Goal: Information Seeking & Learning: Check status

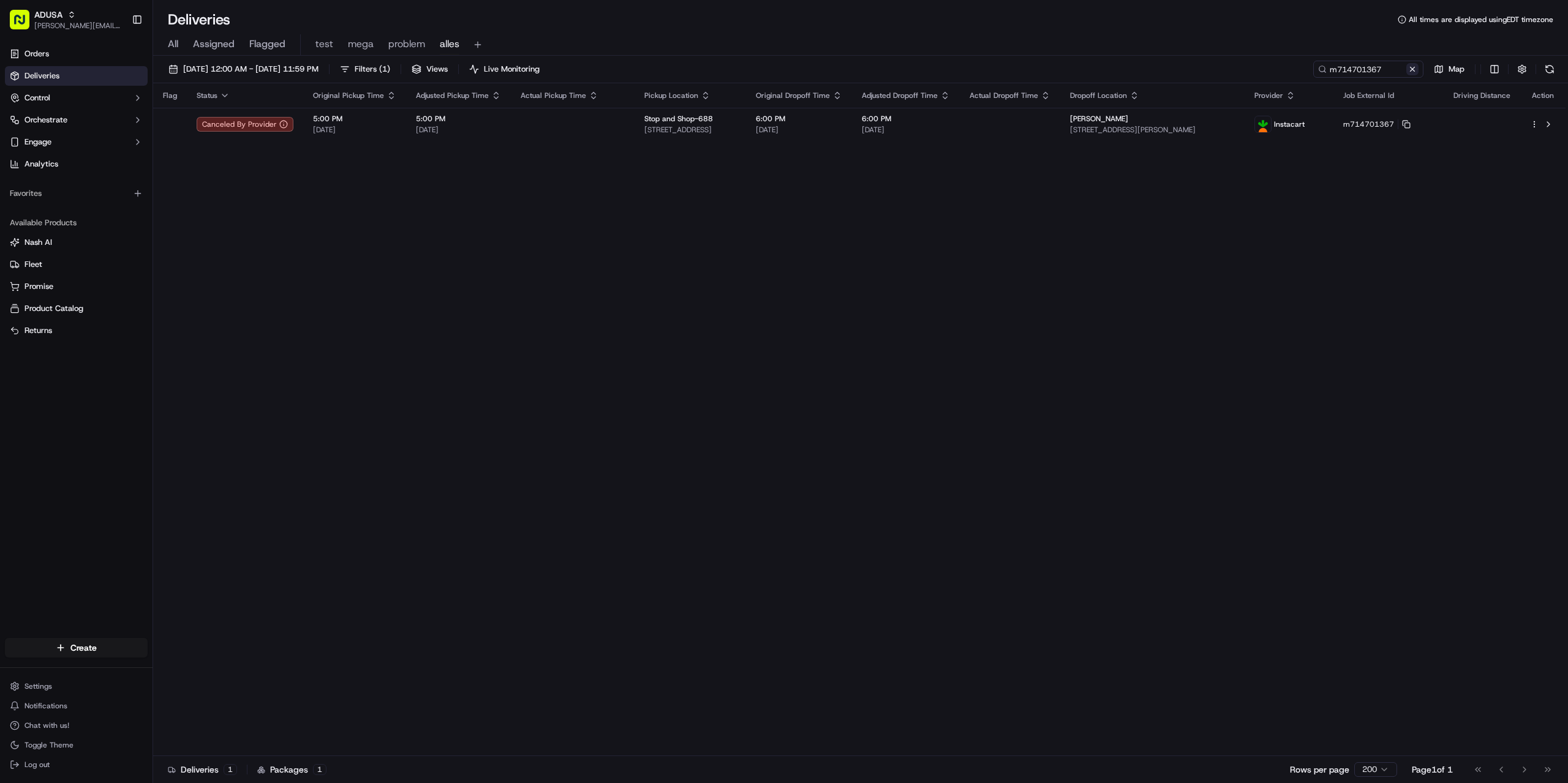
click at [1411, 71] on button at bounding box center [1412, 69] width 12 height 12
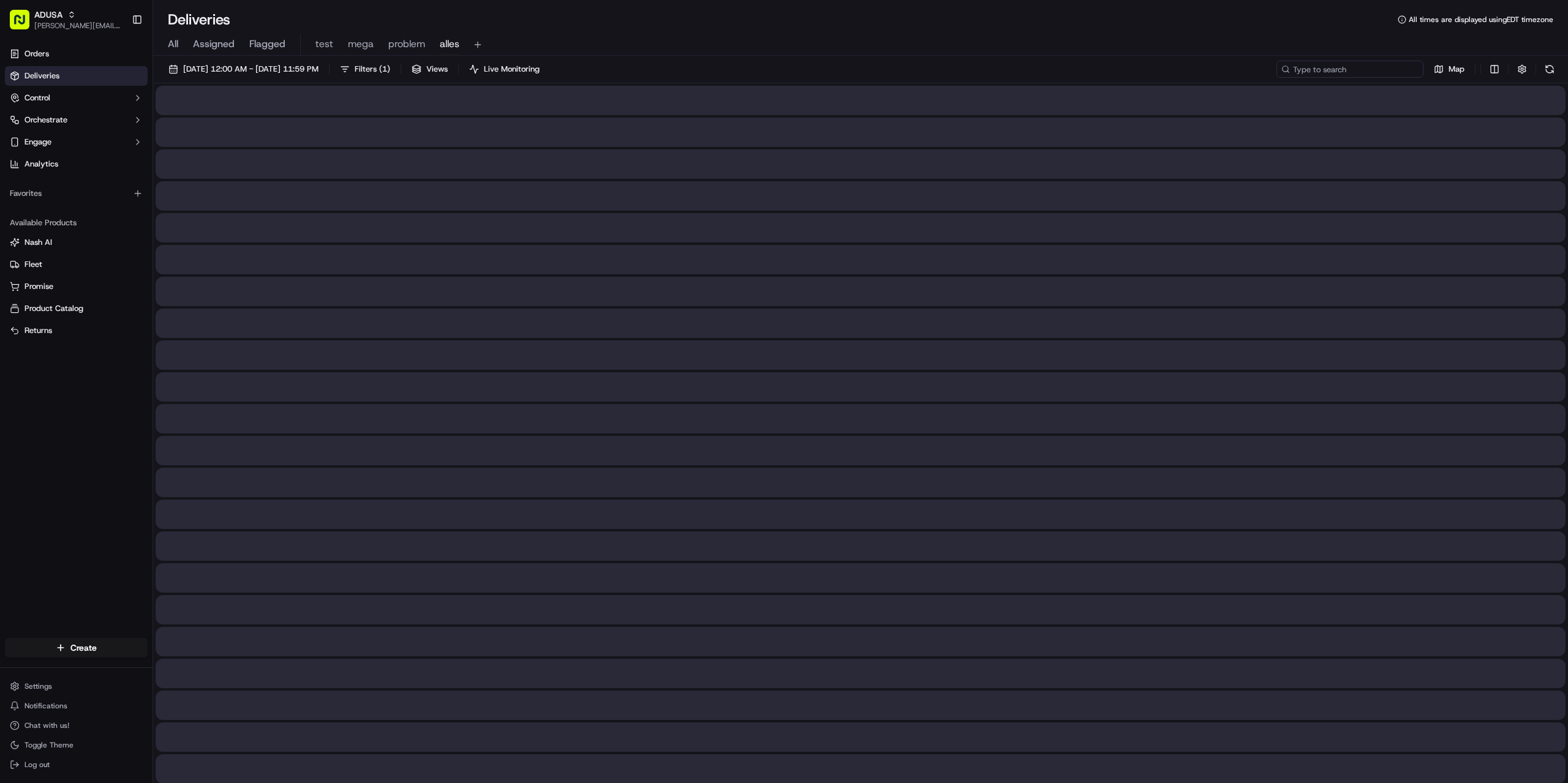
paste input "m715895955"
type input "m715895955"
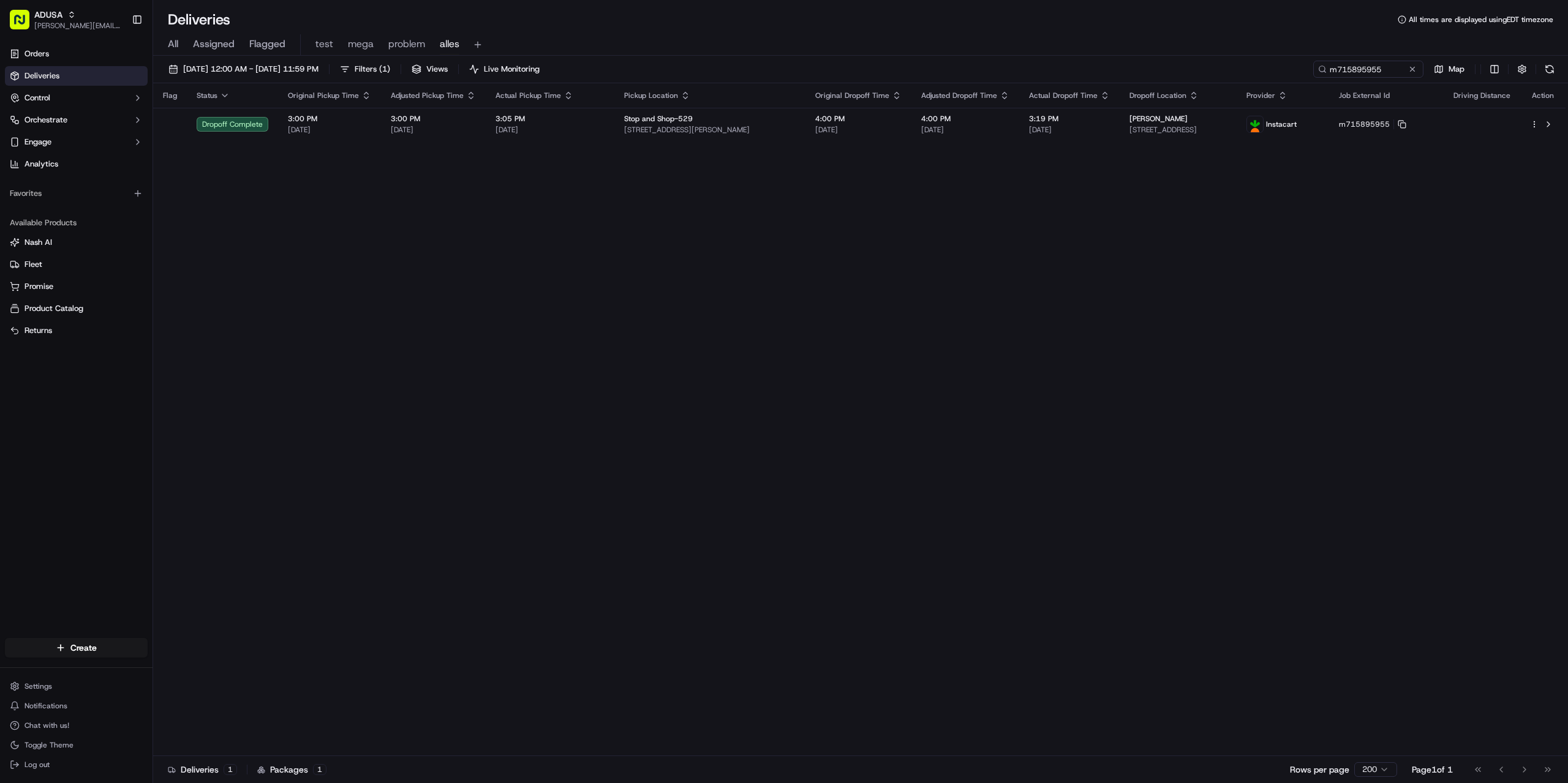
drag, startPoint x: 1415, startPoint y: 70, endPoint x: 1401, endPoint y: 67, distance: 14.3
click at [1415, 70] on button at bounding box center [1412, 69] width 12 height 12
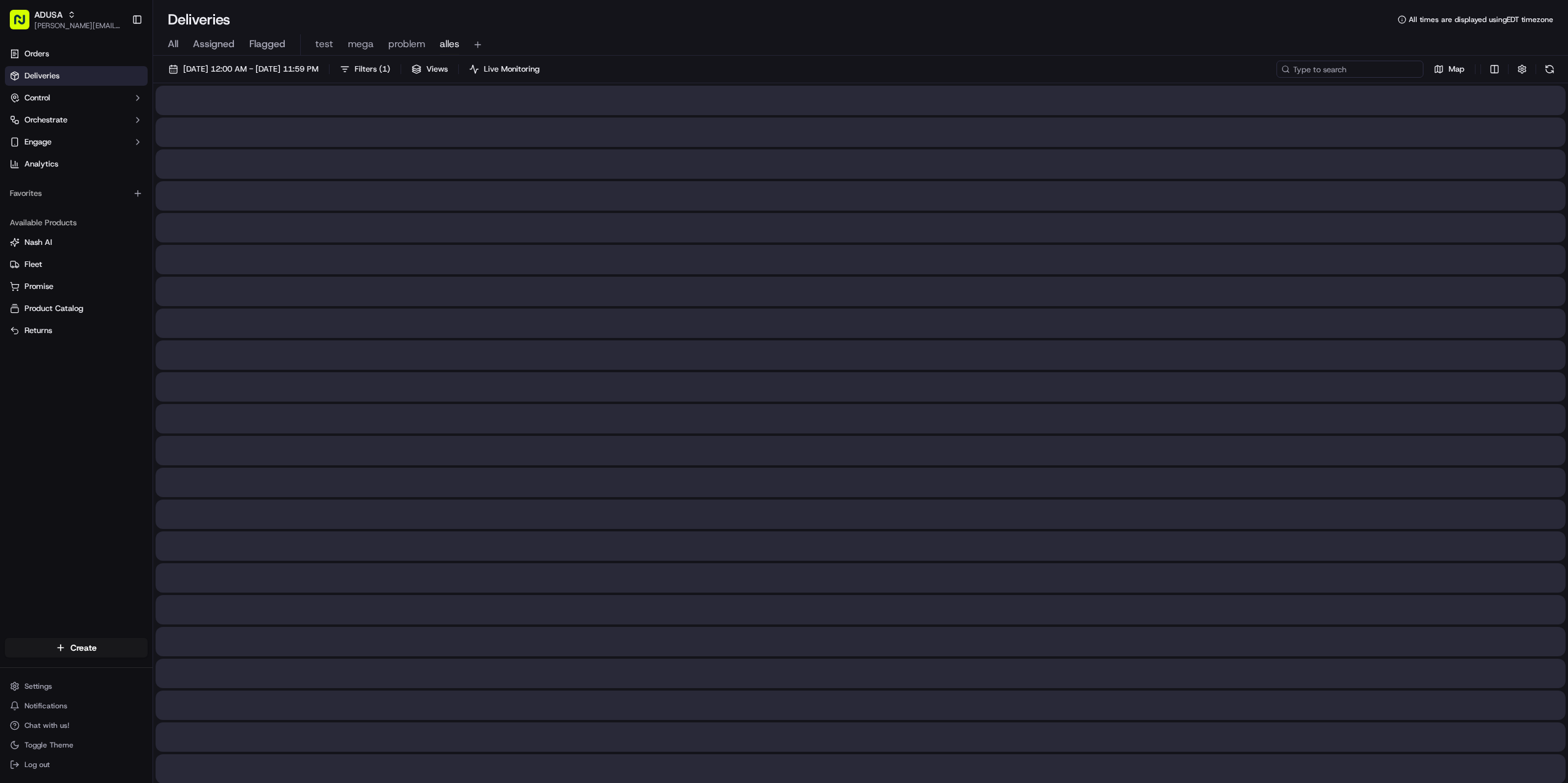
paste input "m712198848"
type input "m712198848"
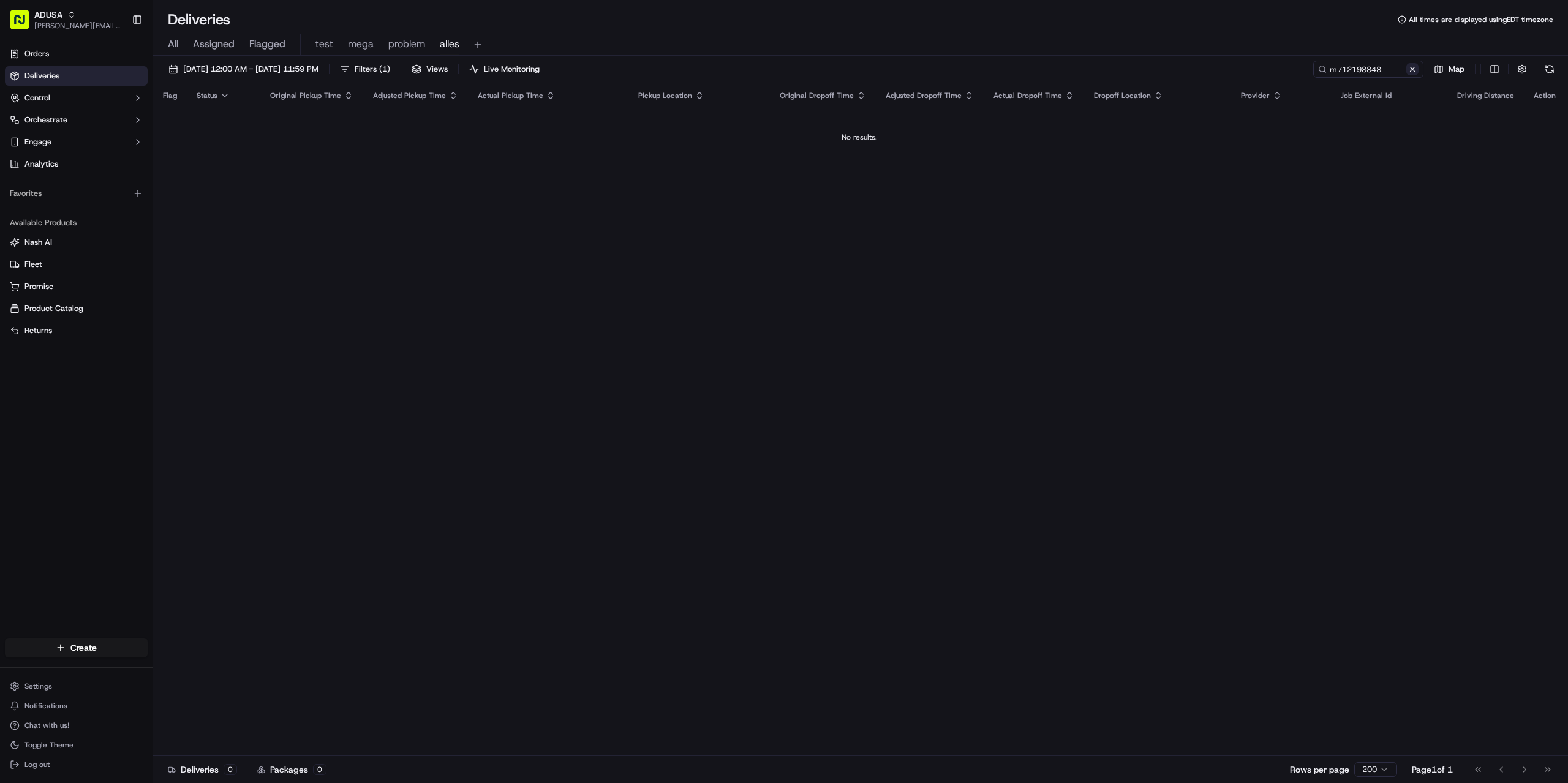
click at [1408, 70] on button at bounding box center [1412, 69] width 12 height 12
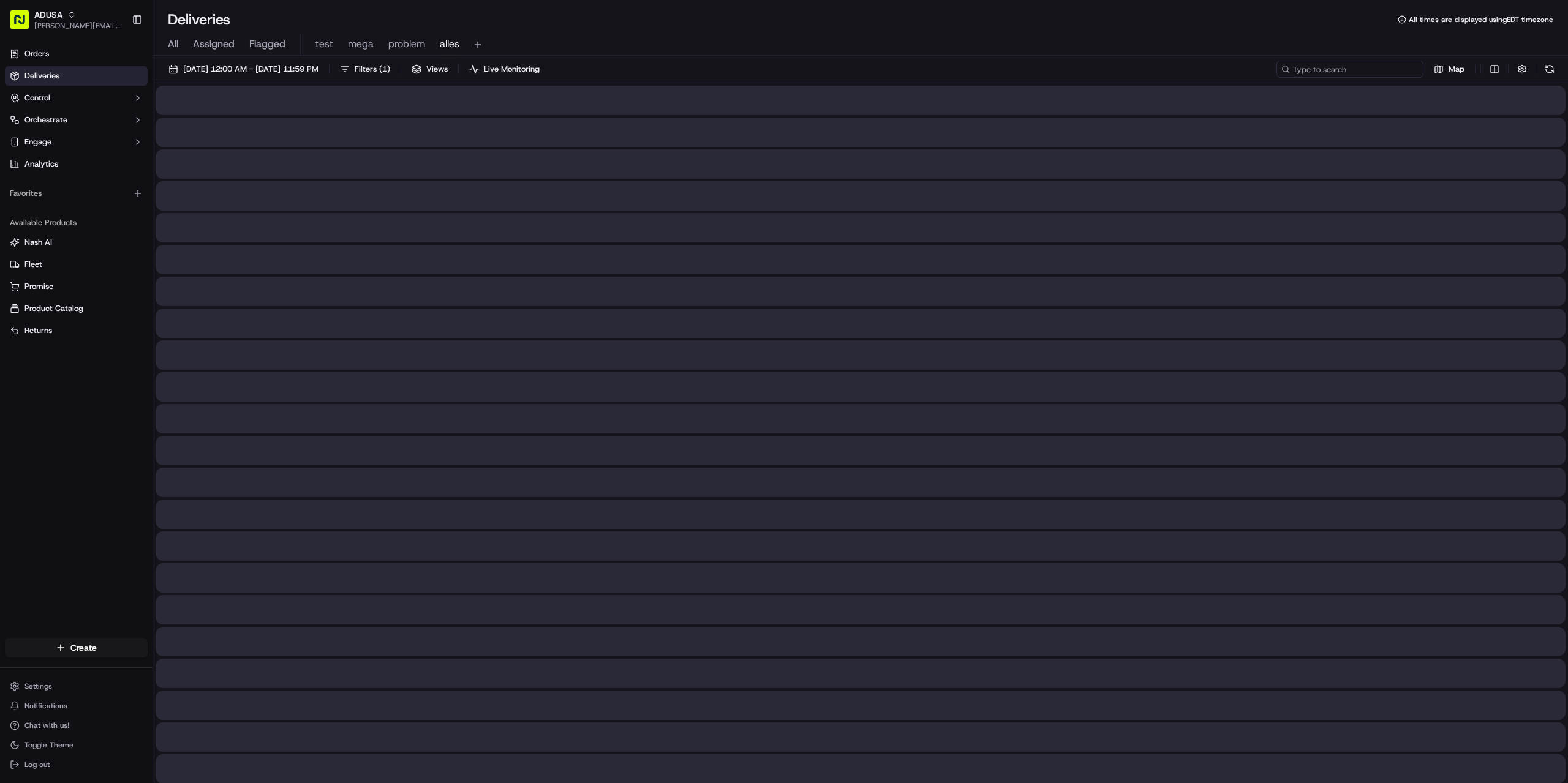
paste input "m714694652"
type input "m714694652"
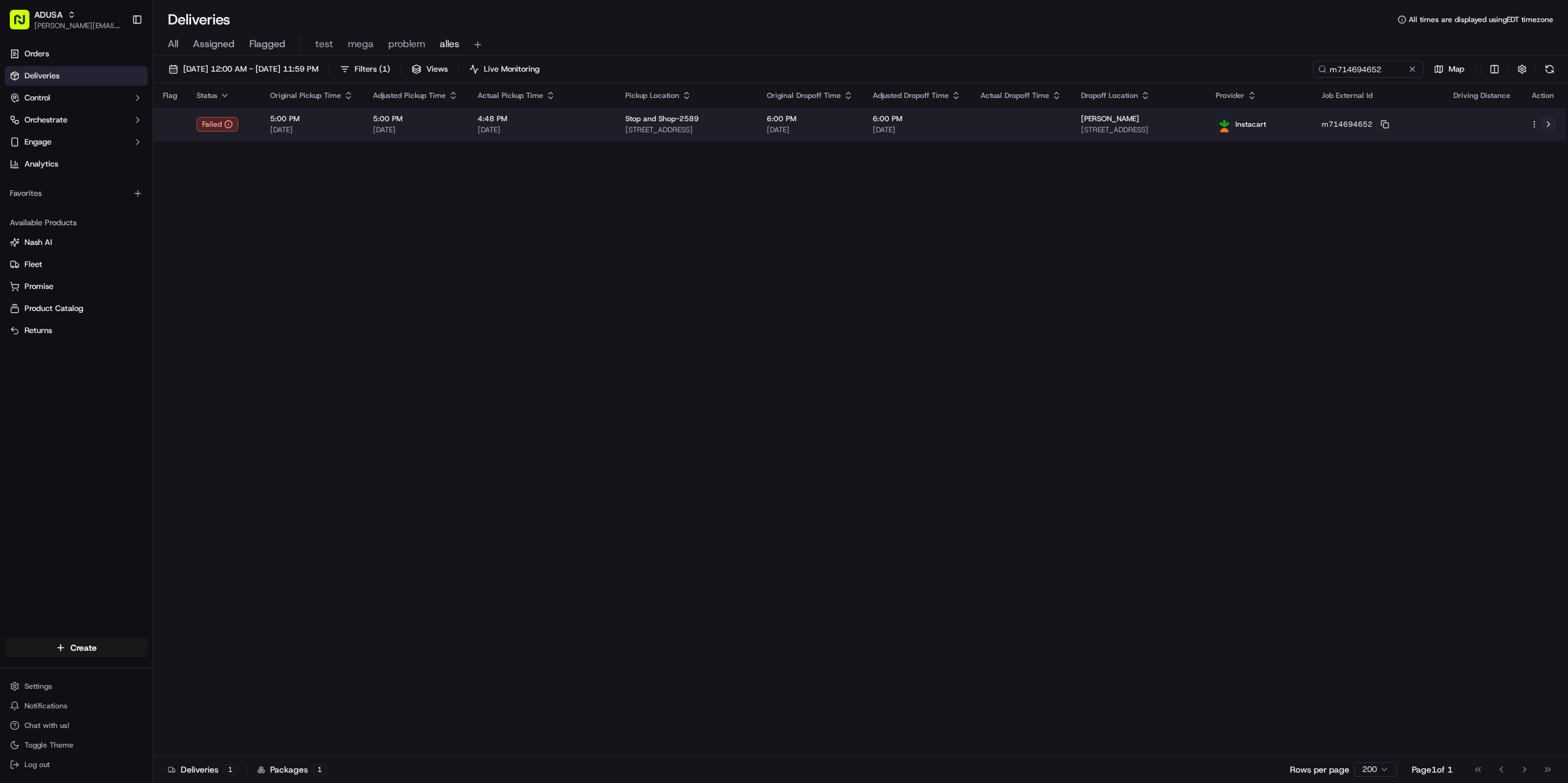
click at [1554, 126] on button at bounding box center [1549, 124] width 15 height 15
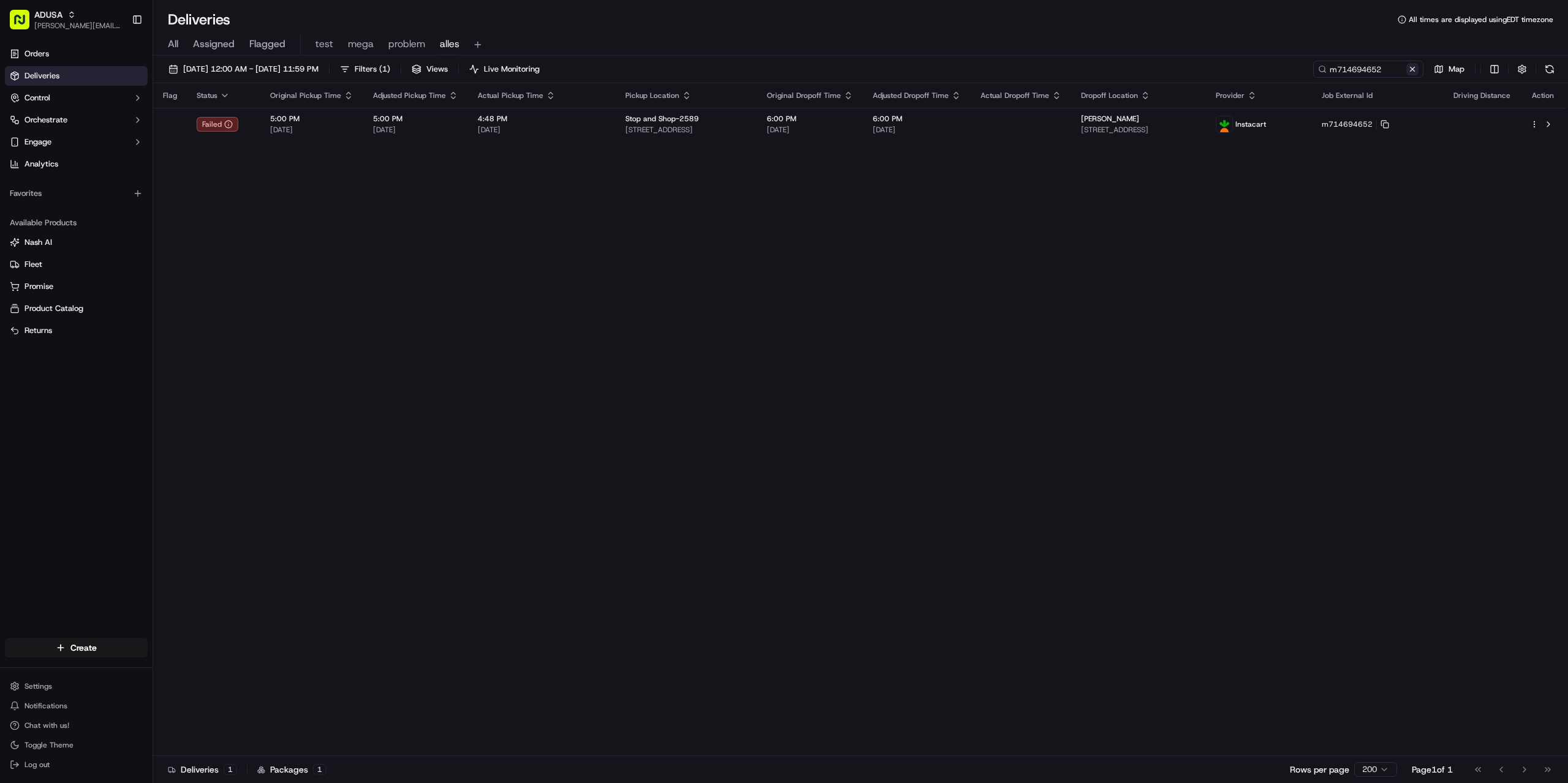
click at [1411, 73] on button at bounding box center [1412, 69] width 12 height 12
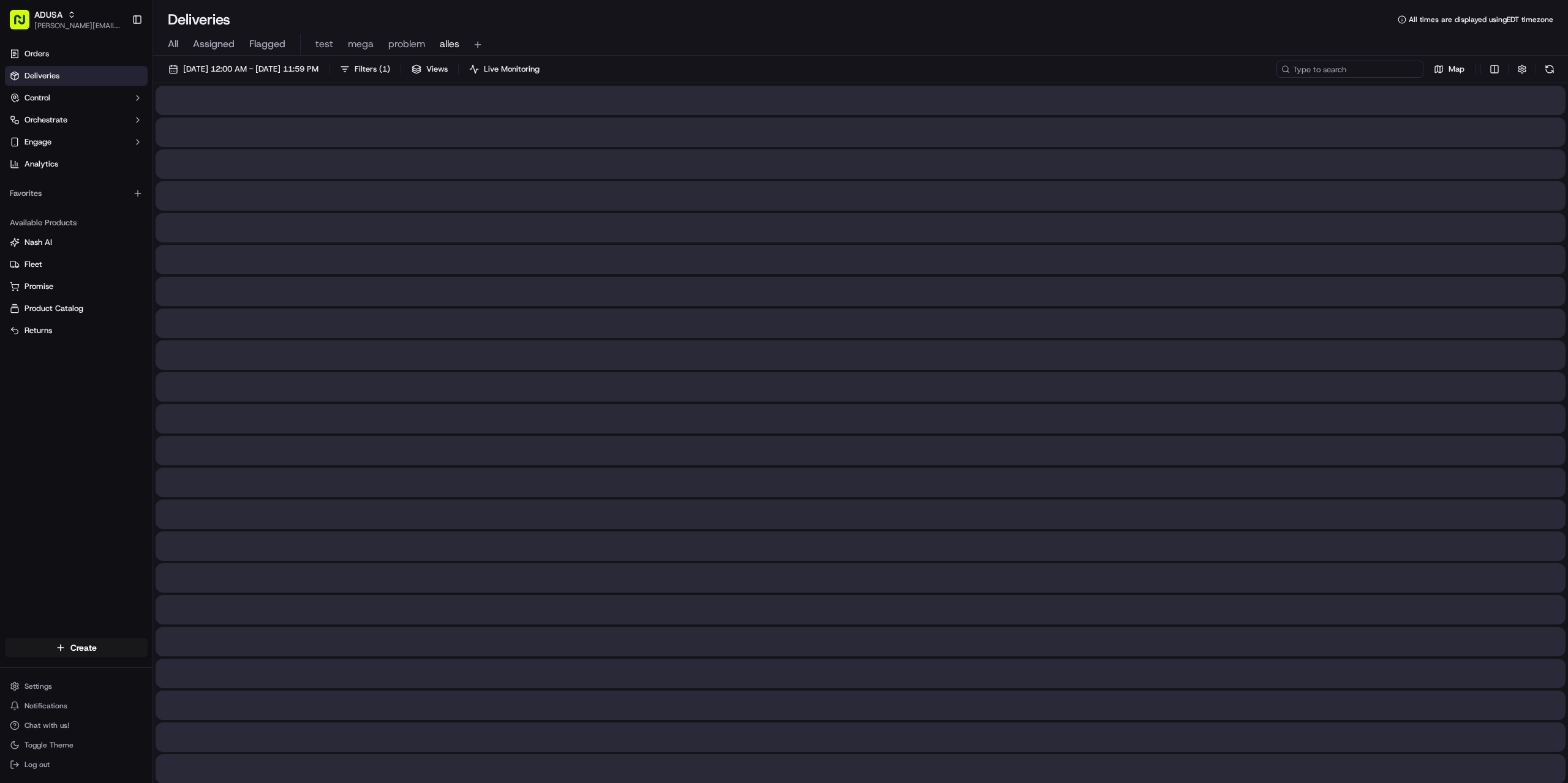
paste input "m713974394"
type input "m713974394"
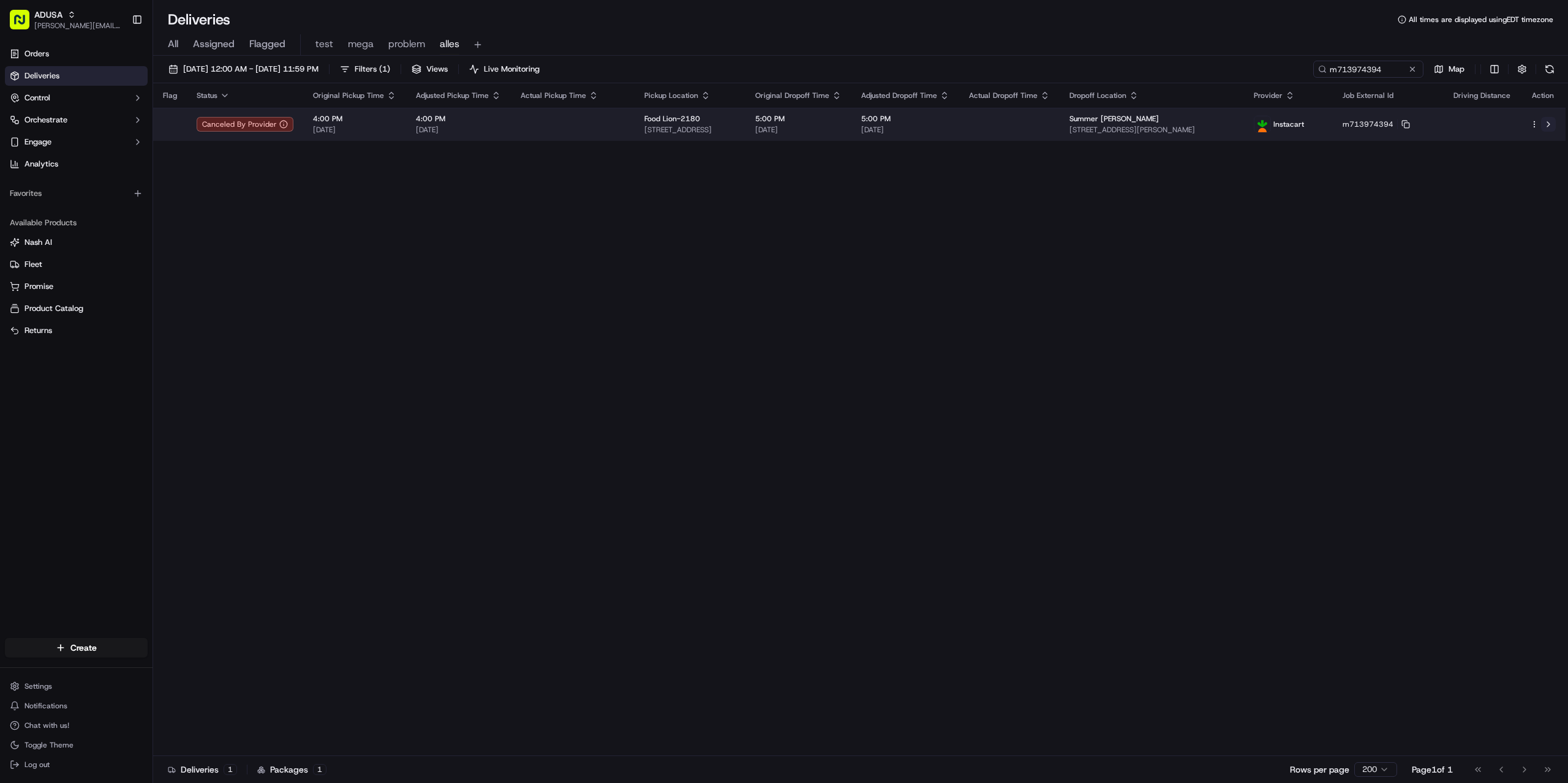
click at [1546, 126] on button at bounding box center [1549, 124] width 15 height 15
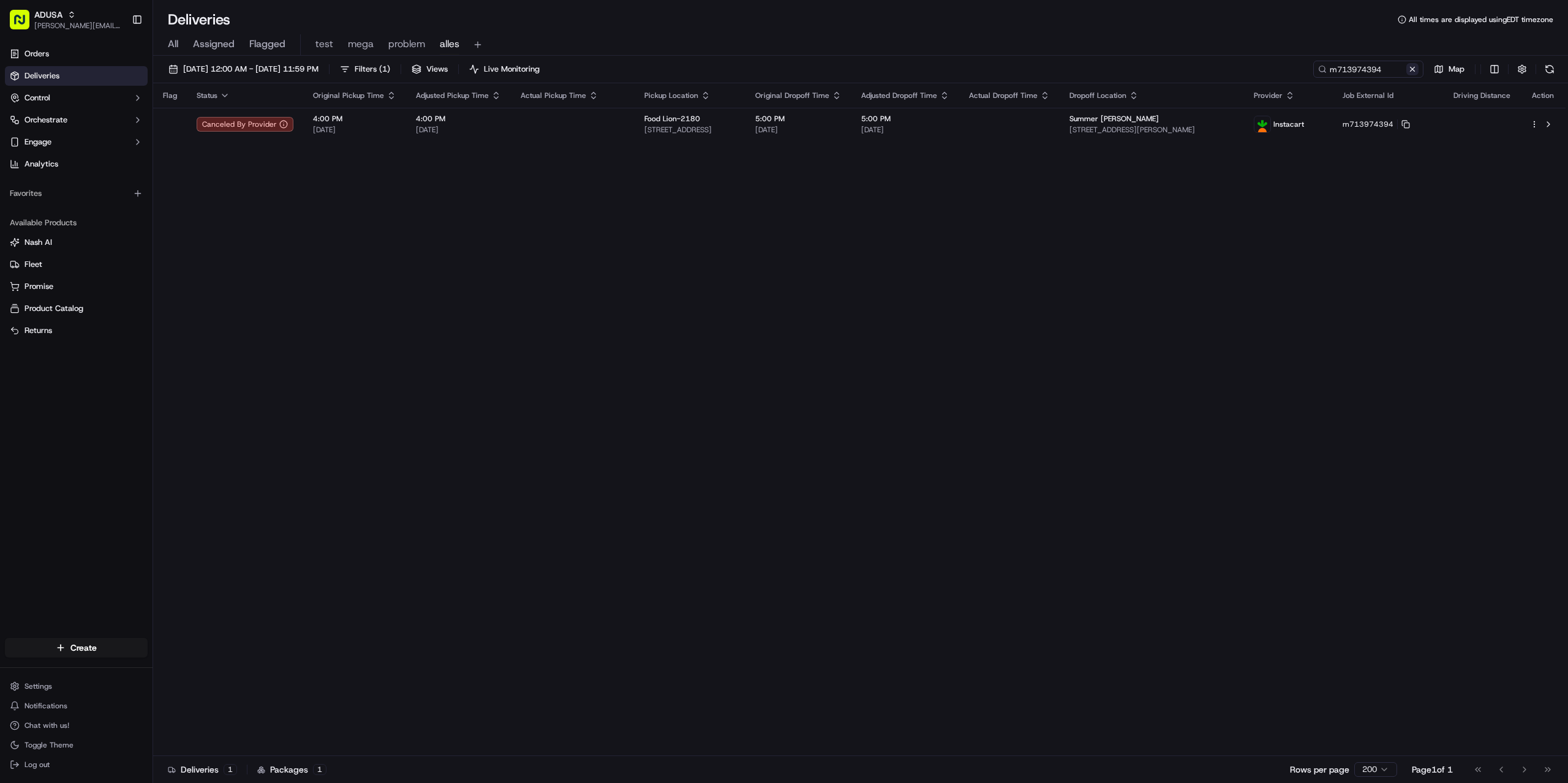
click at [1410, 70] on button at bounding box center [1412, 69] width 12 height 12
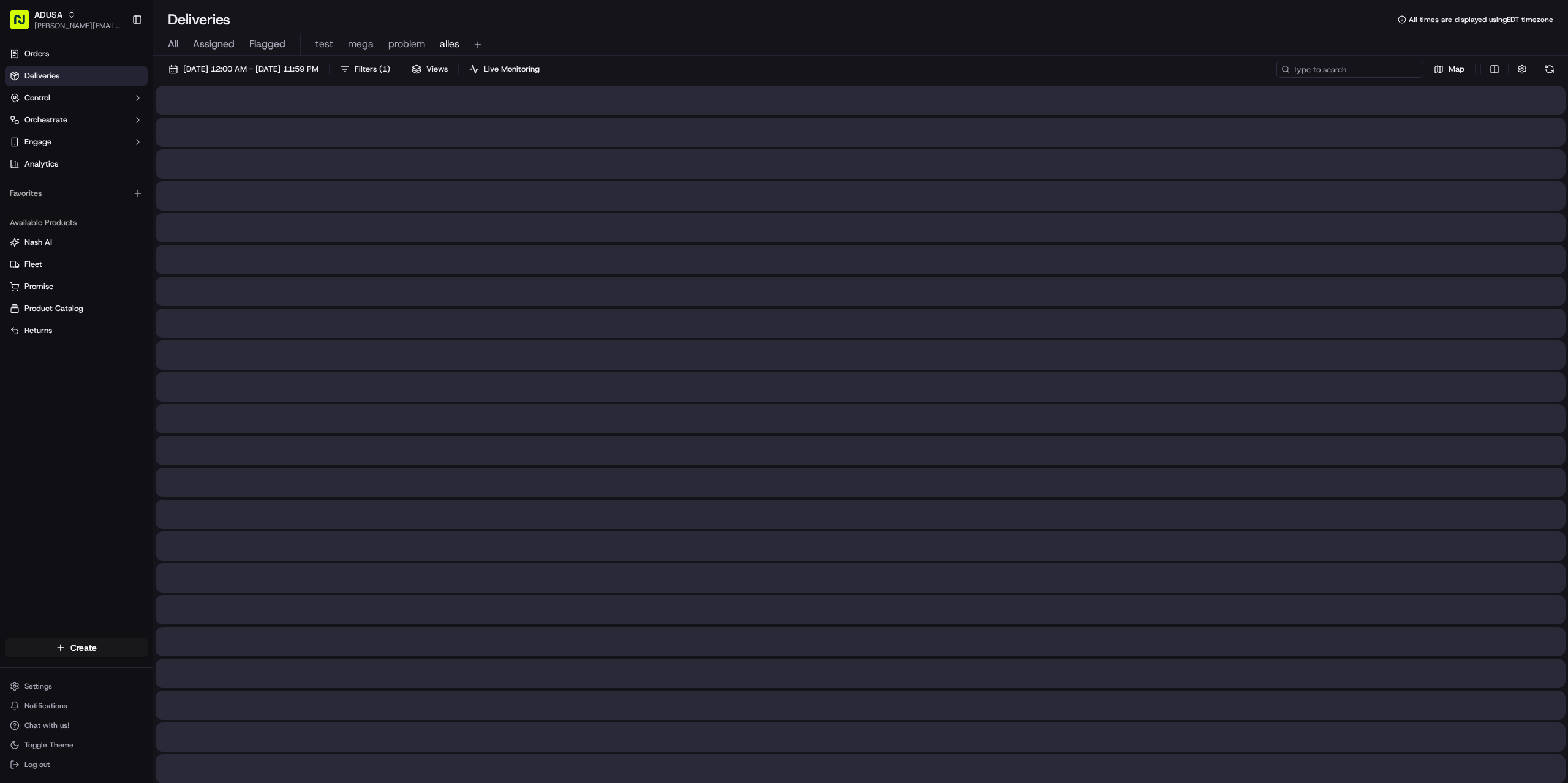
paste input "m715400148"
type input "m715400148"
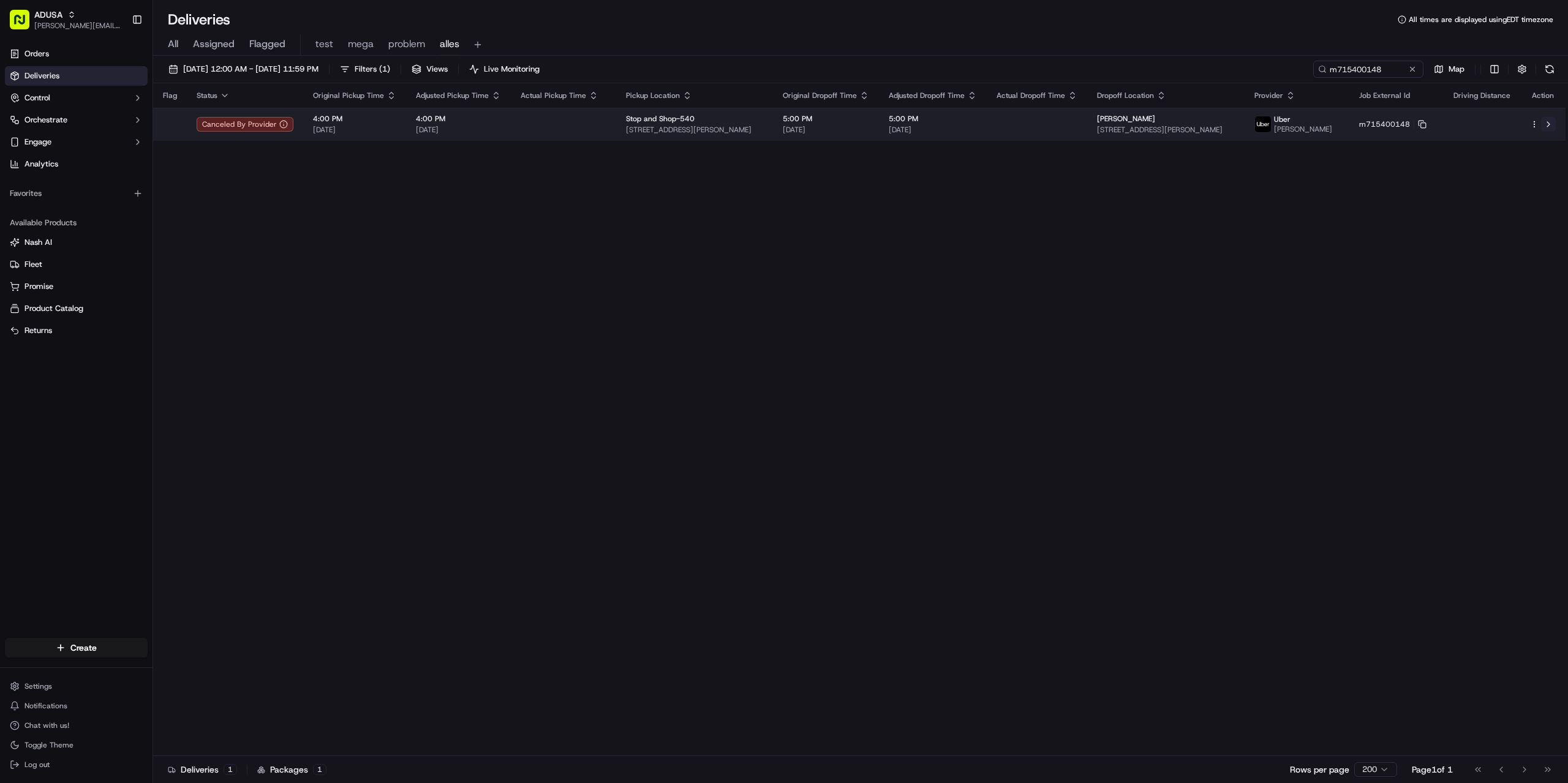
click at [1543, 126] on button at bounding box center [1549, 124] width 15 height 15
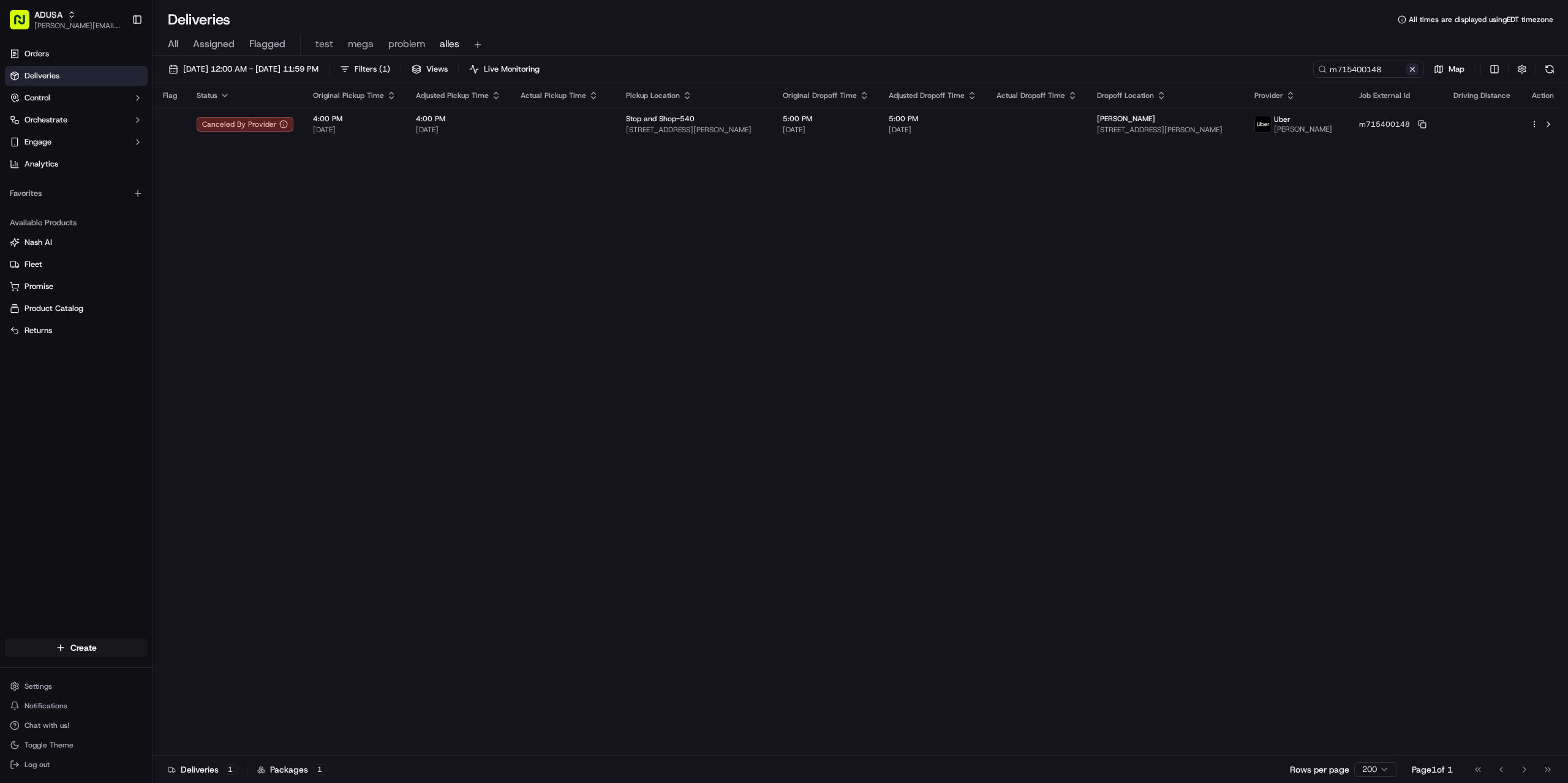
click at [1418, 70] on button at bounding box center [1412, 69] width 12 height 12
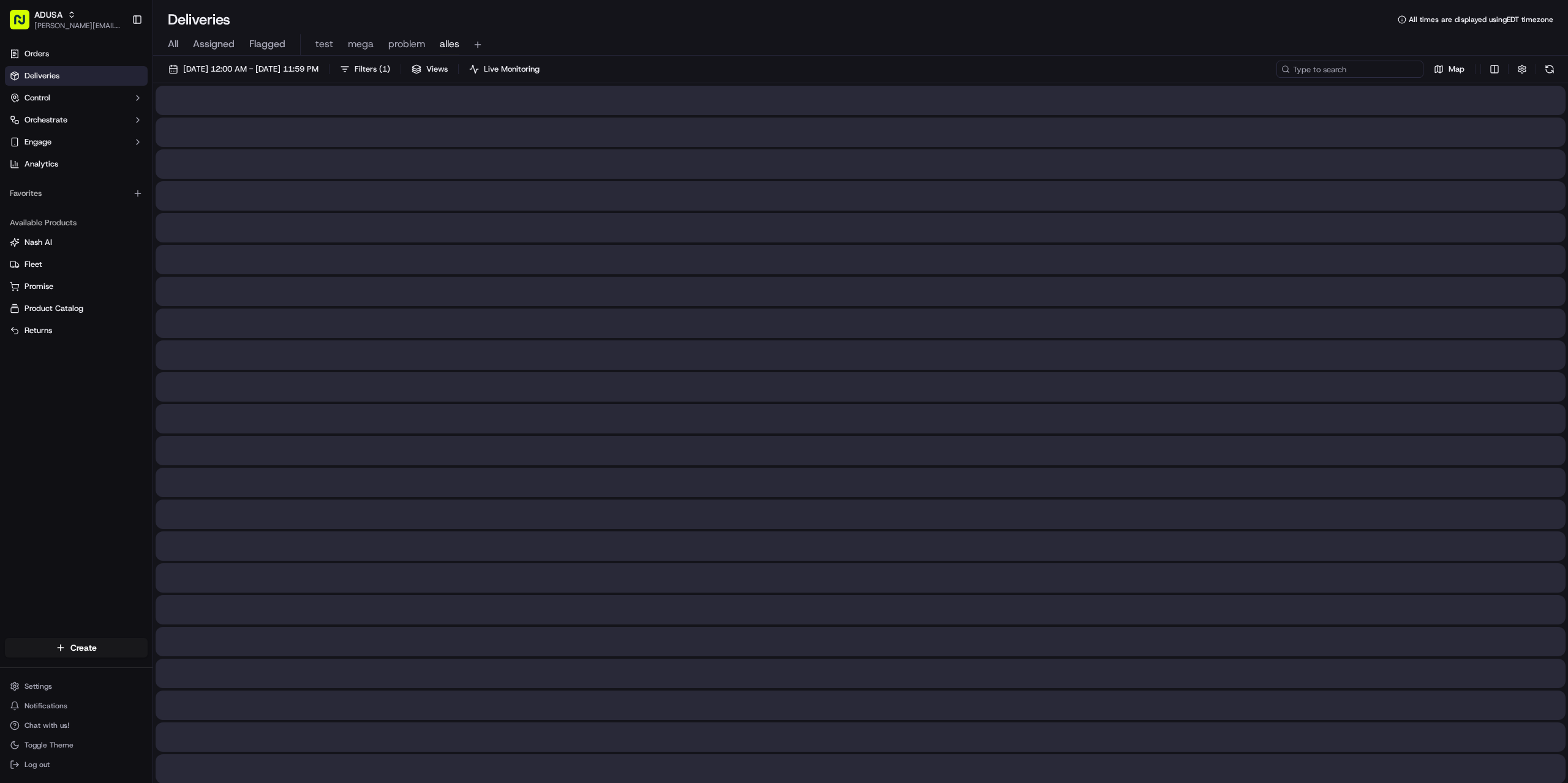
paste input "m712683882"
type input "m712683882"
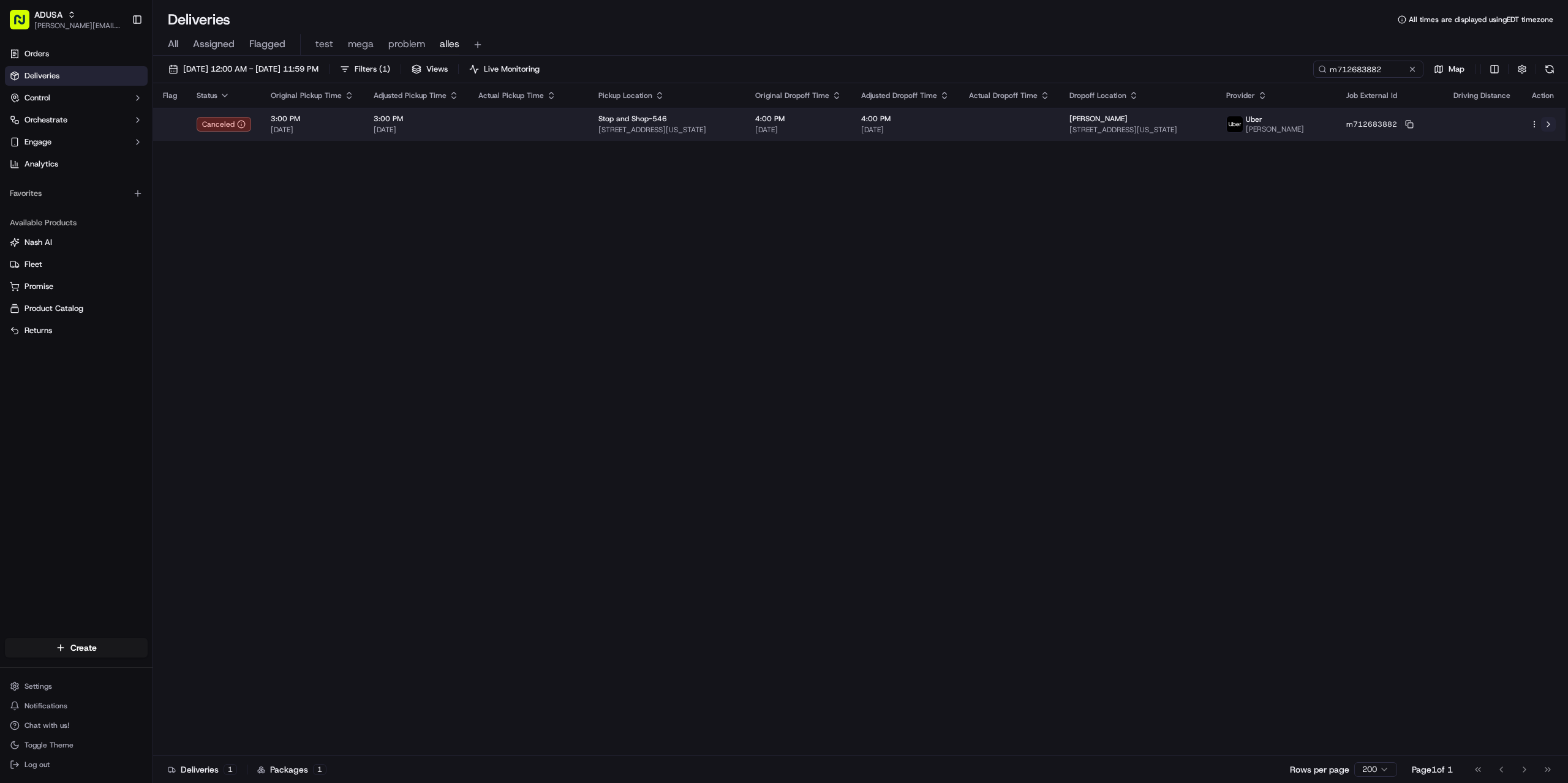
click at [1545, 122] on button at bounding box center [1549, 124] width 15 height 15
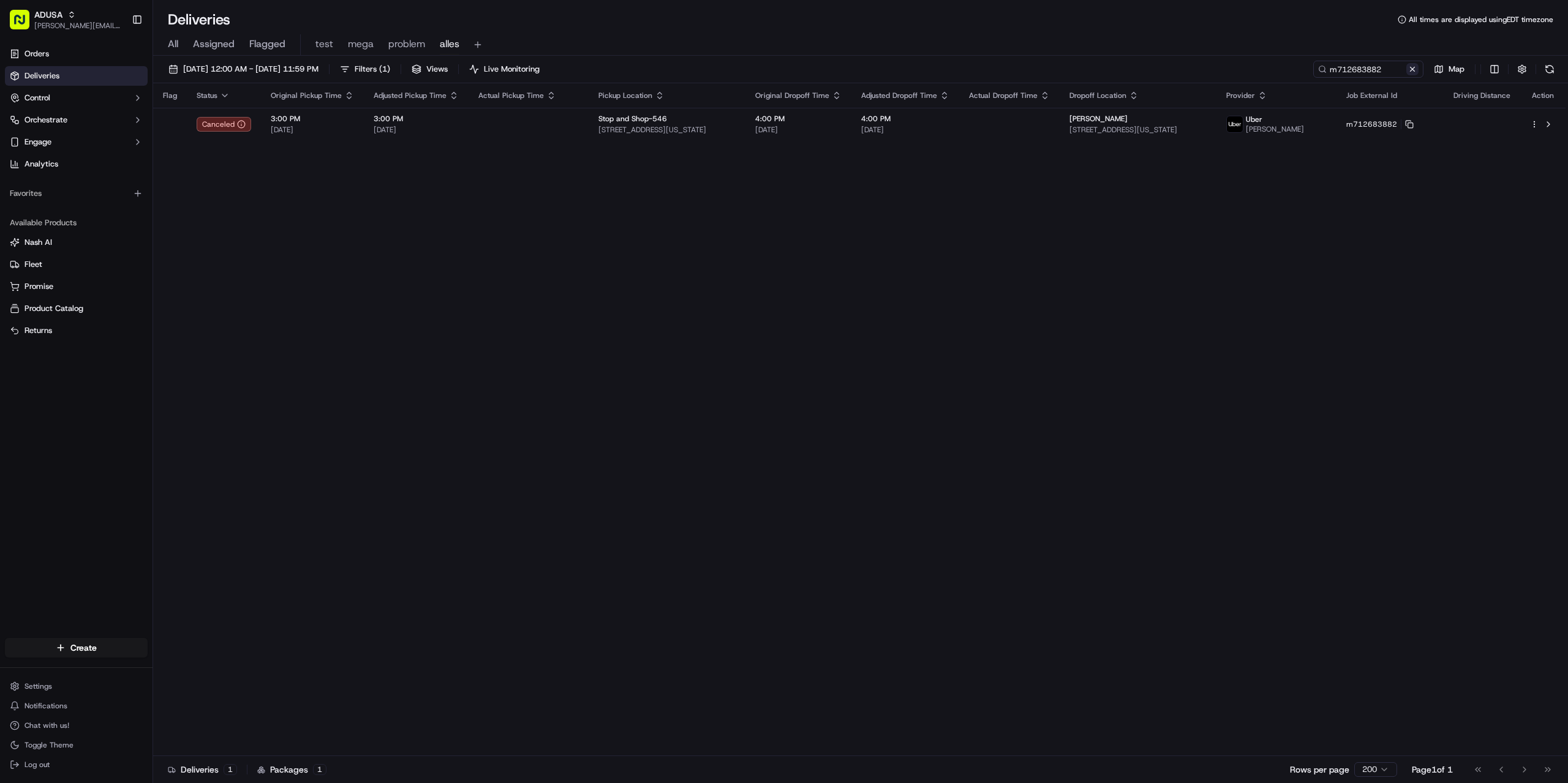
click at [1407, 66] on button at bounding box center [1412, 69] width 12 height 12
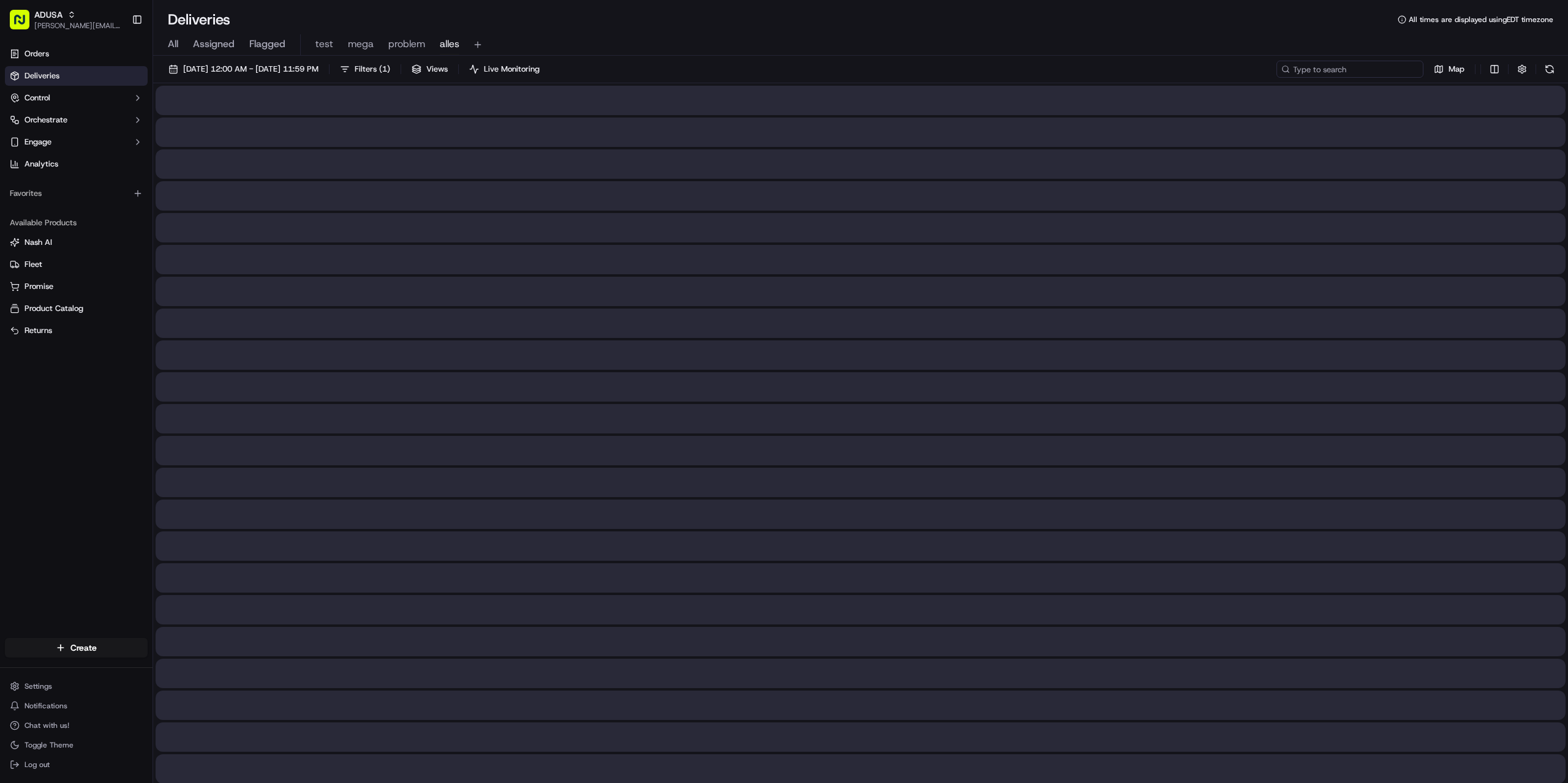
paste input "m714822986"
type input "m714822986"
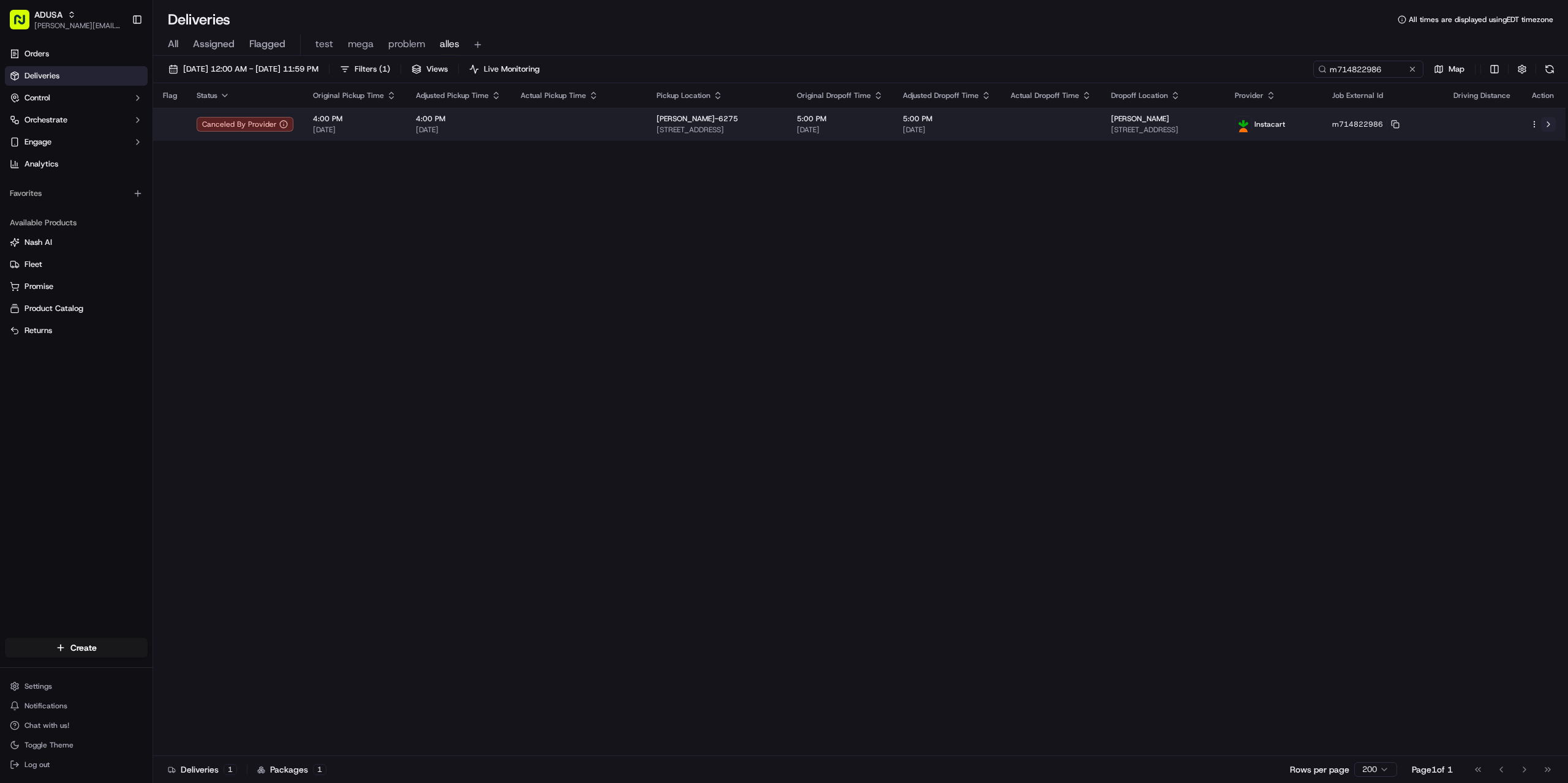
click at [1547, 126] on button at bounding box center [1549, 124] width 15 height 15
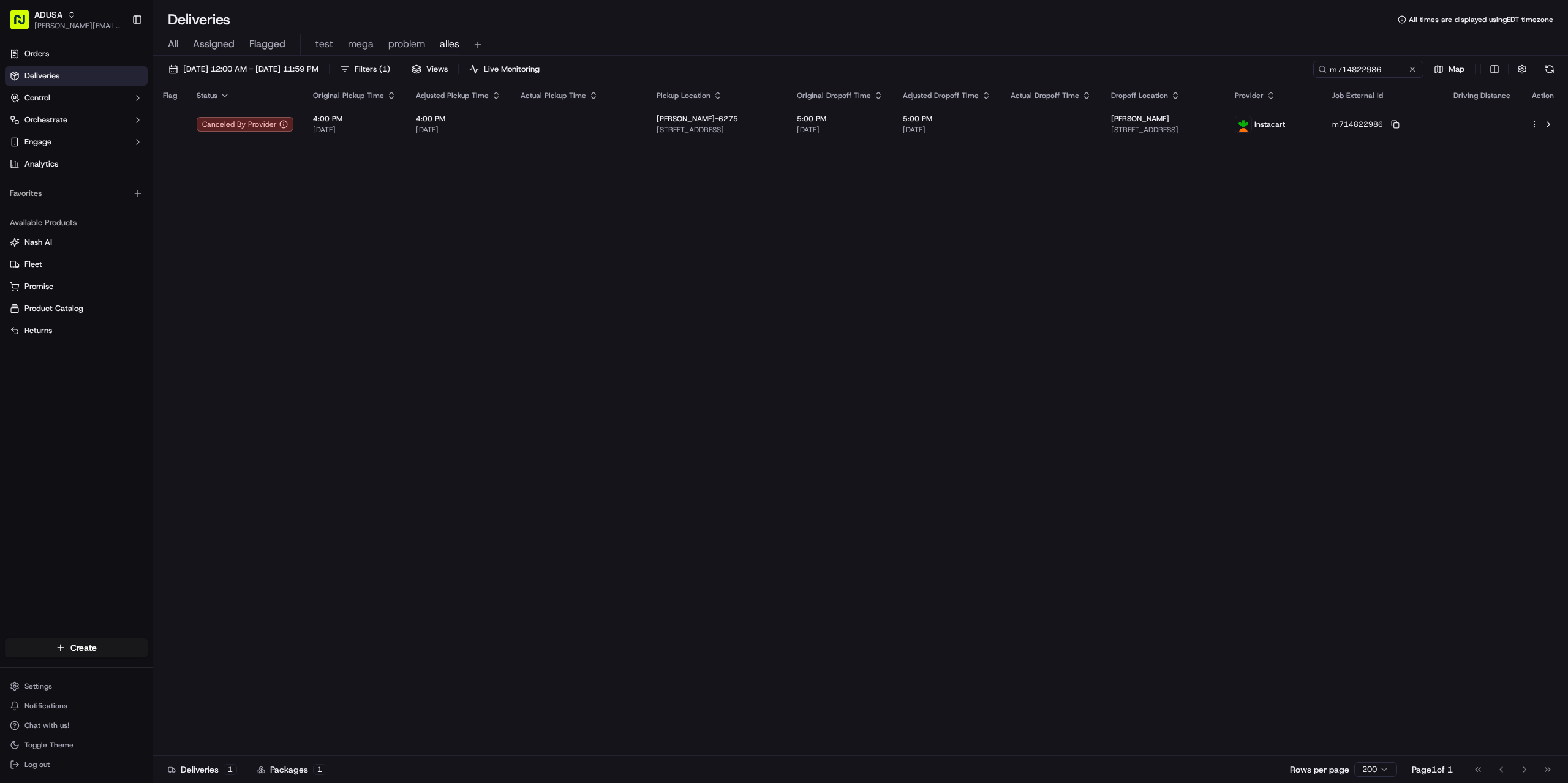
click at [1020, 348] on div "Flag Status Original Pickup Time Adjusted Pickup Time Actual Pickup Time Pickup…" at bounding box center [860, 420] width 1412 height 673
click at [1407, 71] on div "m714822986" at bounding box center [1350, 69] width 147 height 17
click at [1407, 70] on button at bounding box center [1412, 69] width 12 height 12
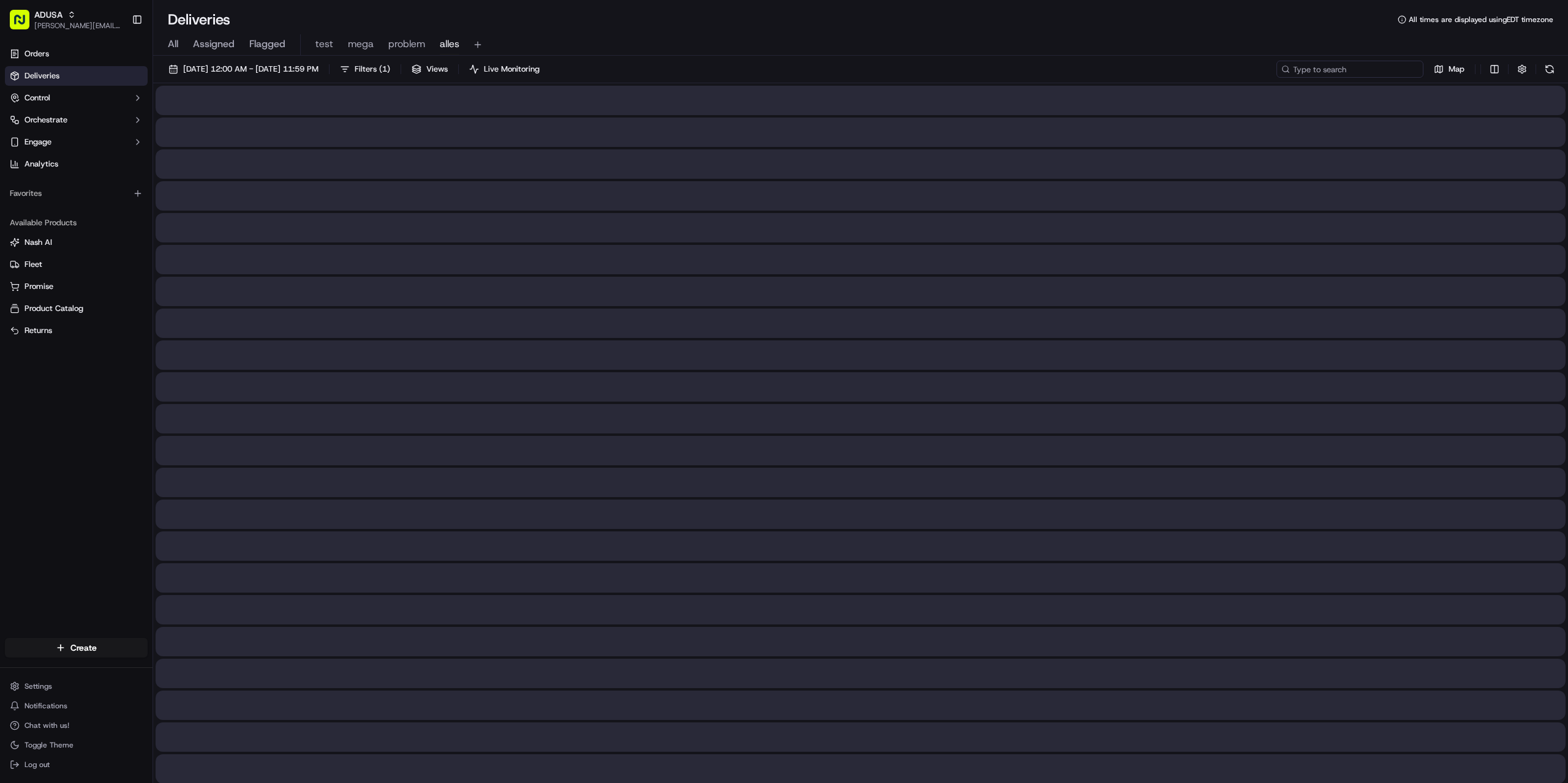
paste input "m713452185"
type input "m713452185"
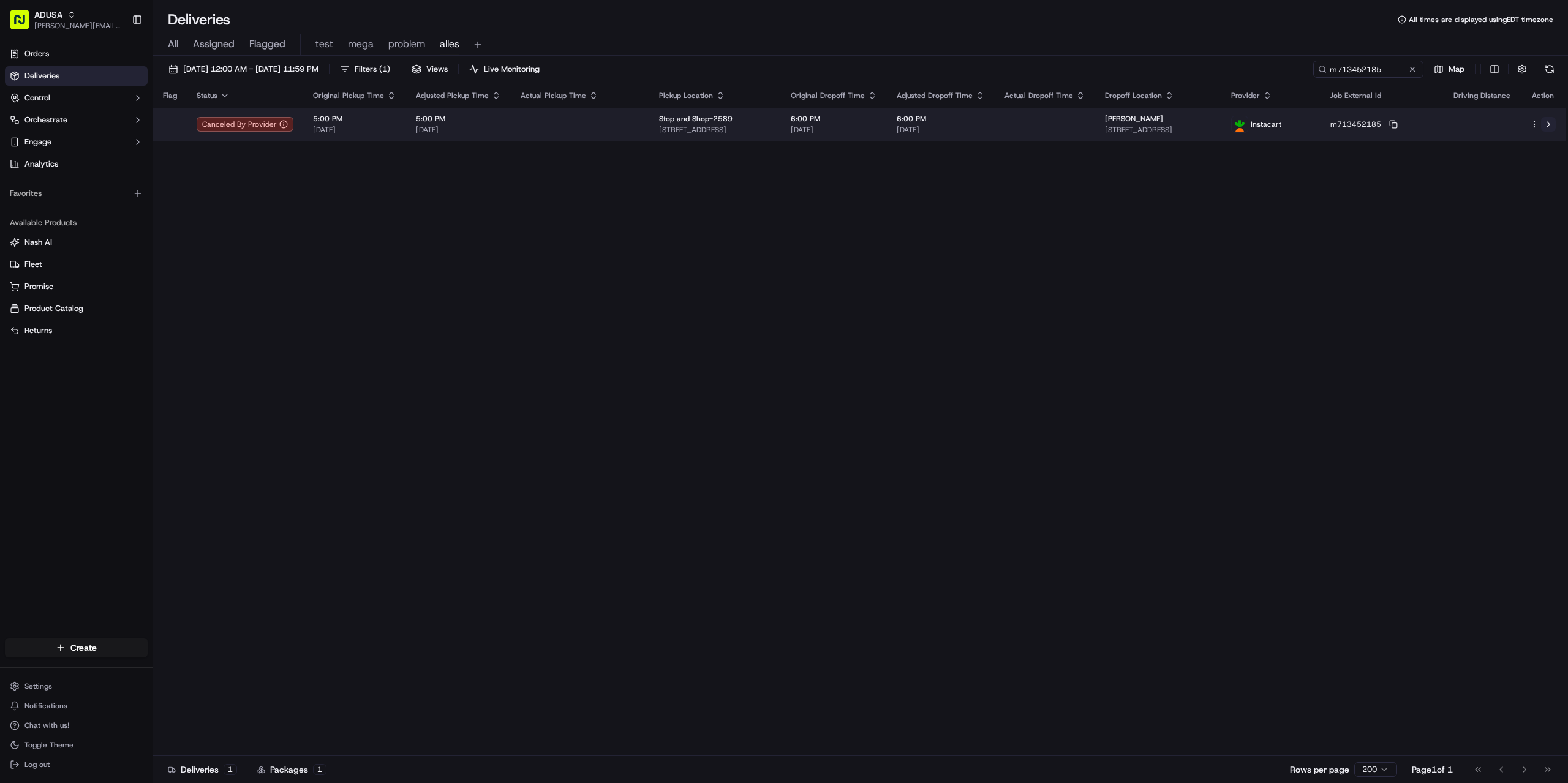
click at [1550, 123] on button at bounding box center [1549, 124] width 15 height 15
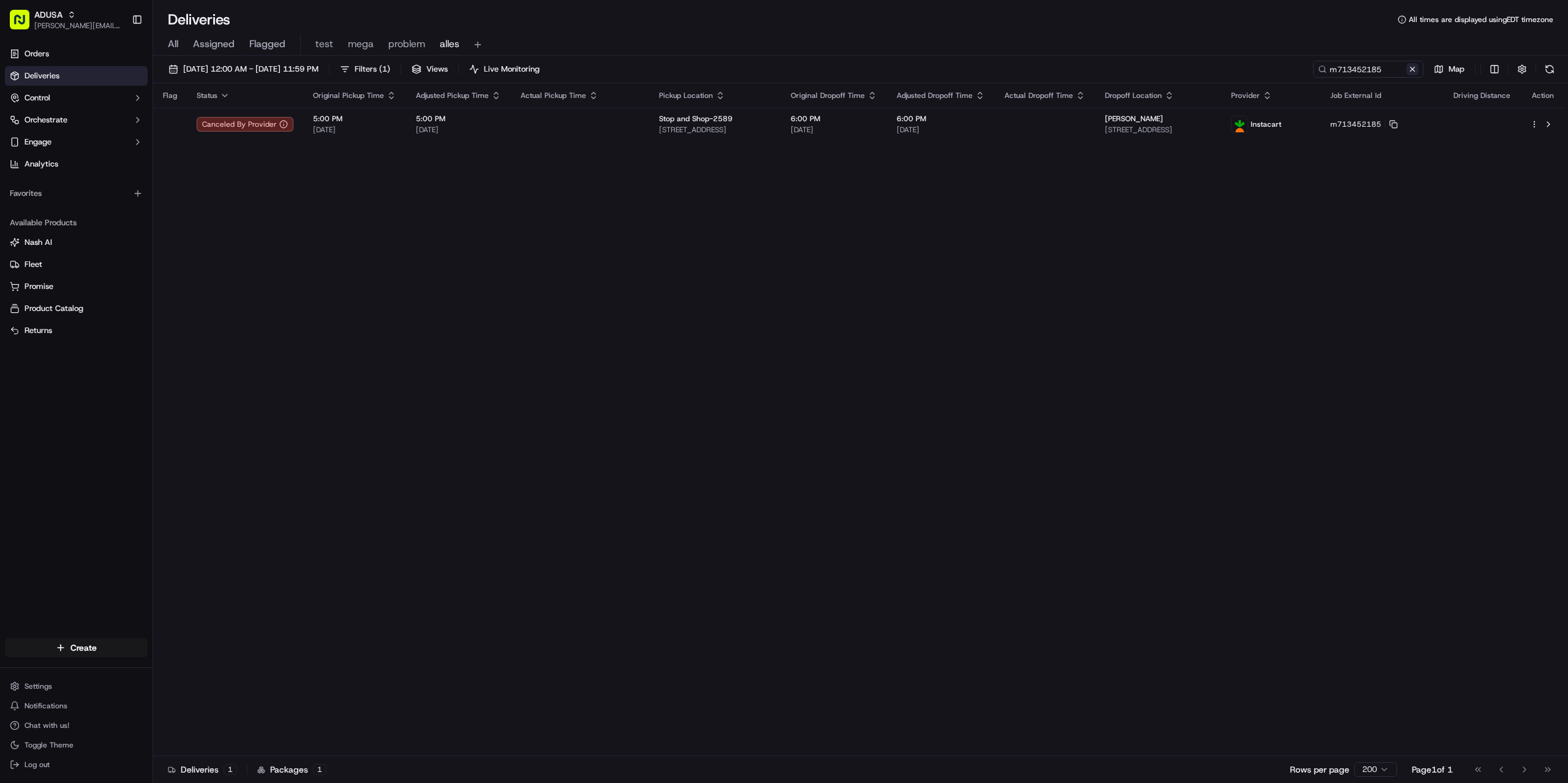
click at [1409, 67] on button at bounding box center [1412, 69] width 12 height 12
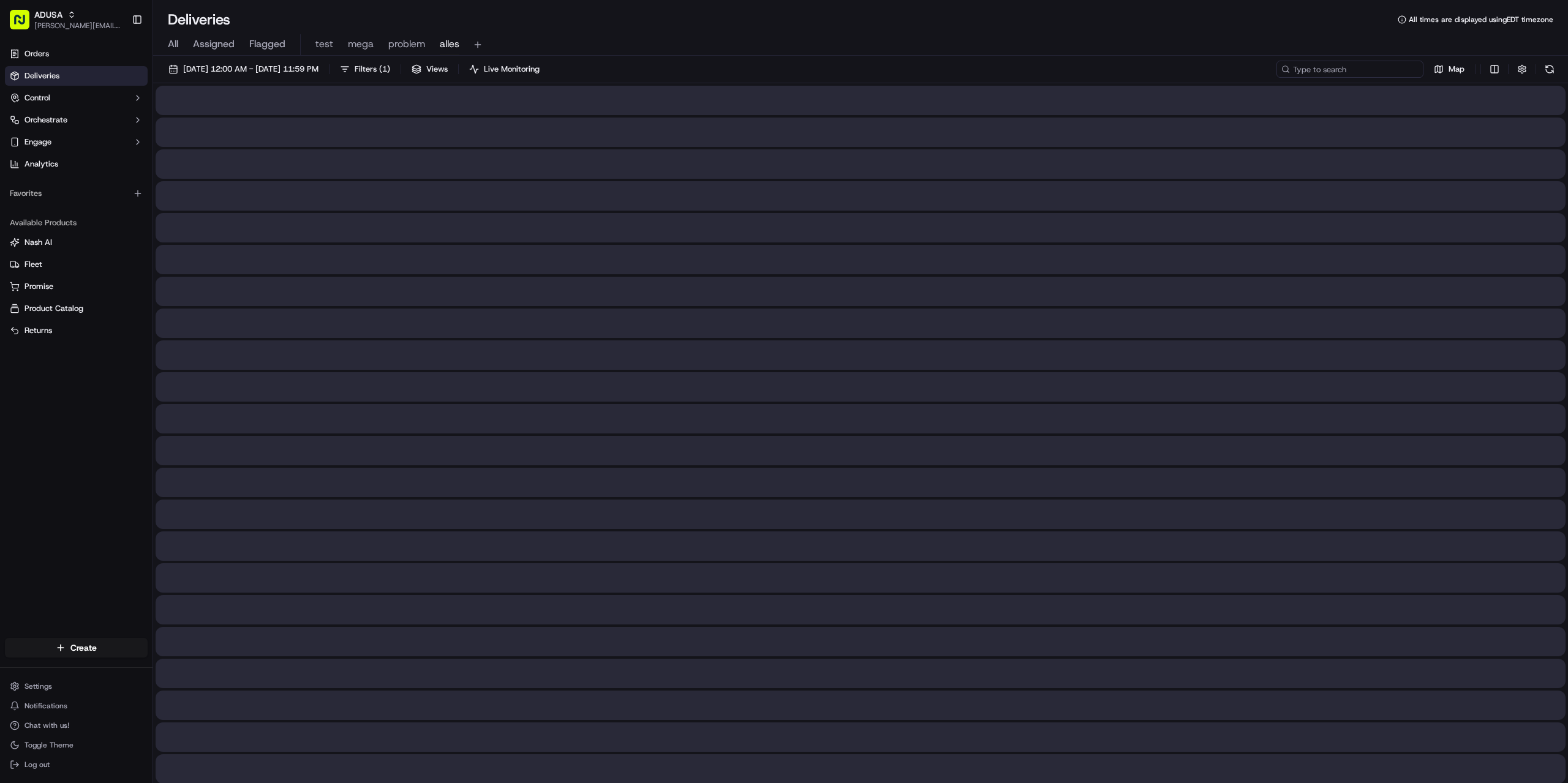
paste input "m713987172"
type input "m713987172"
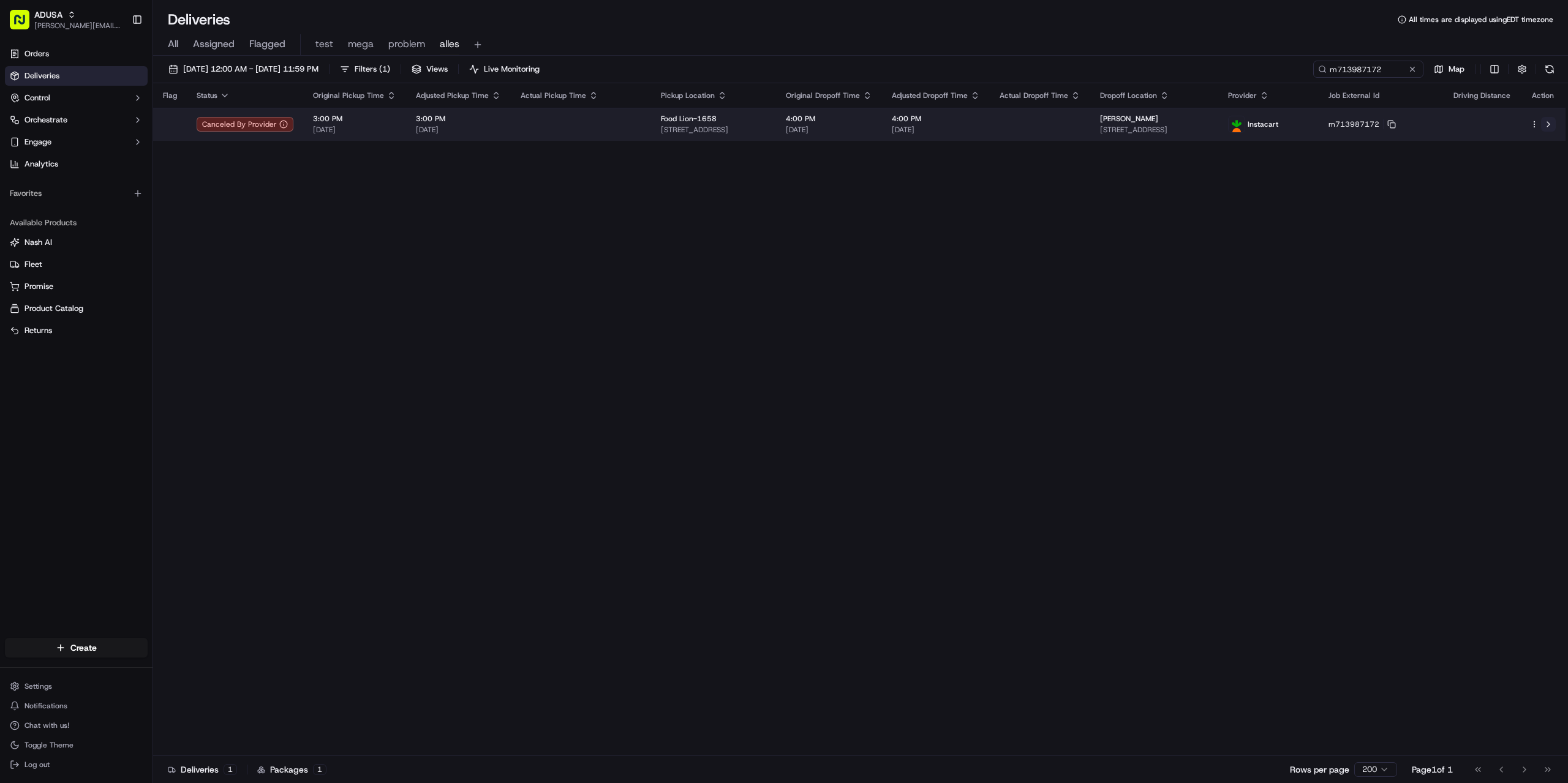
click at [1547, 123] on button at bounding box center [1549, 124] width 15 height 15
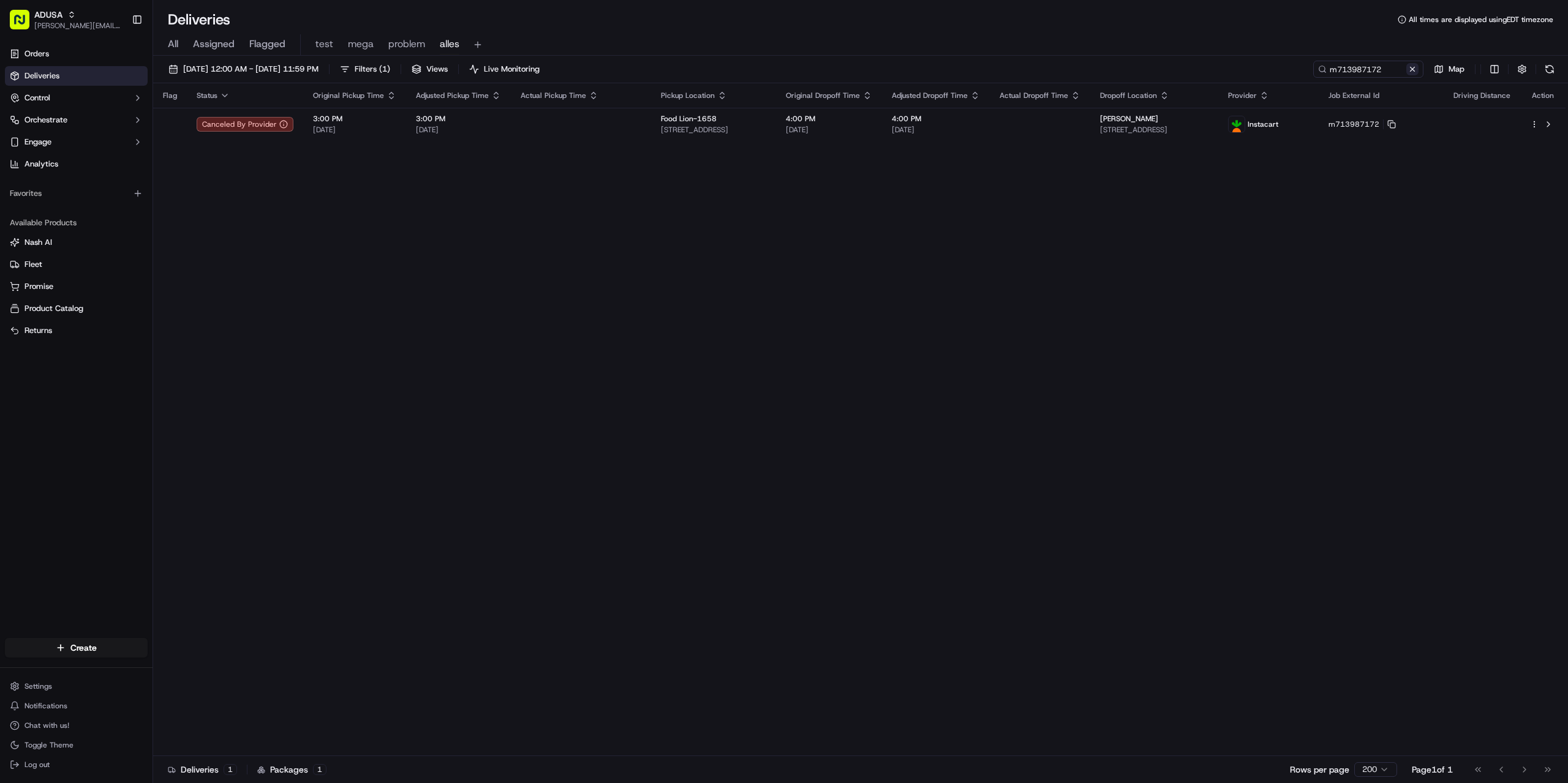
click at [1414, 70] on button at bounding box center [1412, 69] width 12 height 12
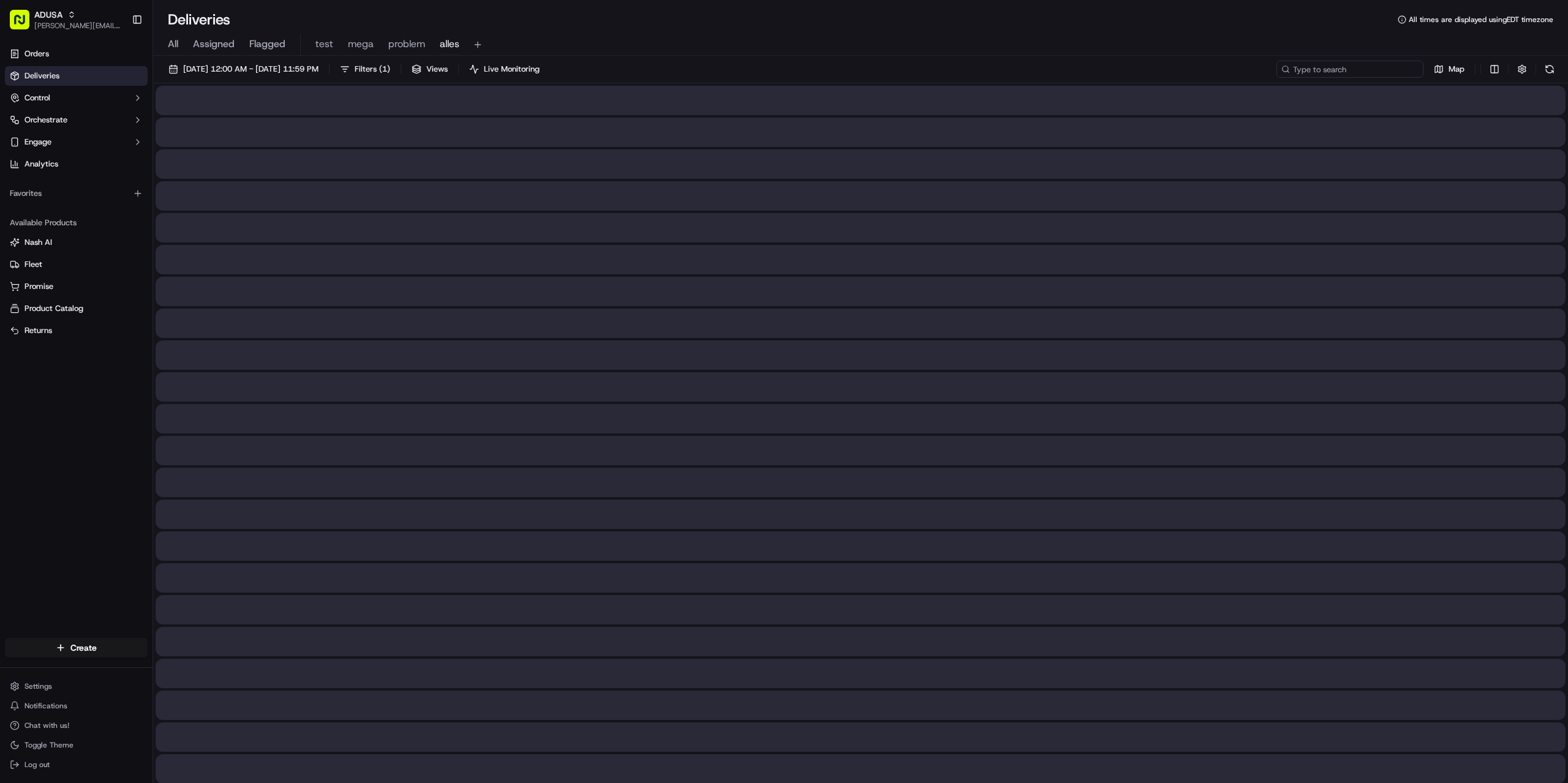
paste input "m715714462"
type input "m715714462"
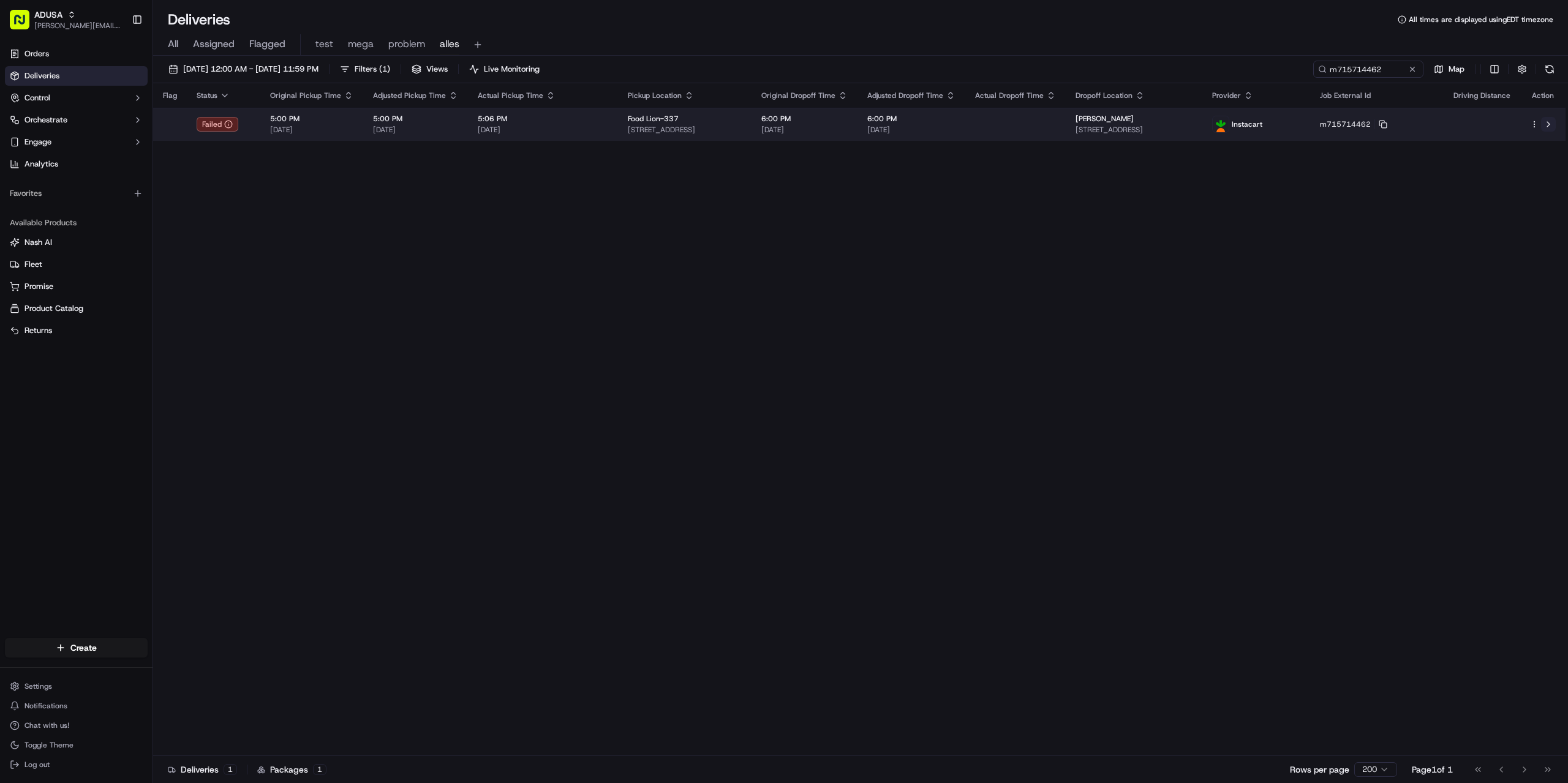
click at [1552, 123] on button at bounding box center [1549, 124] width 15 height 15
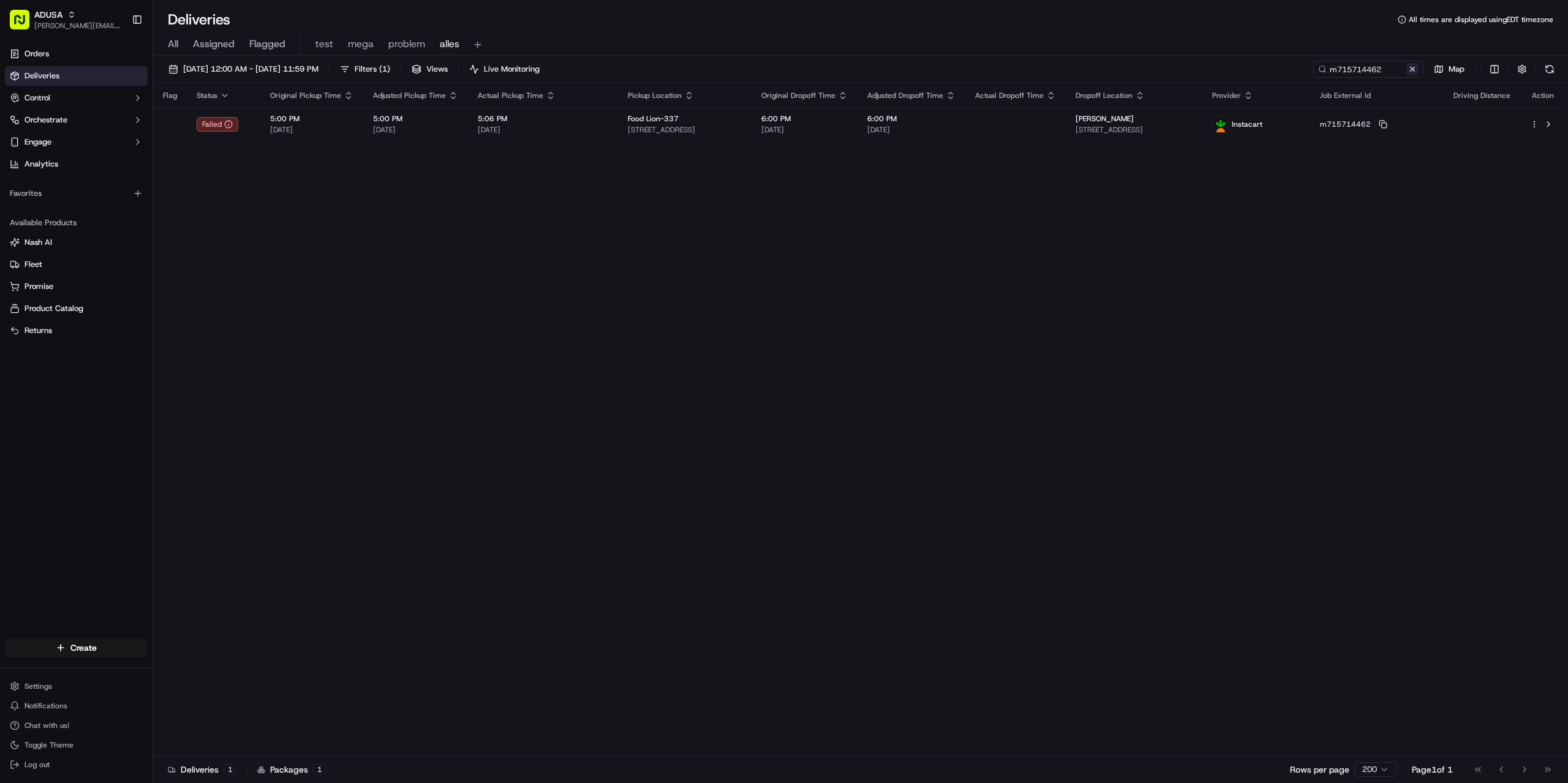
click at [1413, 68] on button at bounding box center [1412, 69] width 12 height 12
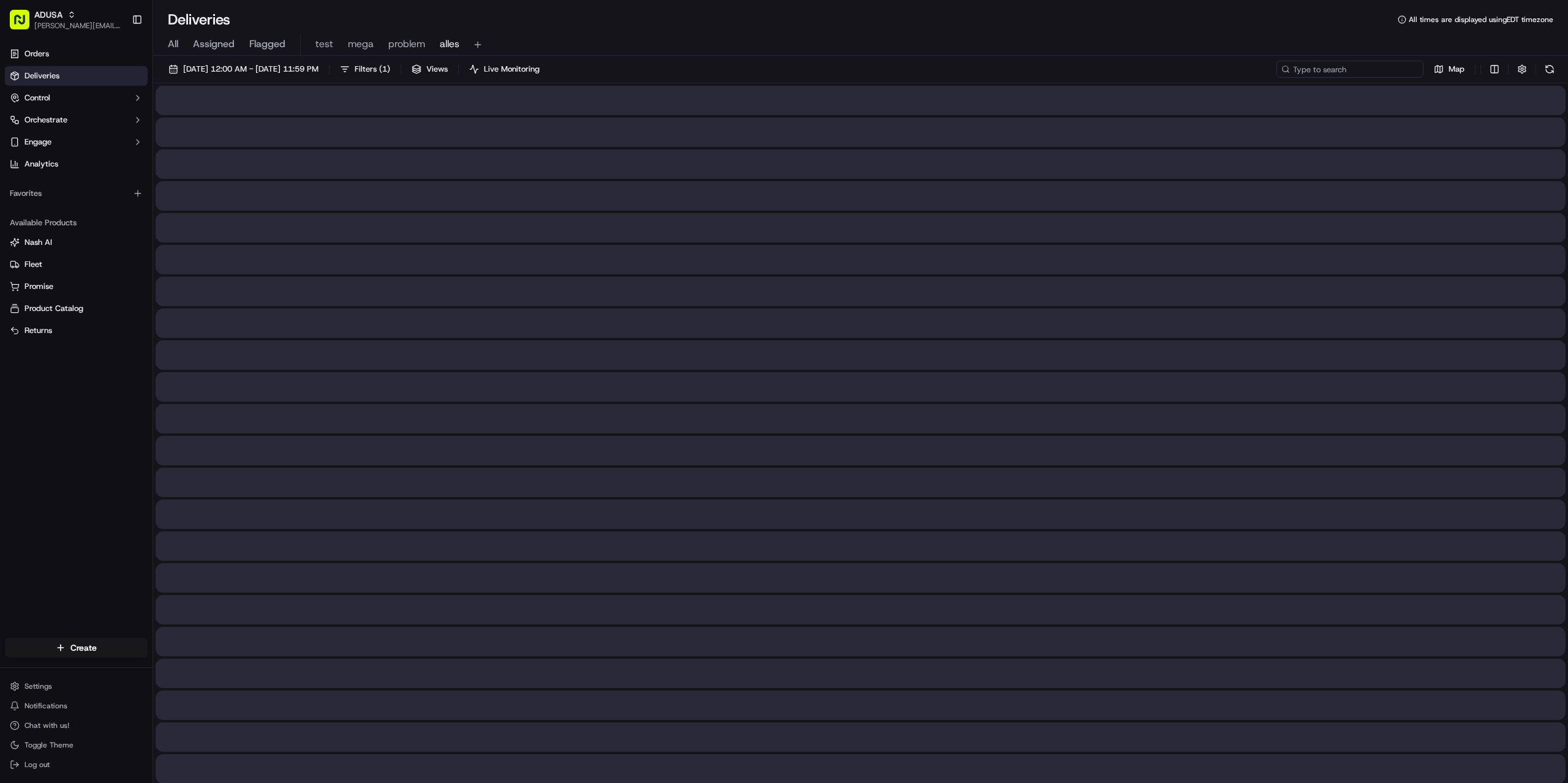
paste input "m713623995"
type input "m713623995"
click at [1400, 209] on div at bounding box center [860, 195] width 1410 height 29
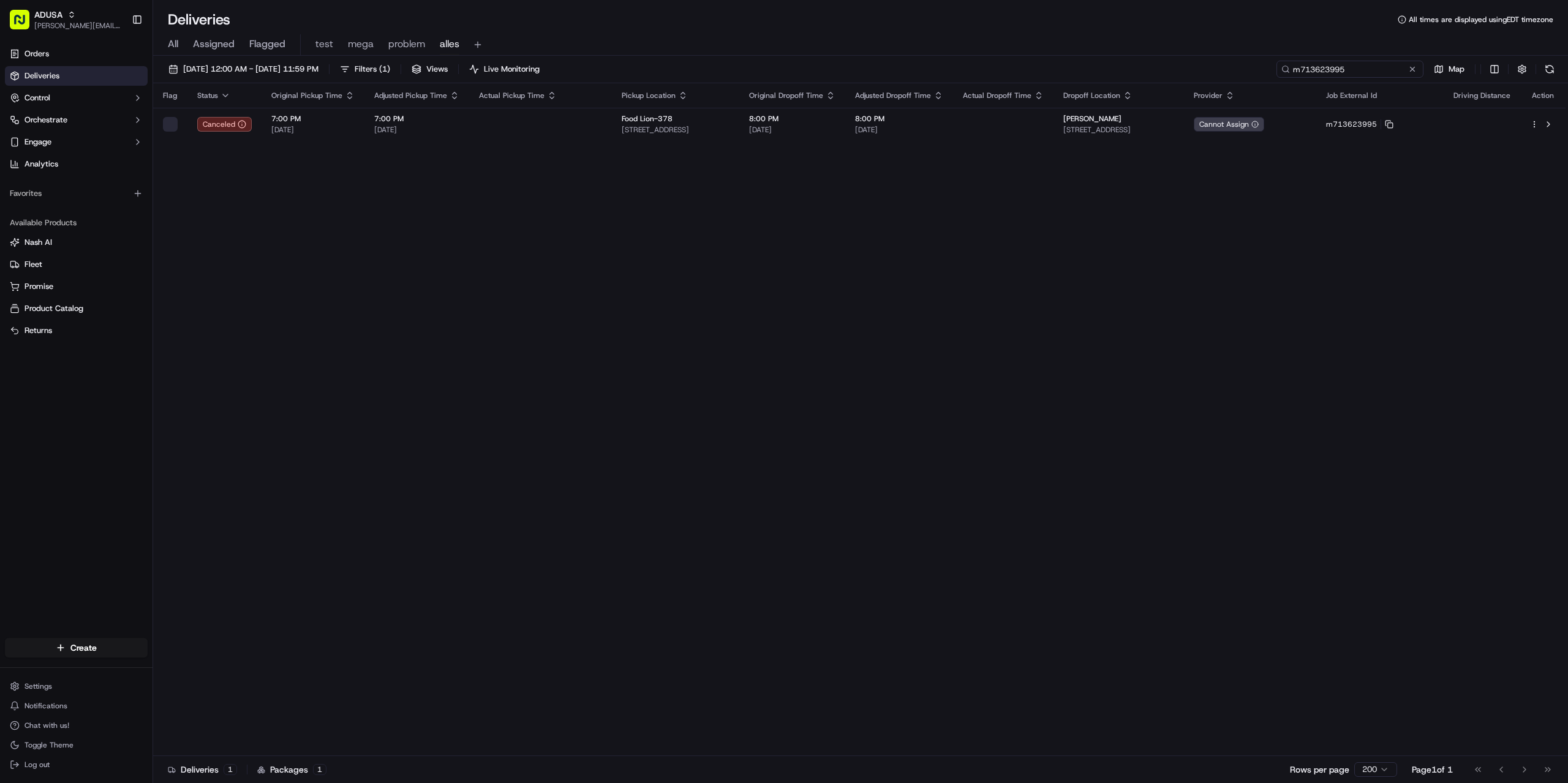
click at [1390, 67] on input "m713623995" at bounding box center [1350, 69] width 147 height 17
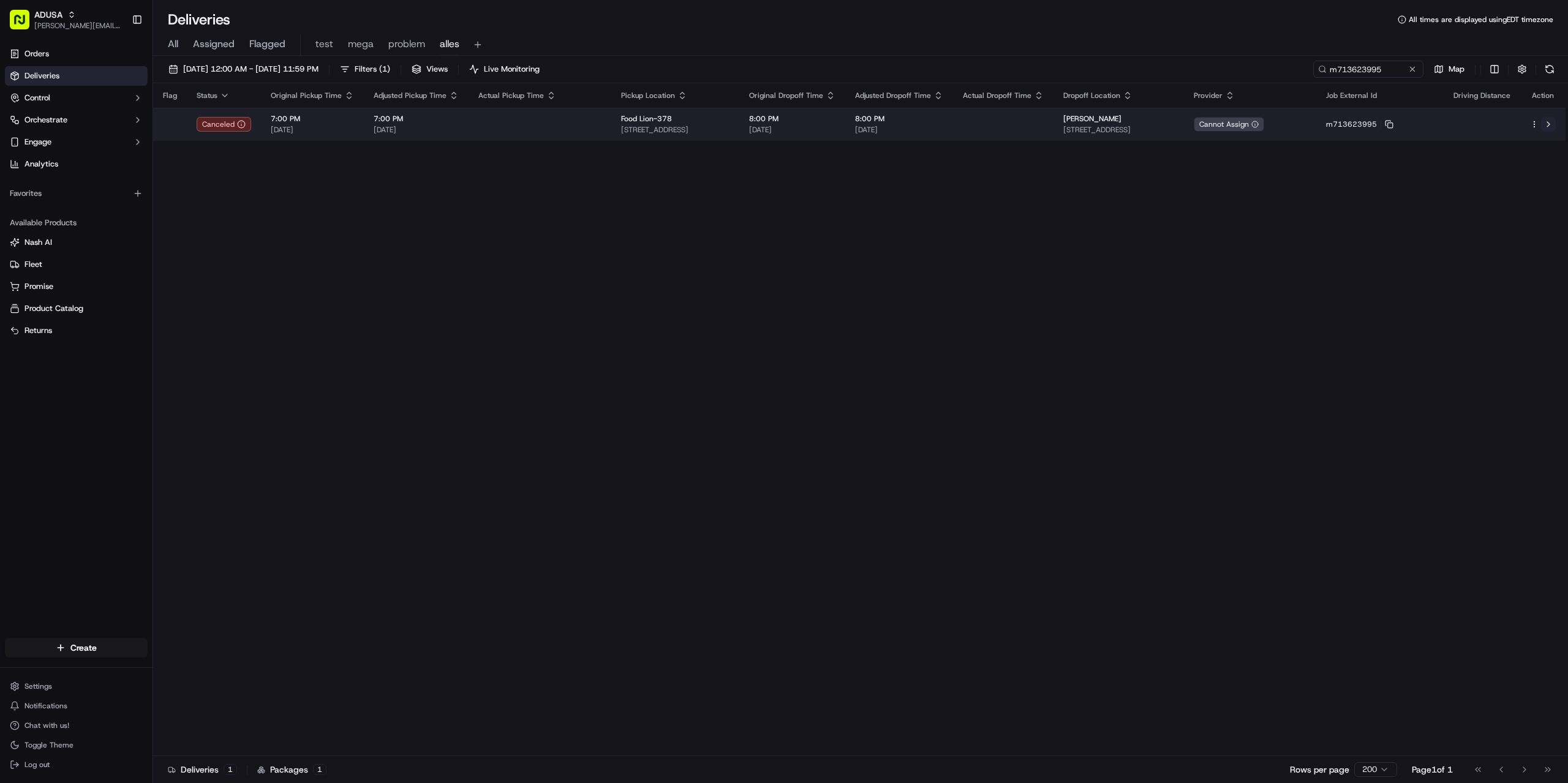
click at [1549, 122] on button at bounding box center [1549, 124] width 15 height 15
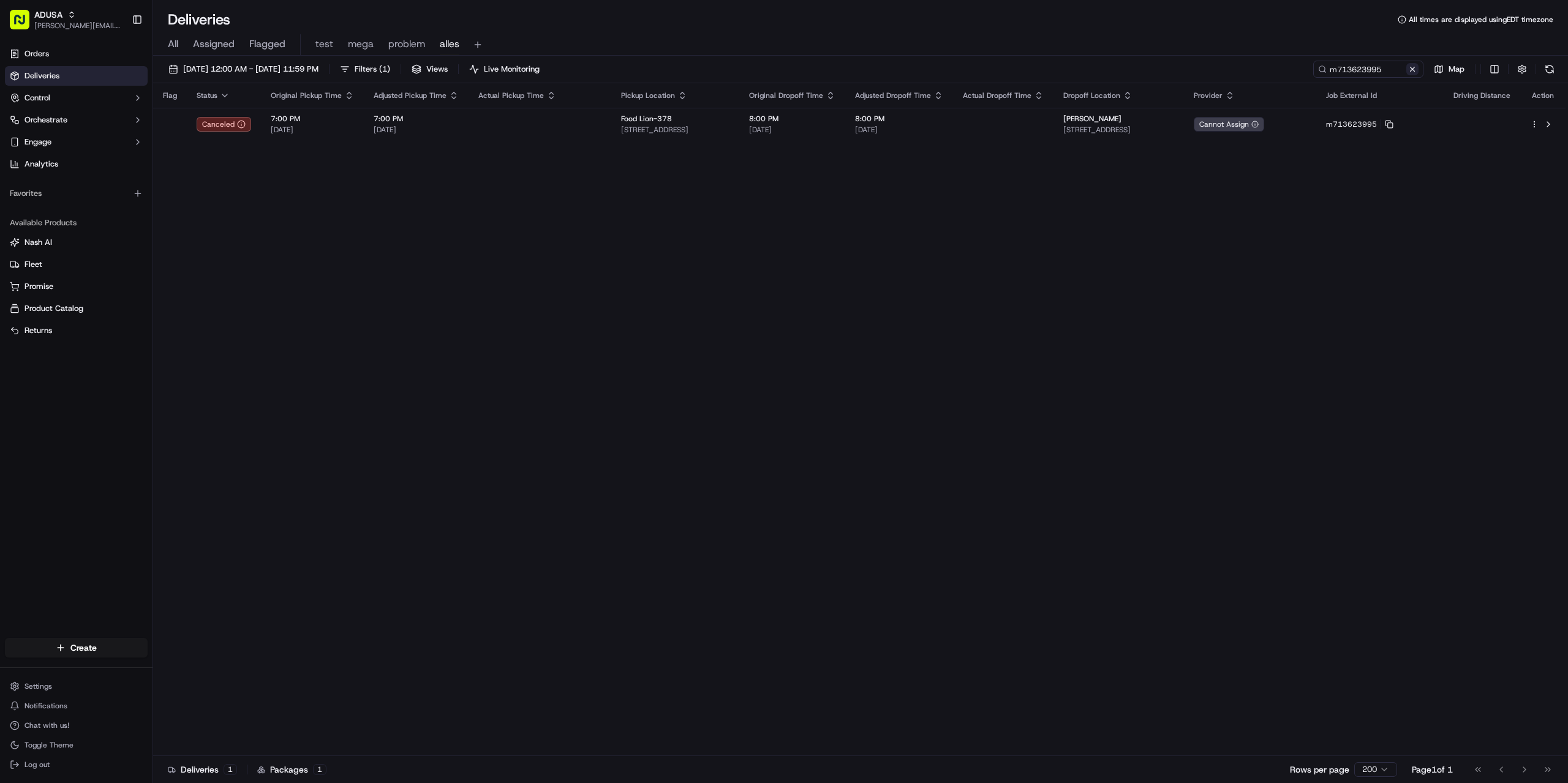
click at [1414, 68] on button at bounding box center [1412, 69] width 12 height 12
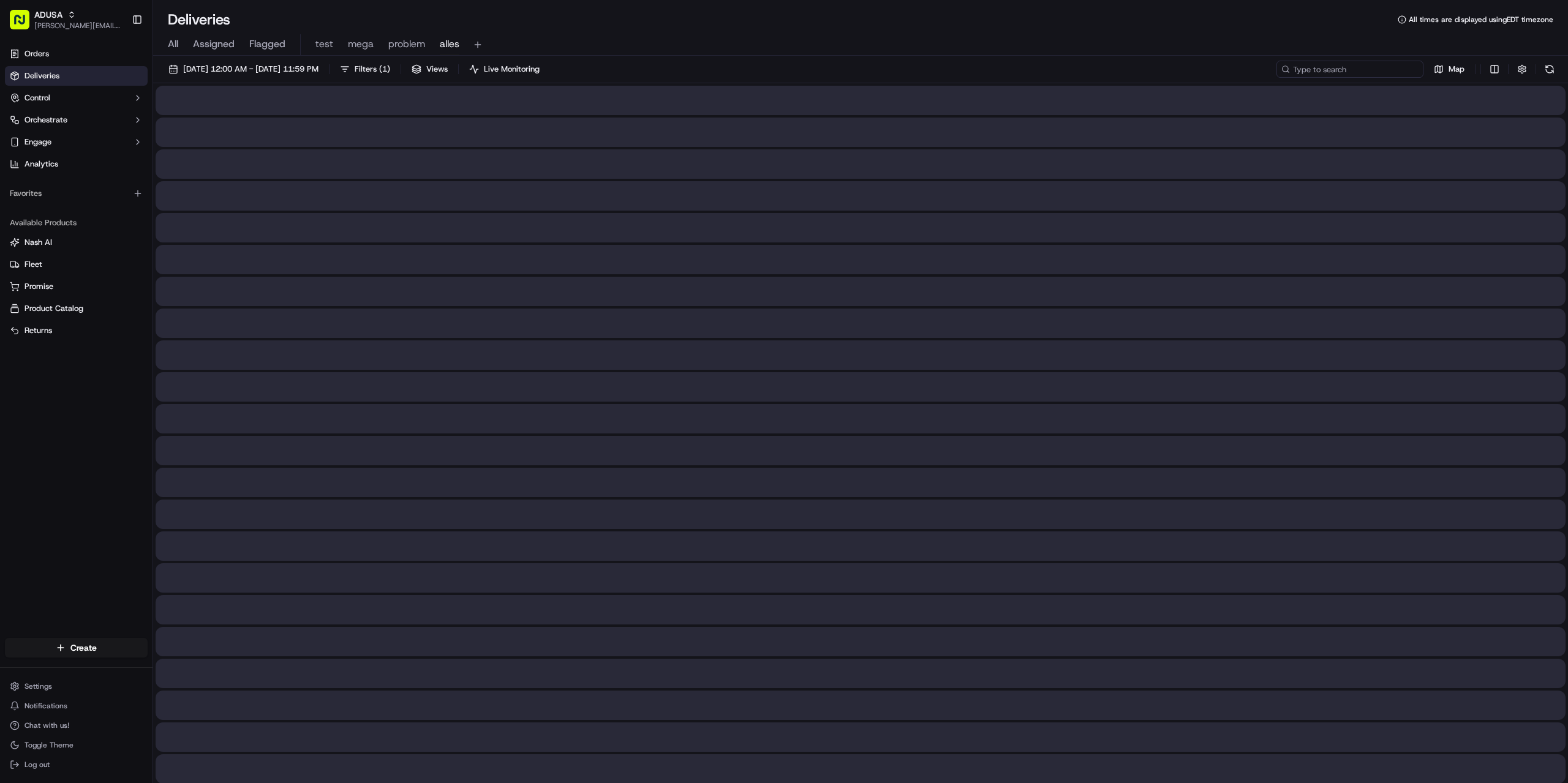
paste input "m713285117"
type input "m713285117"
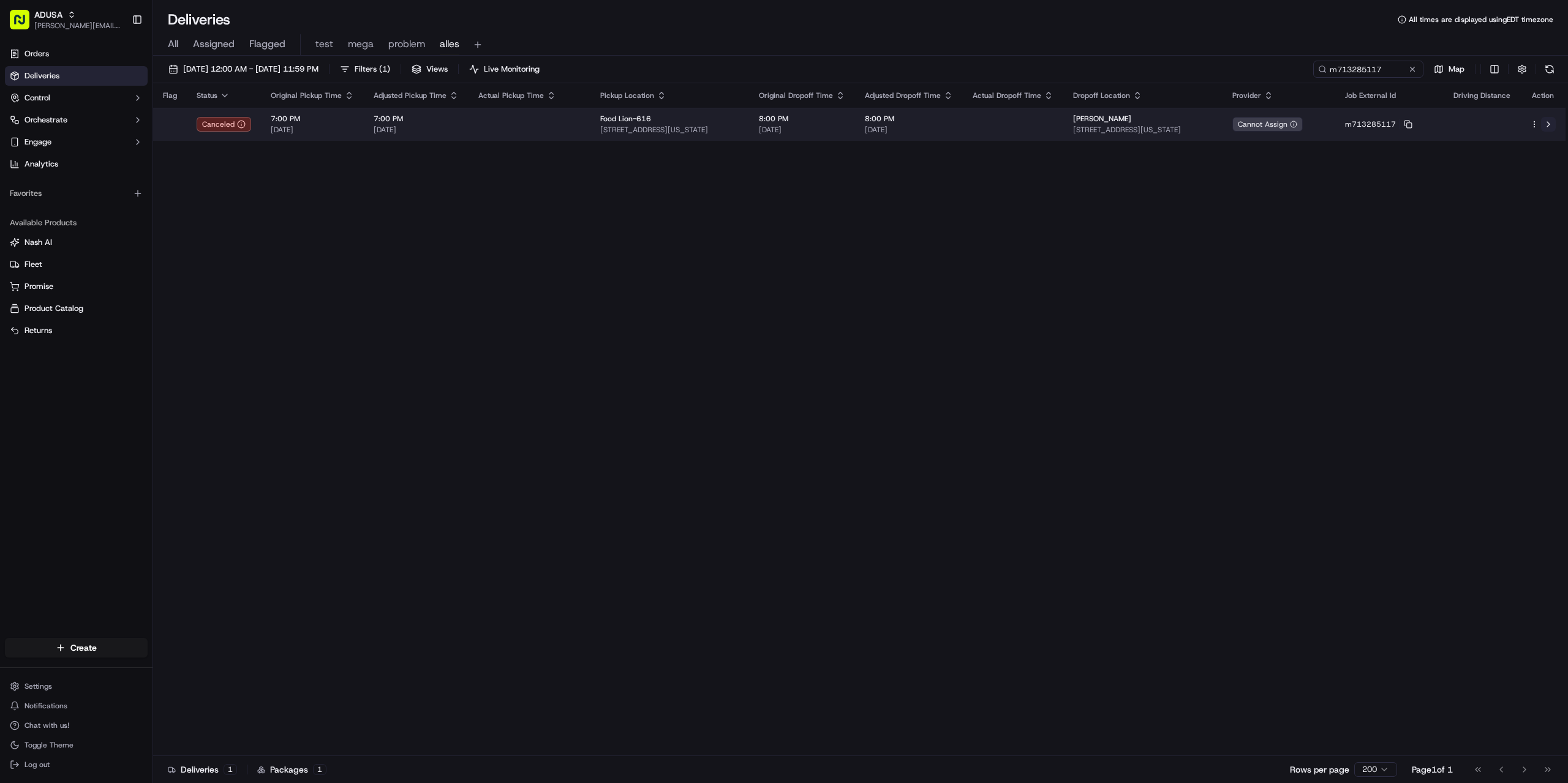
click at [1546, 122] on button at bounding box center [1549, 124] width 15 height 15
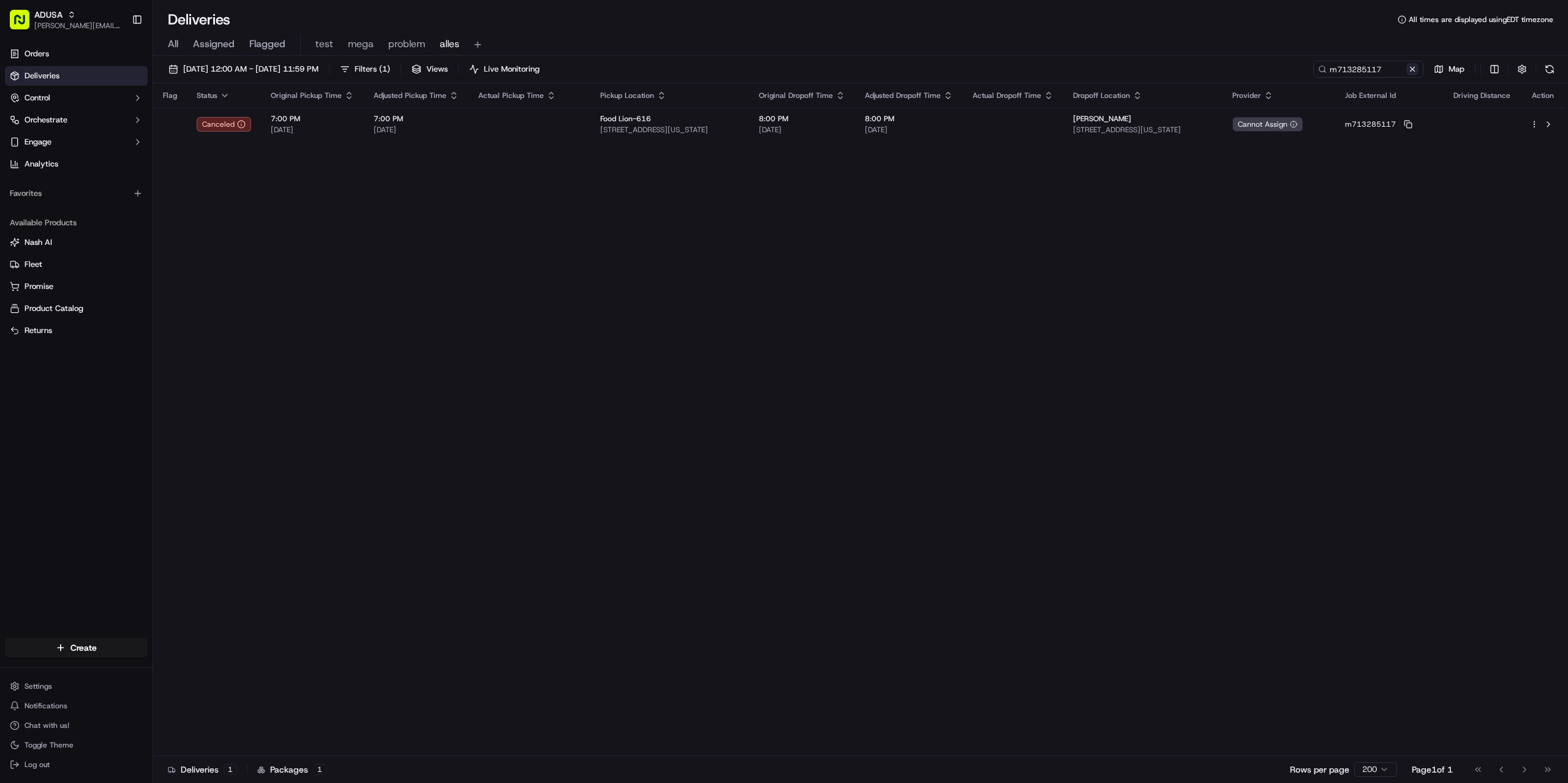
click at [1414, 69] on button at bounding box center [1412, 69] width 12 height 12
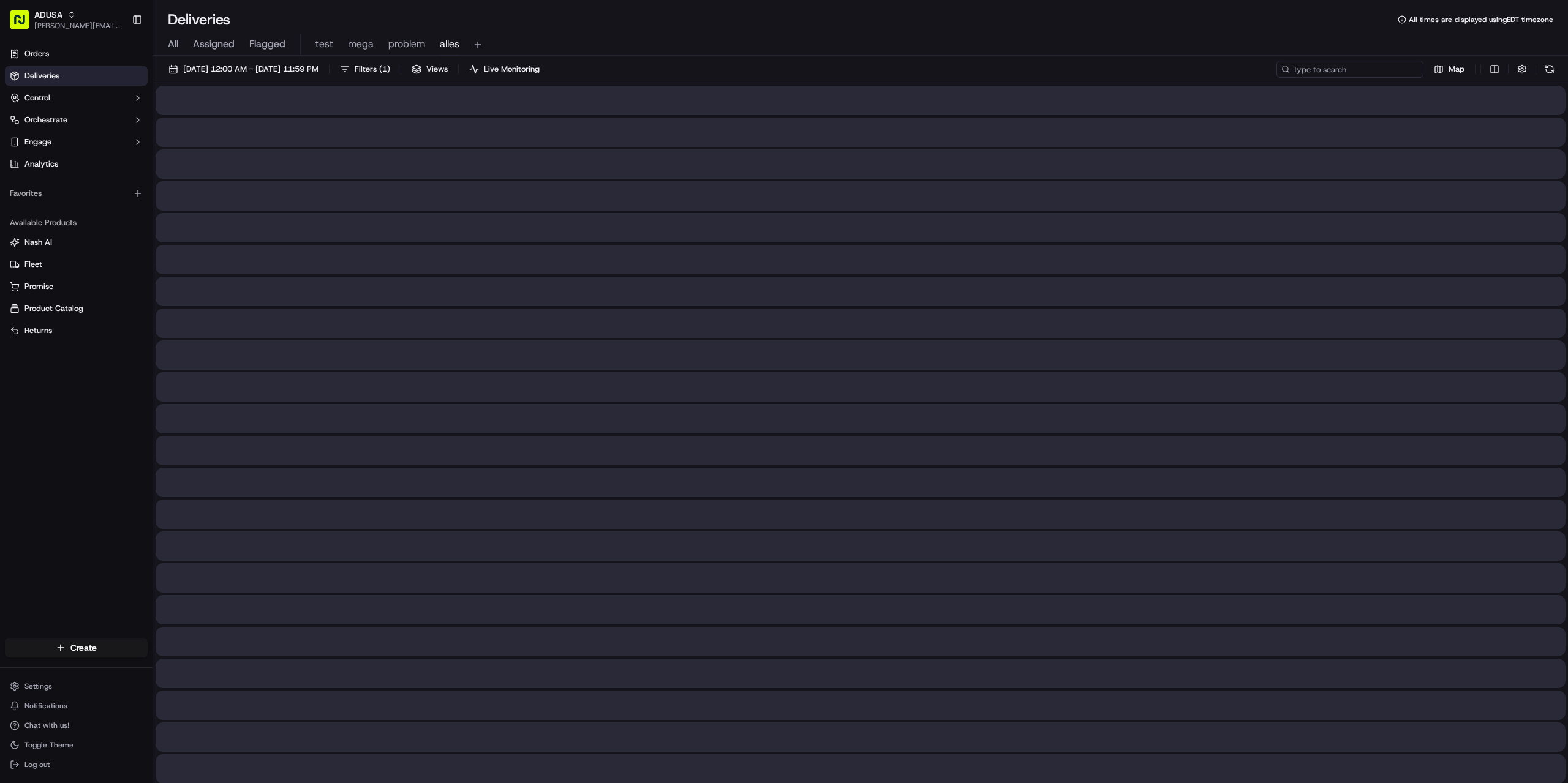
paste input "m715077795"
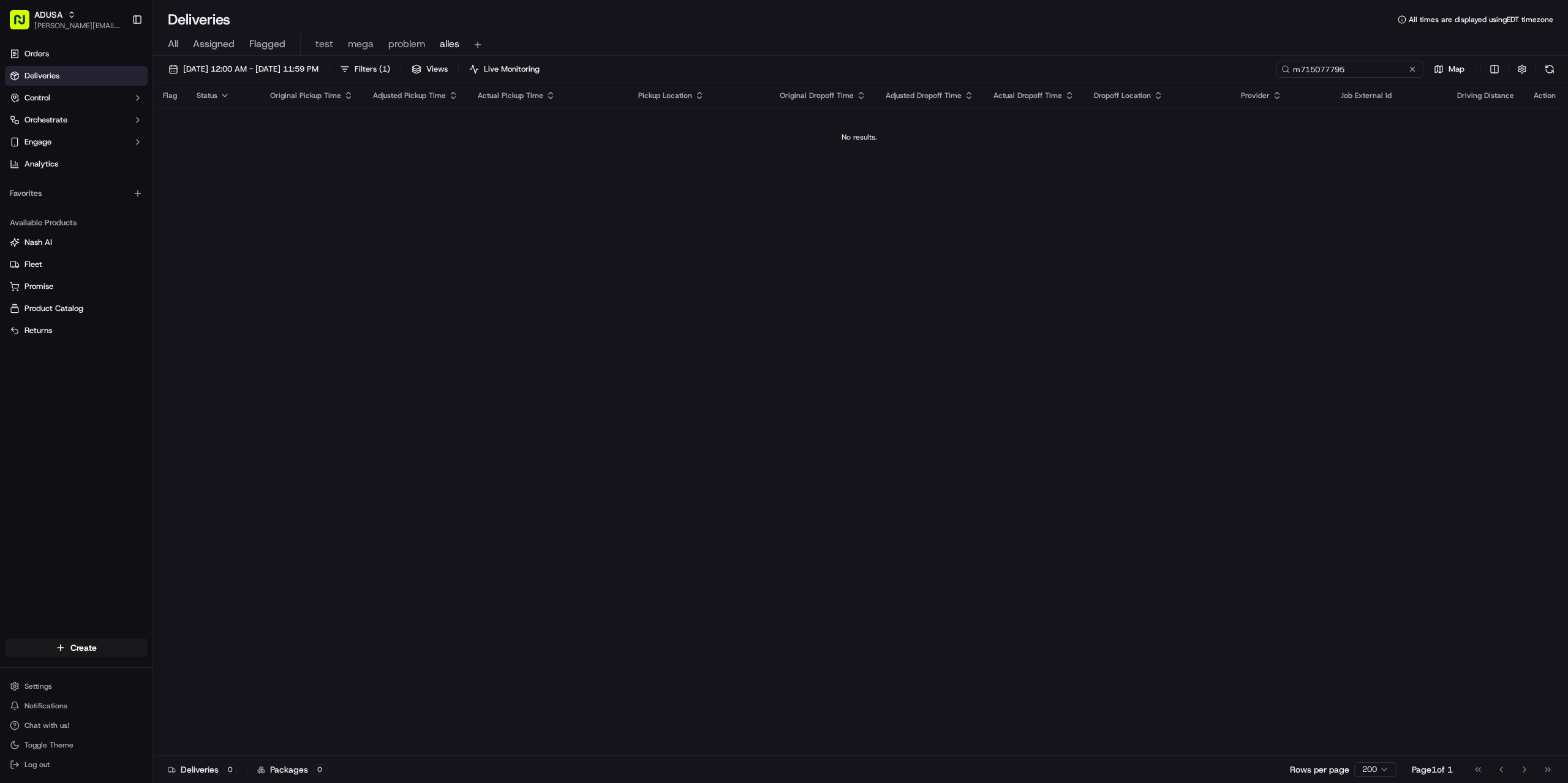
click at [1296, 72] on input "m715077795" at bounding box center [1350, 69] width 147 height 17
type input "m715077795"
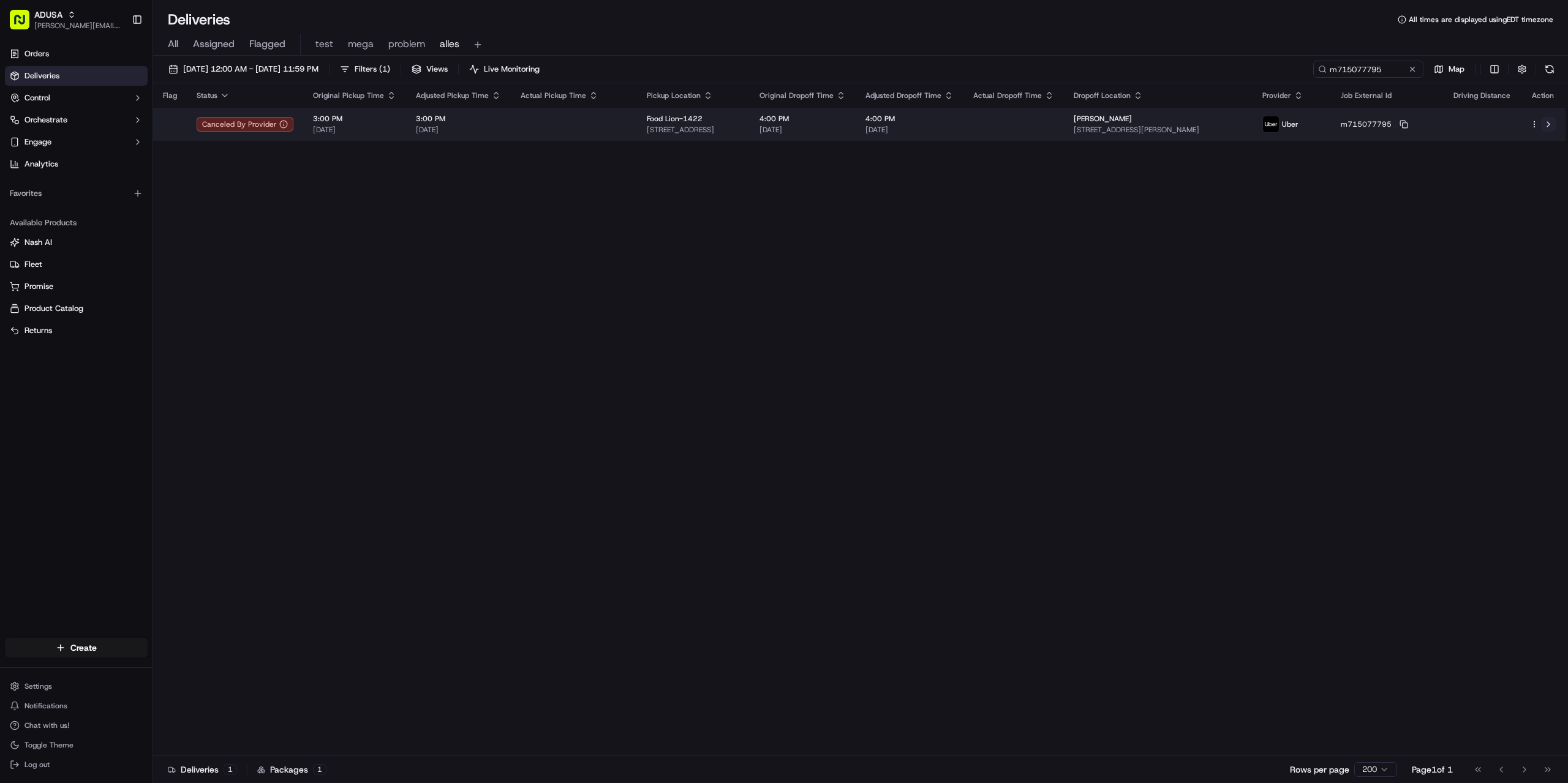
click at [1550, 123] on button at bounding box center [1549, 124] width 15 height 15
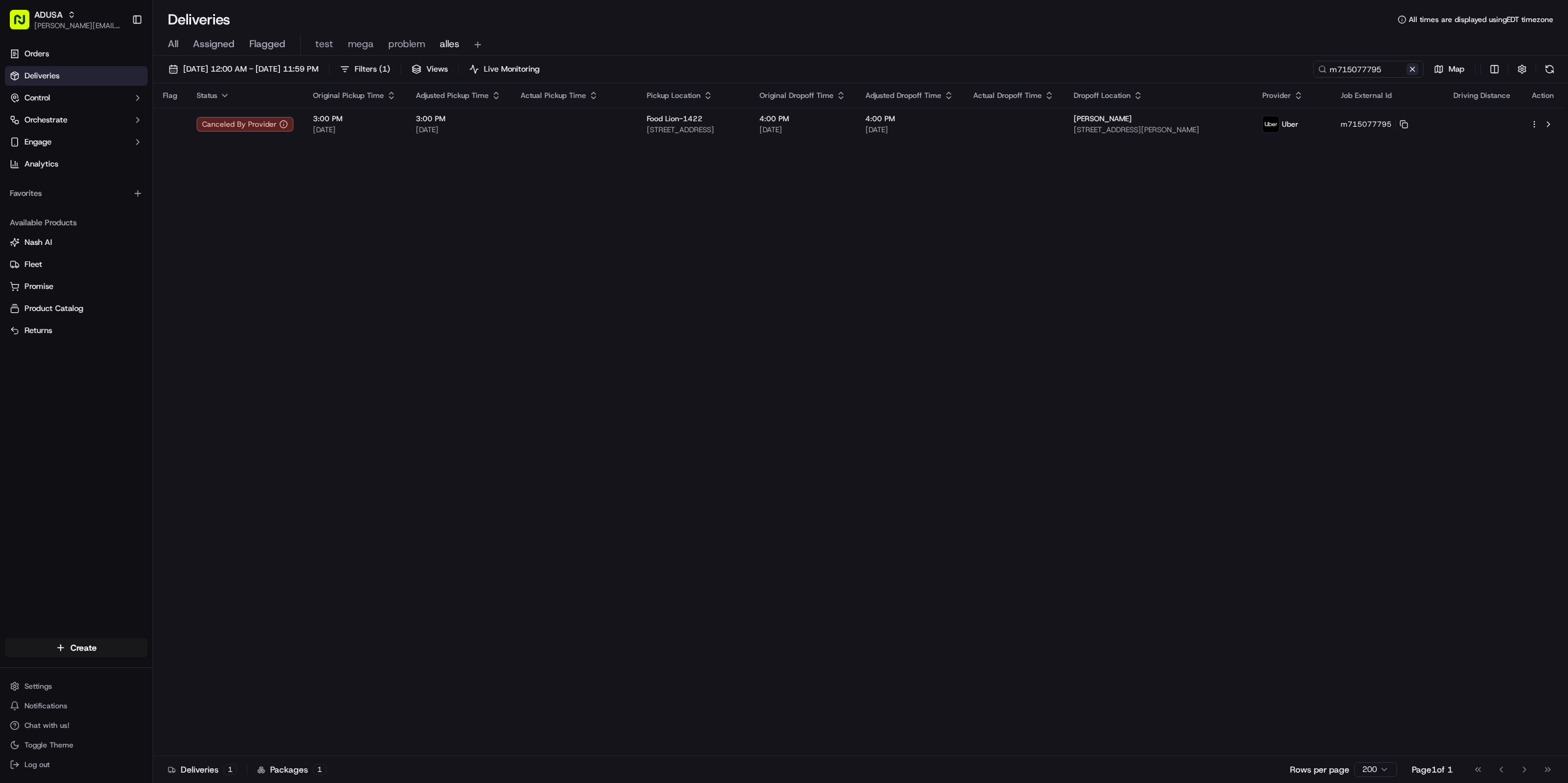
click at [1412, 72] on button at bounding box center [1412, 69] width 12 height 12
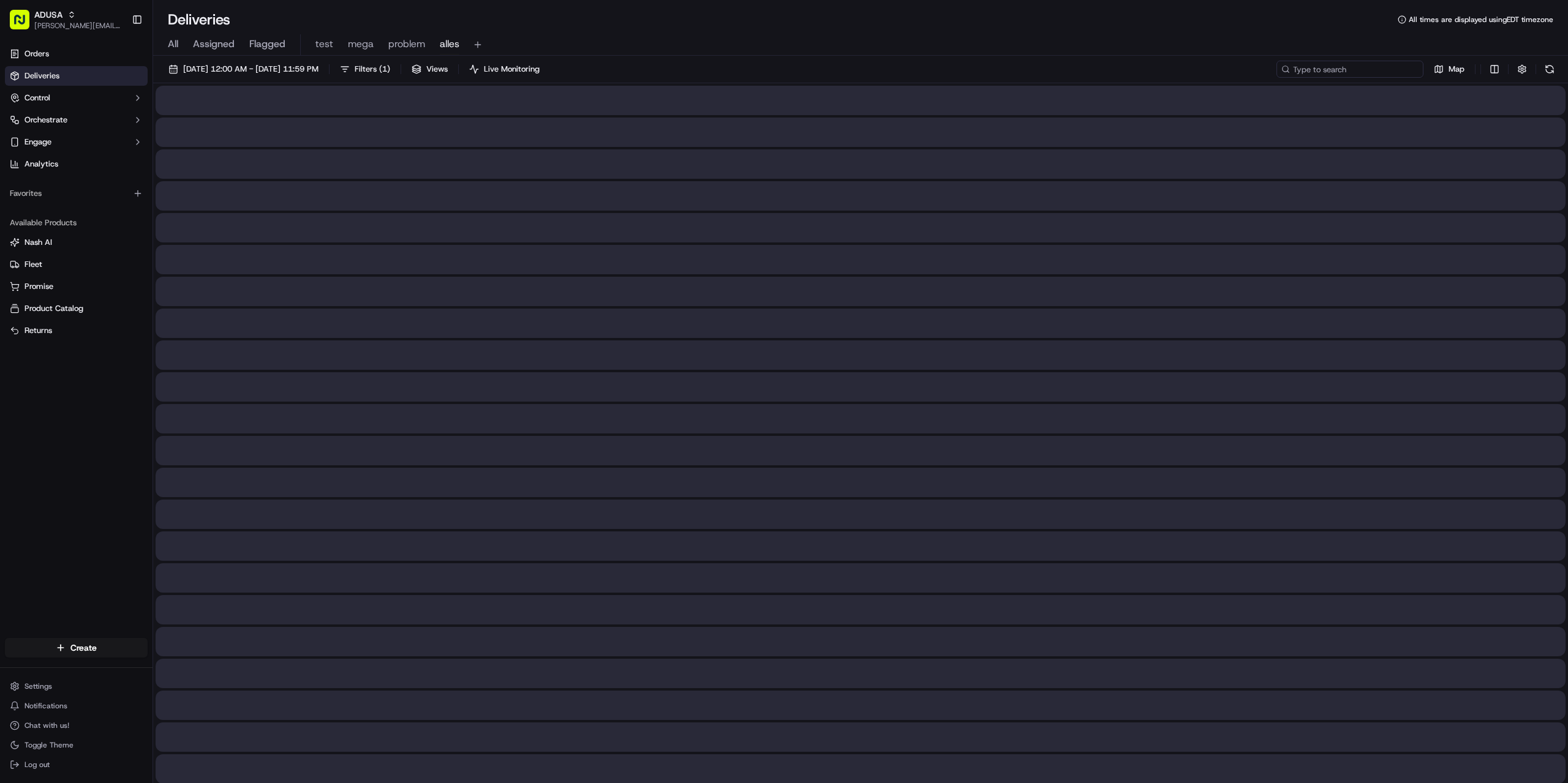
paste input "m707145788"
type input "m707145788"
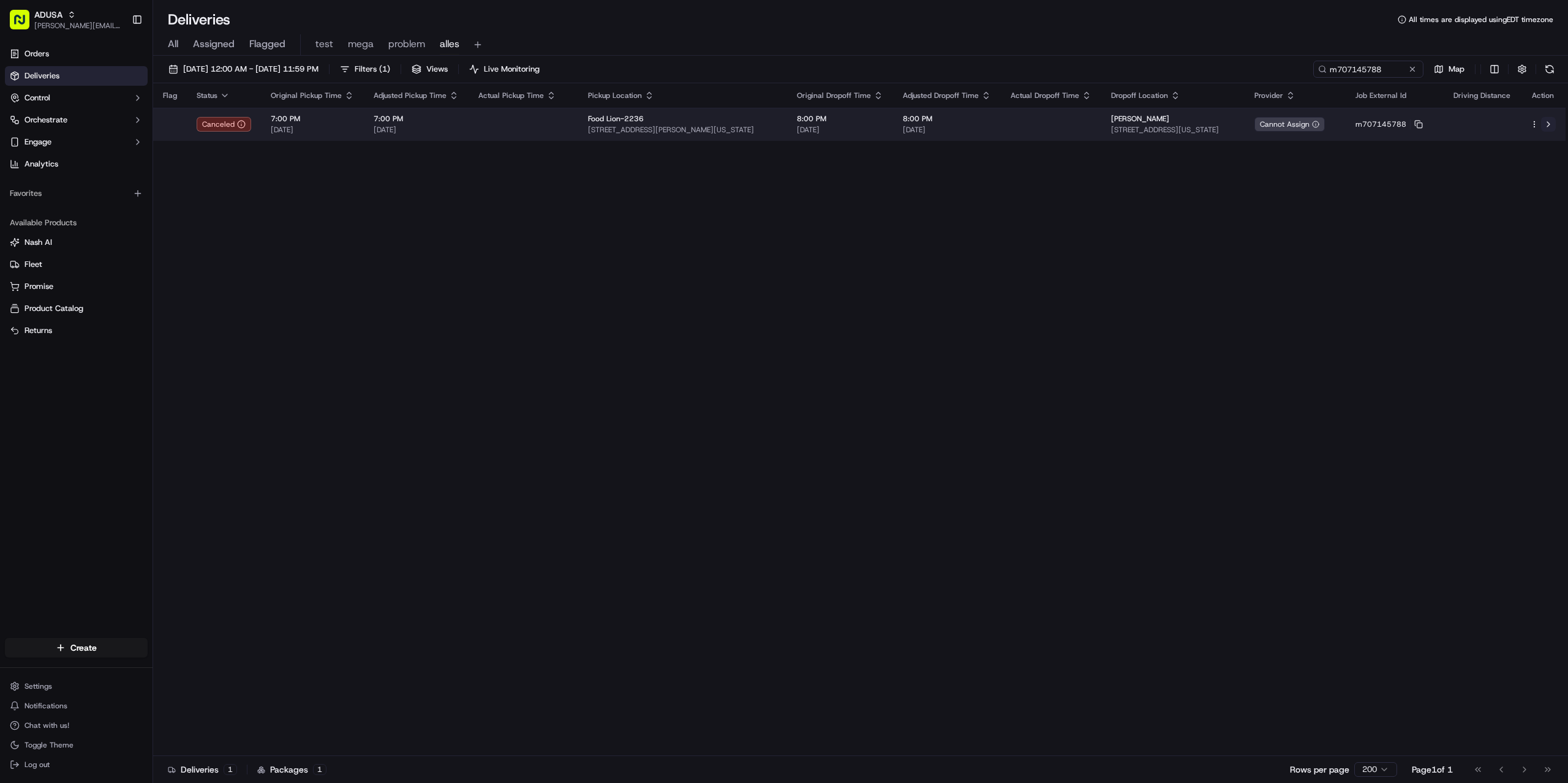
click at [1549, 123] on button at bounding box center [1549, 124] width 15 height 15
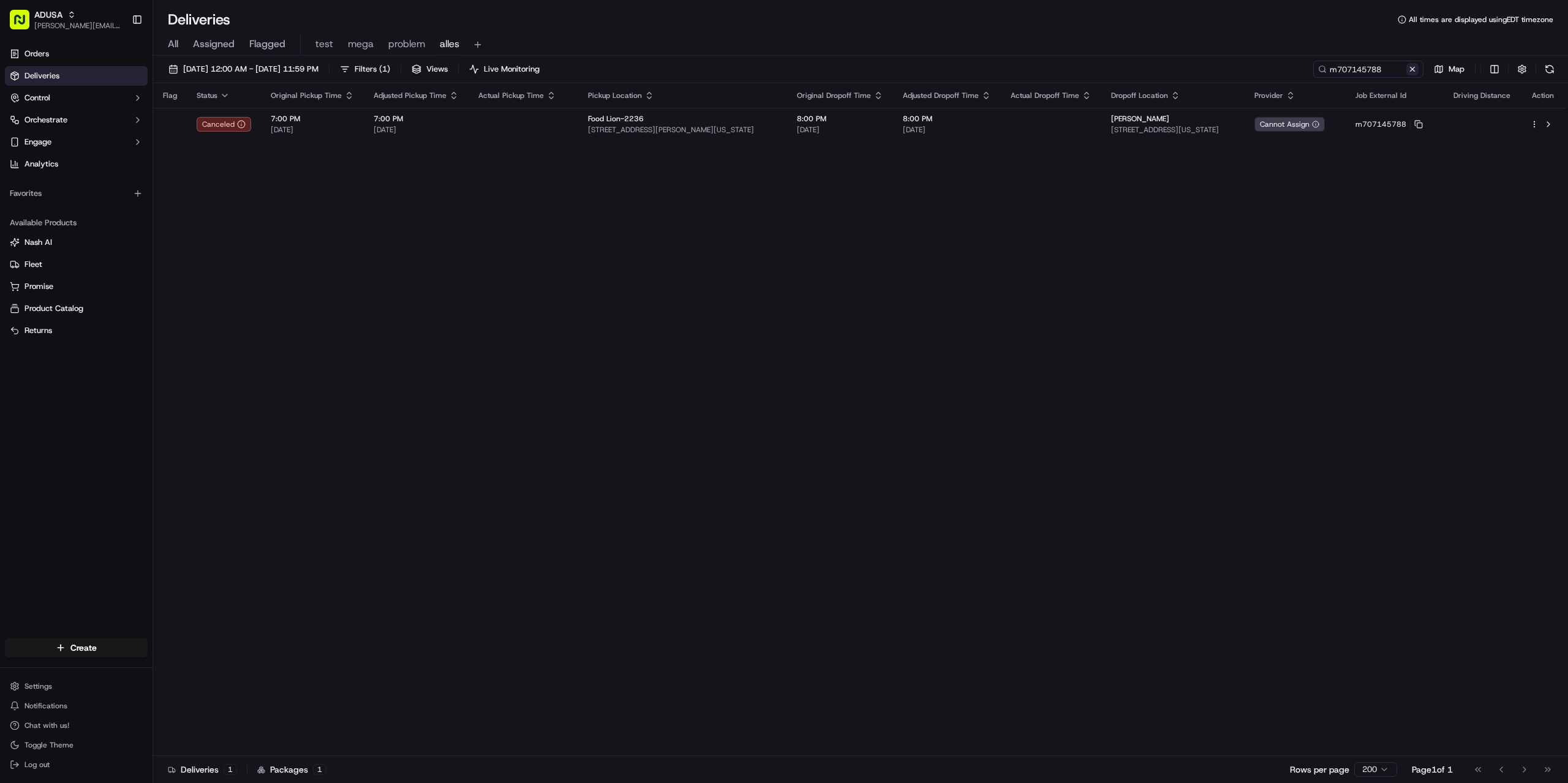
click at [1412, 68] on button at bounding box center [1412, 69] width 12 height 12
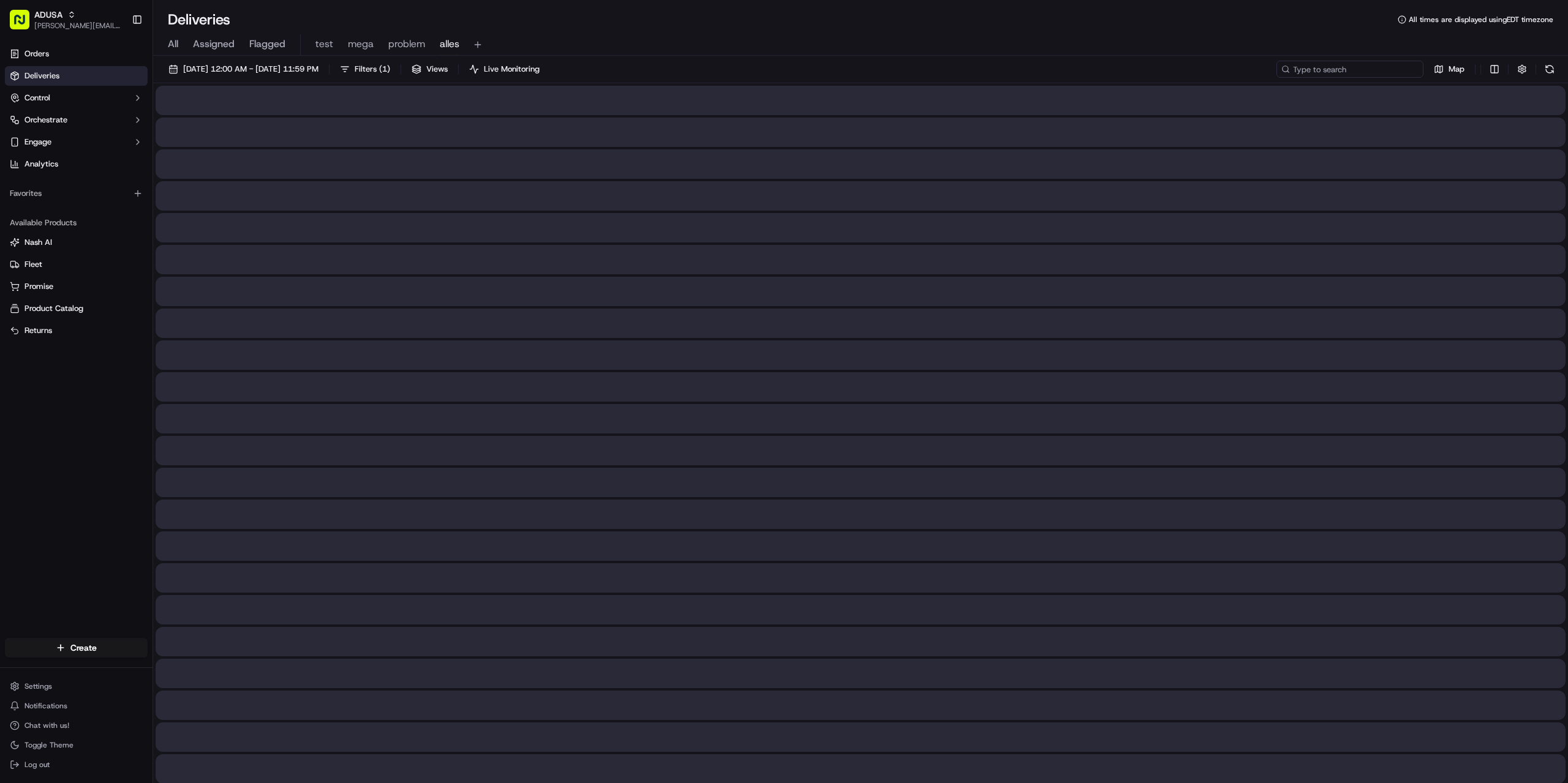
paste input "m708790201"
type input "m708790201"
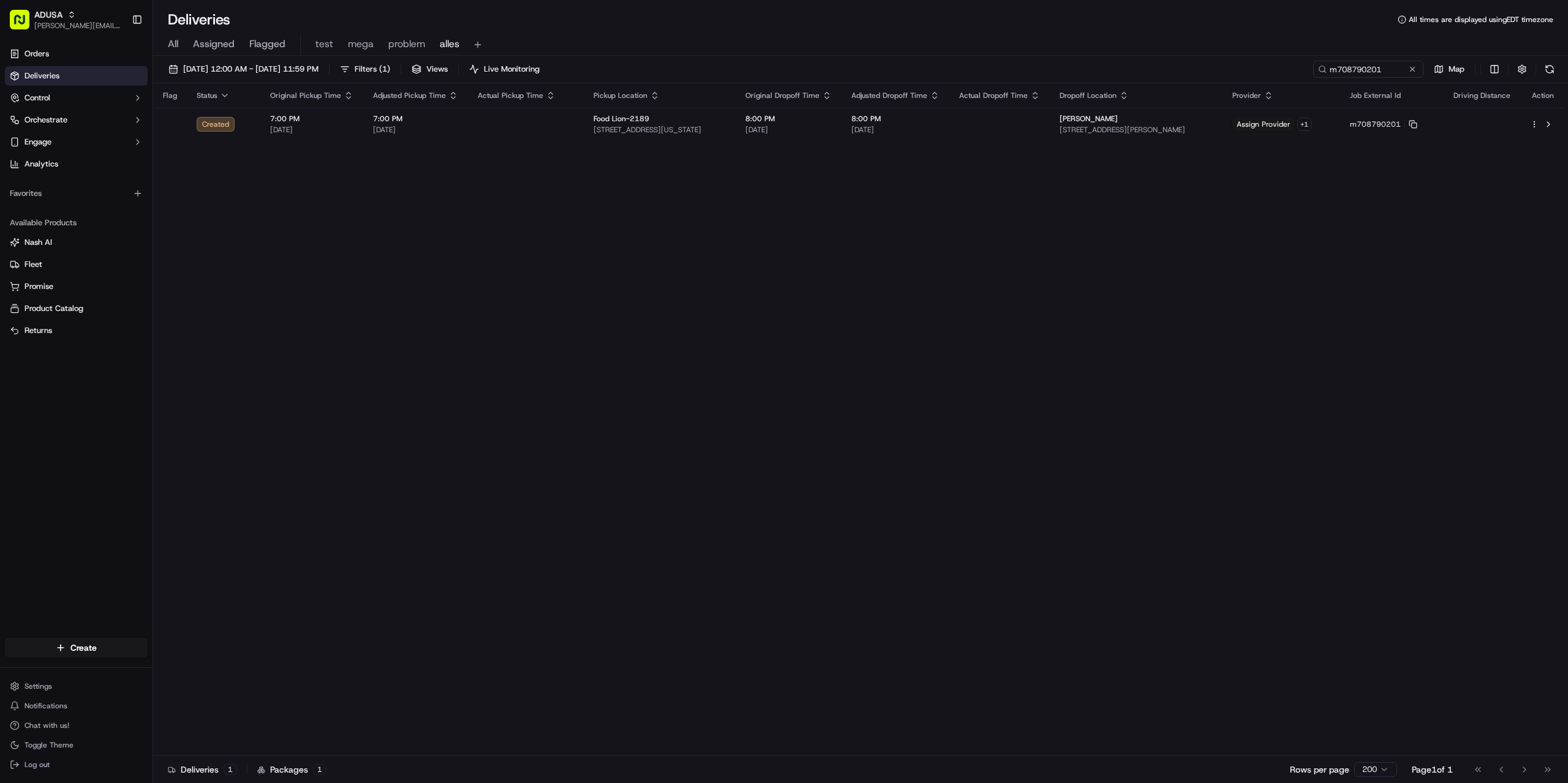
click at [958, 650] on div "Flag Status Original Pickup Time Adjusted Pickup Time Actual Pickup Time Pickup…" at bounding box center [860, 420] width 1412 height 673
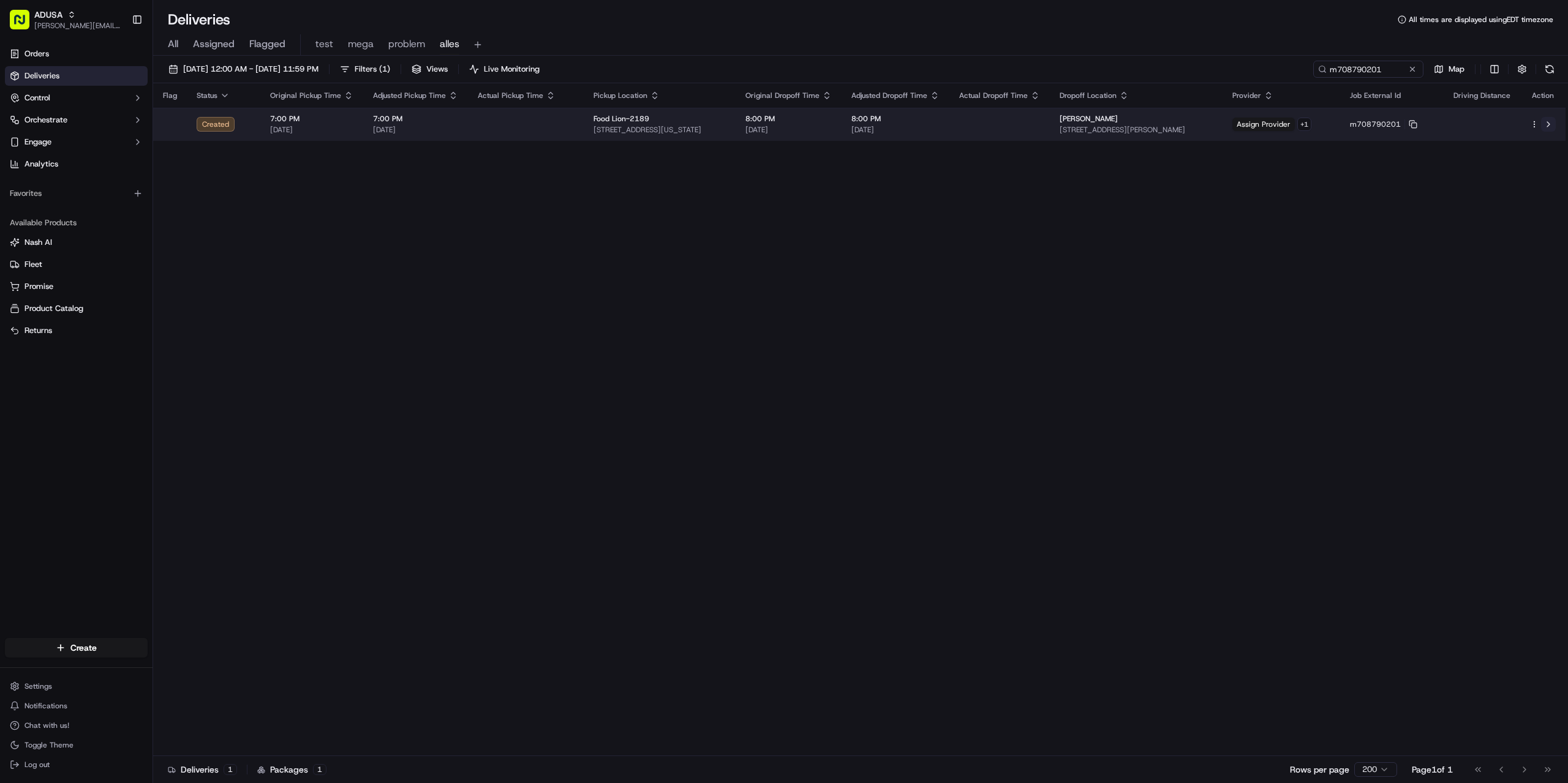
click at [1548, 126] on button at bounding box center [1549, 124] width 15 height 15
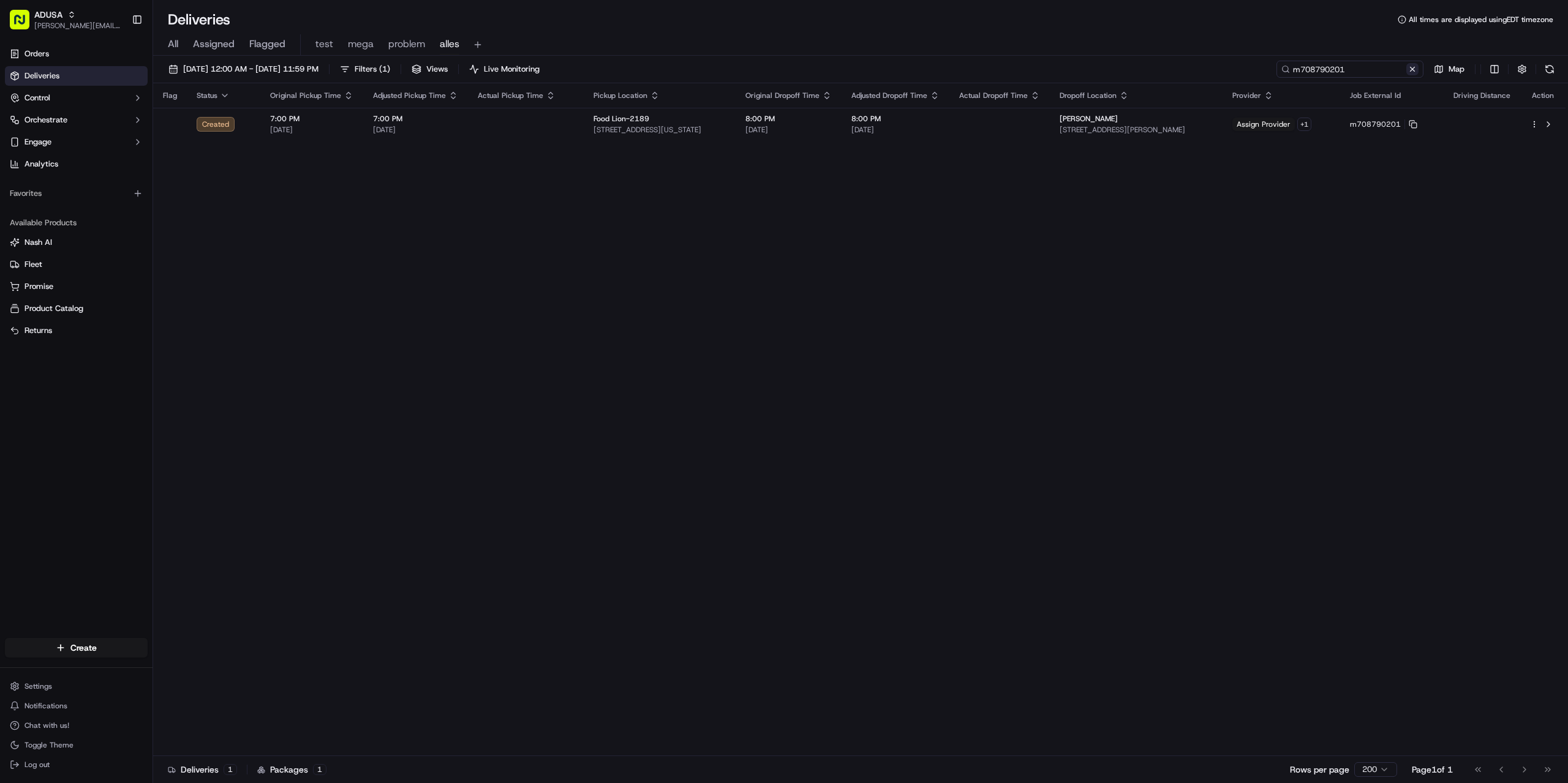
drag, startPoint x: 1421, startPoint y: 70, endPoint x: 1414, endPoint y: 68, distance: 7.3
click at [1419, 70] on input "m708790201" at bounding box center [1350, 69] width 147 height 17
click at [1413, 67] on button at bounding box center [1412, 69] width 12 height 12
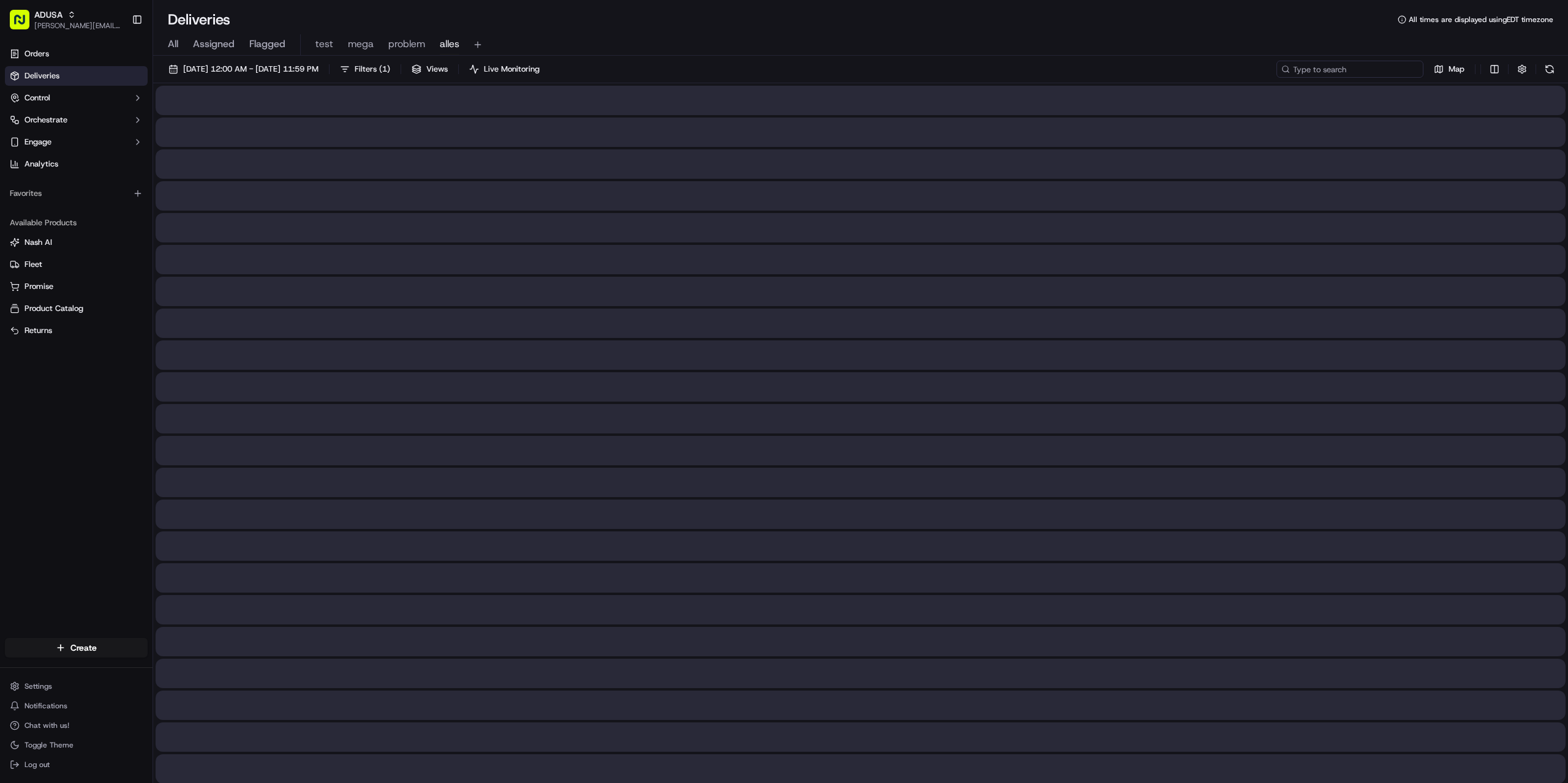
paste input "m714971087"
type input "m714971087"
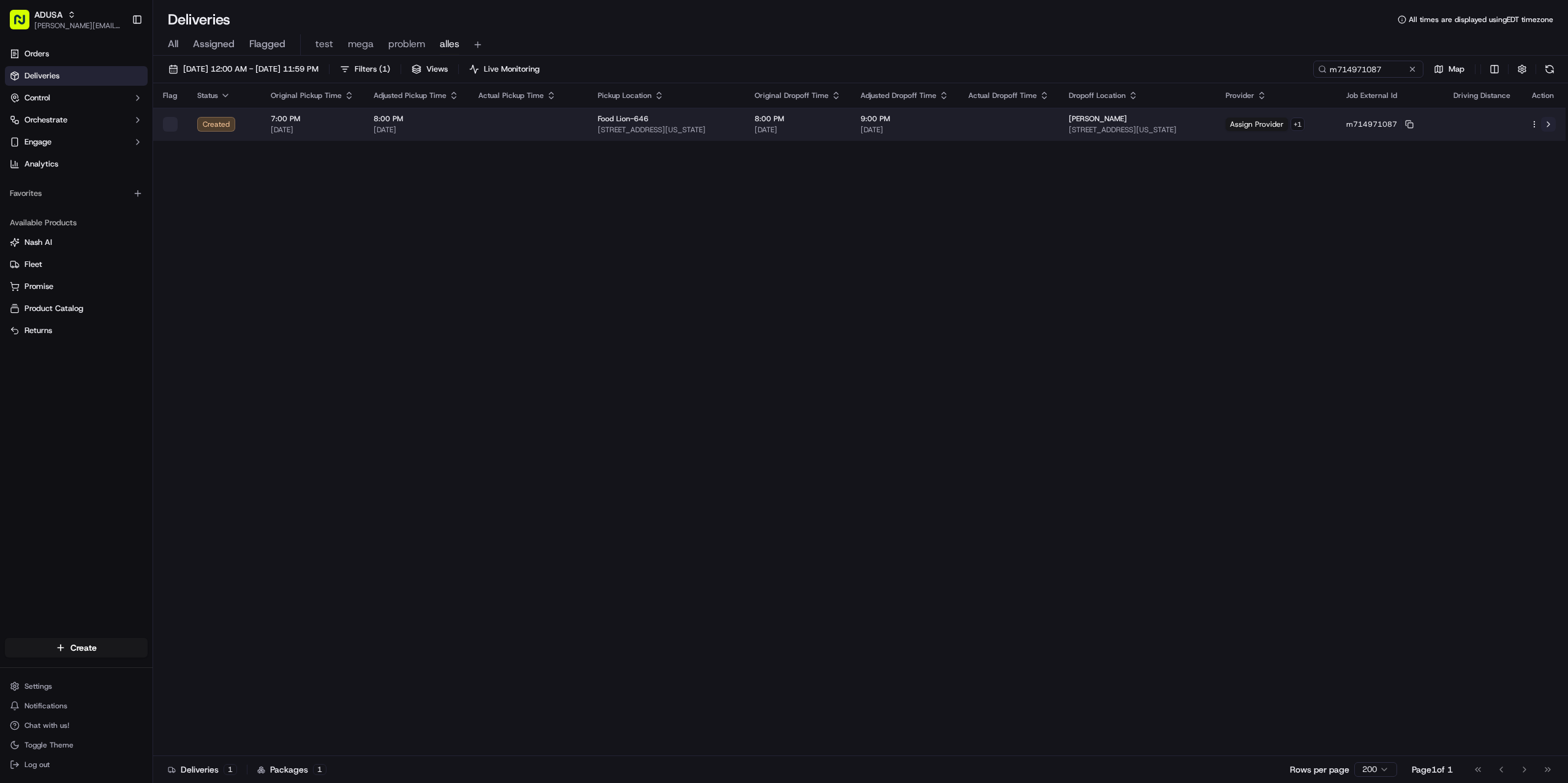
click at [1549, 123] on button at bounding box center [1549, 124] width 15 height 15
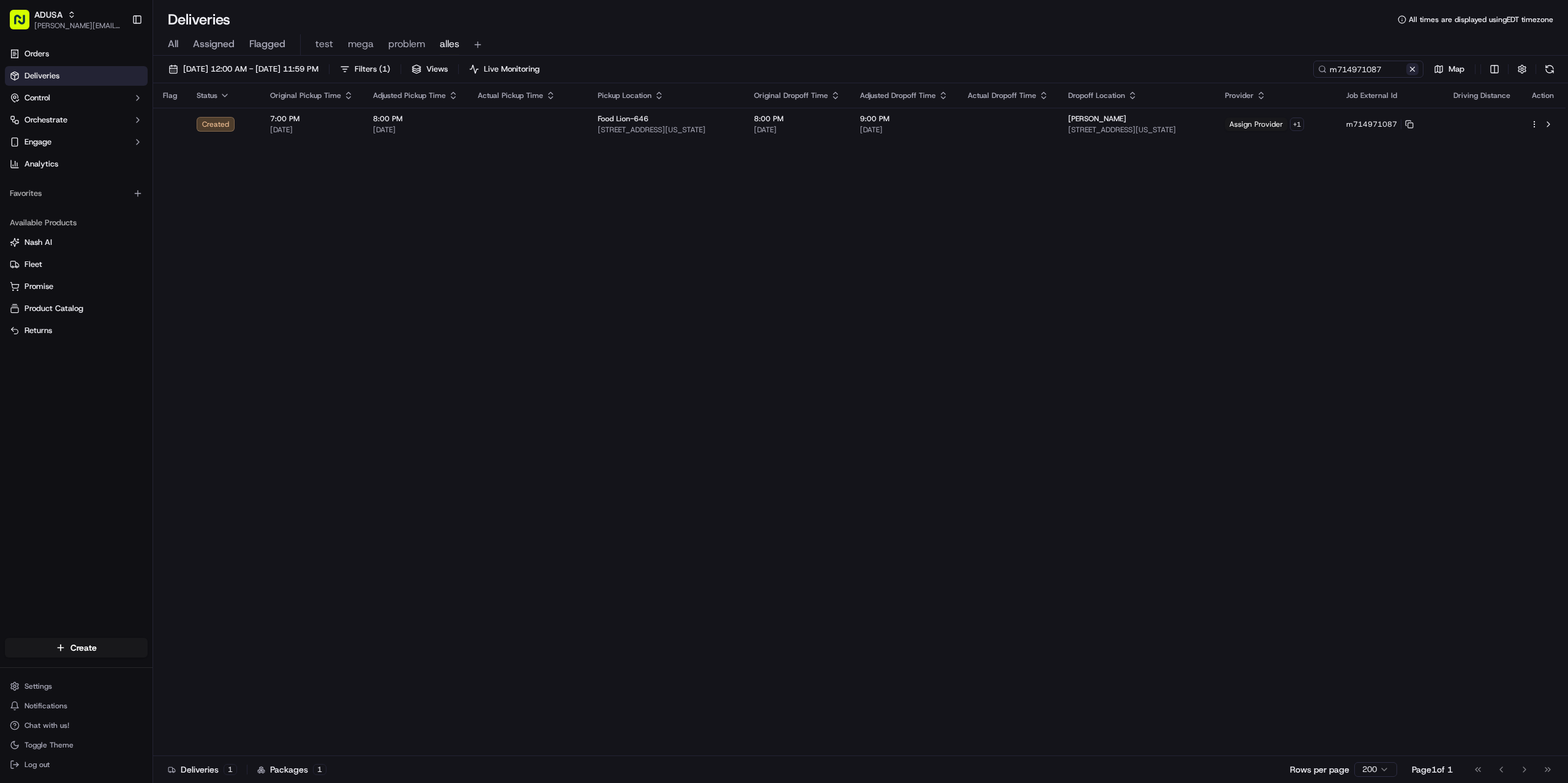
click at [1411, 68] on button at bounding box center [1412, 69] width 12 height 12
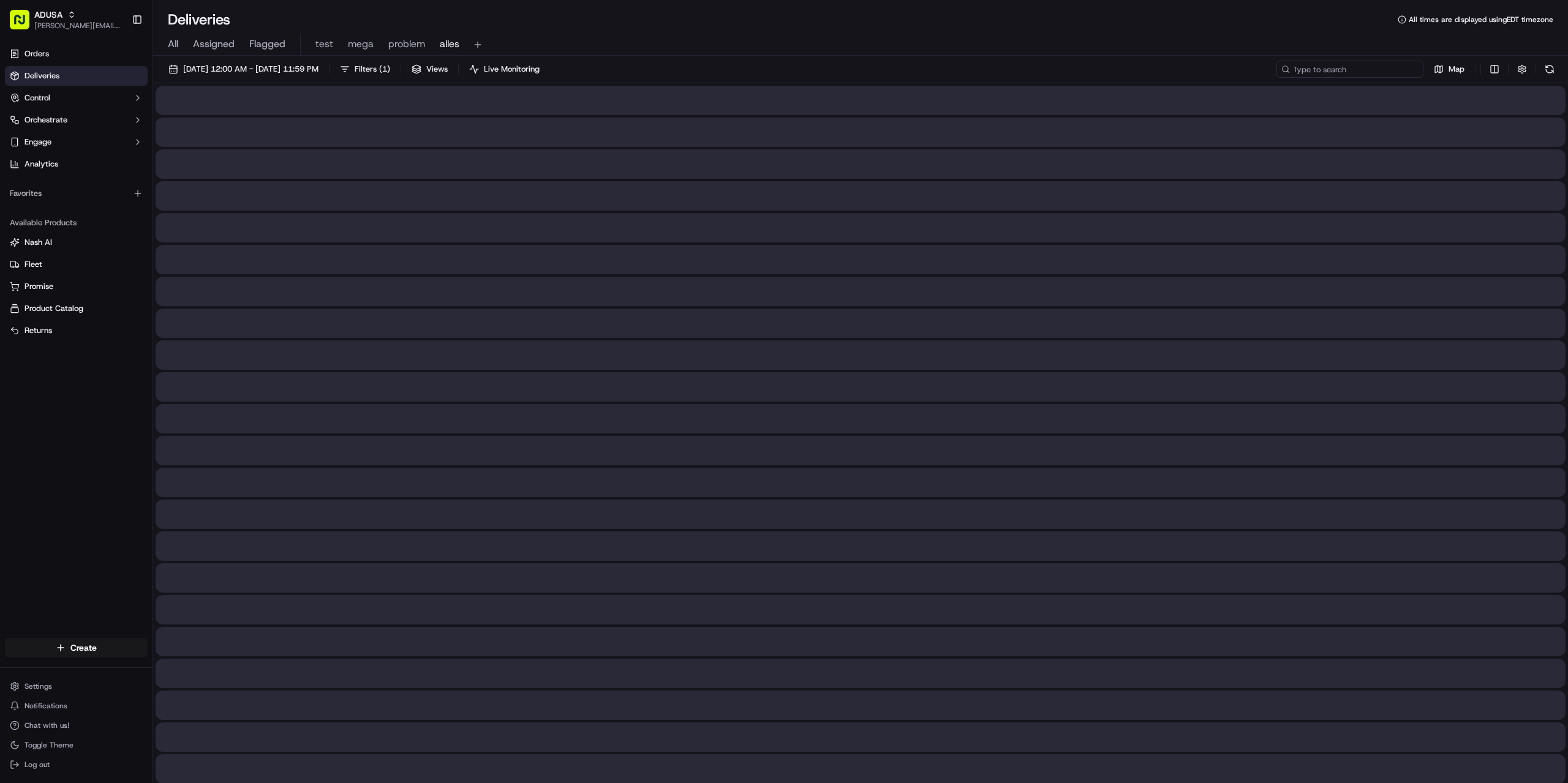
paste input "m714444277"
type input "m714444277"
drag, startPoint x: 1284, startPoint y: 61, endPoint x: 1197, endPoint y: 52, distance: 87.5
click at [1187, 49] on div "All Assigned Flagged test mega problem alles" at bounding box center [860, 45] width 1415 height 22
click at [1392, 68] on input "m714444277" at bounding box center [1350, 69] width 147 height 17
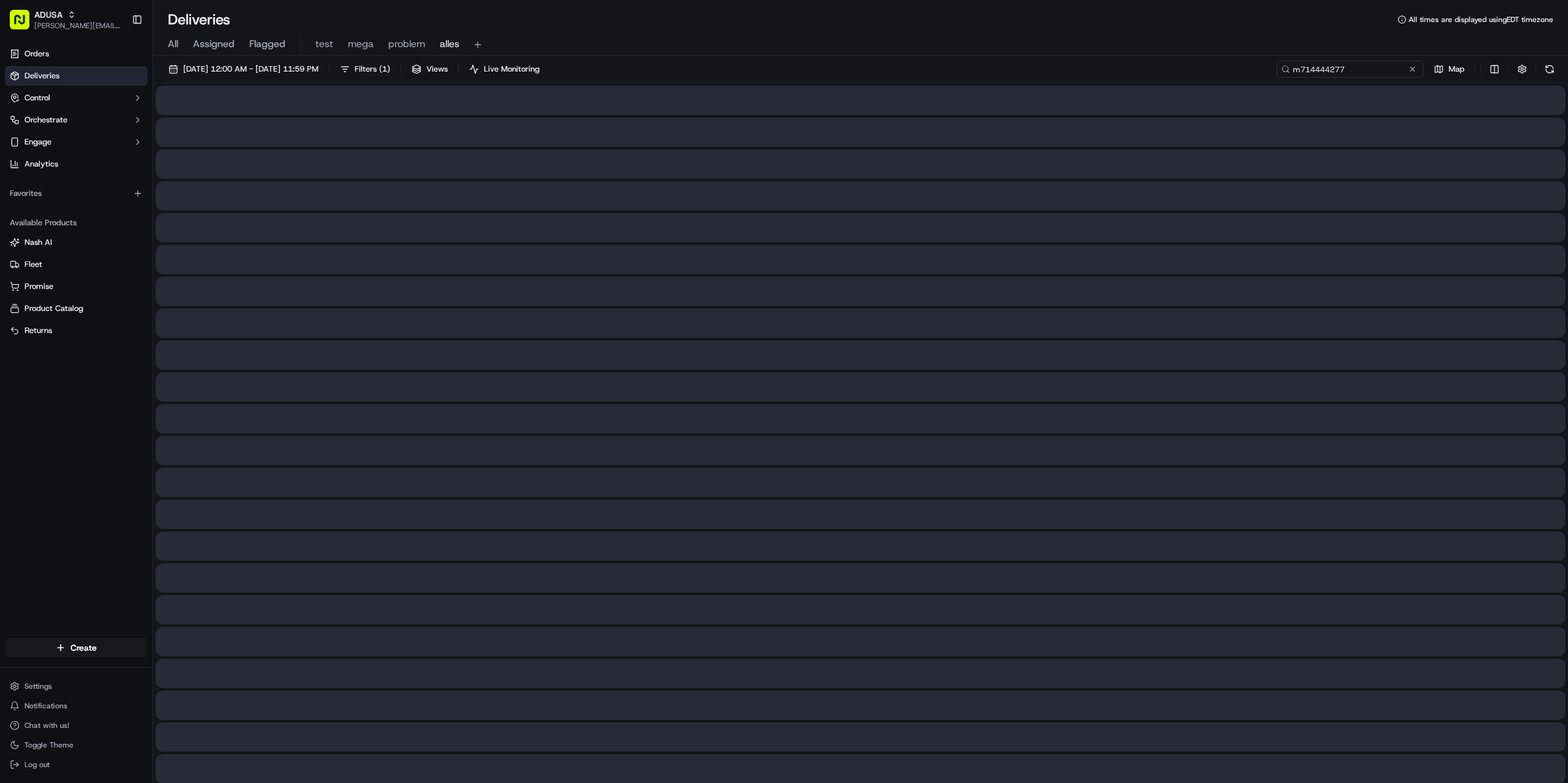
click at [1363, 69] on input "m714444277" at bounding box center [1350, 69] width 147 height 17
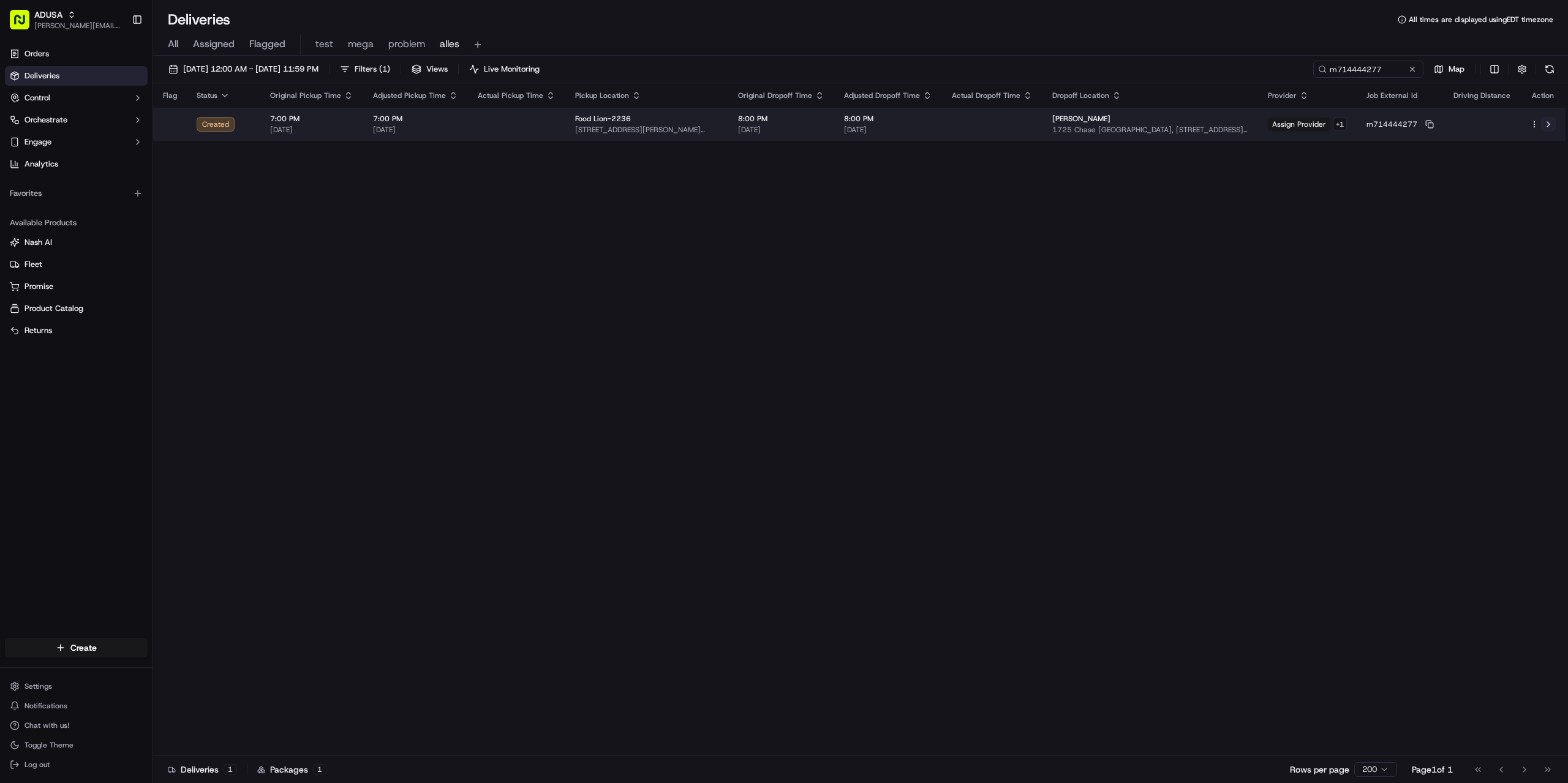
click at [1549, 123] on button at bounding box center [1549, 124] width 15 height 15
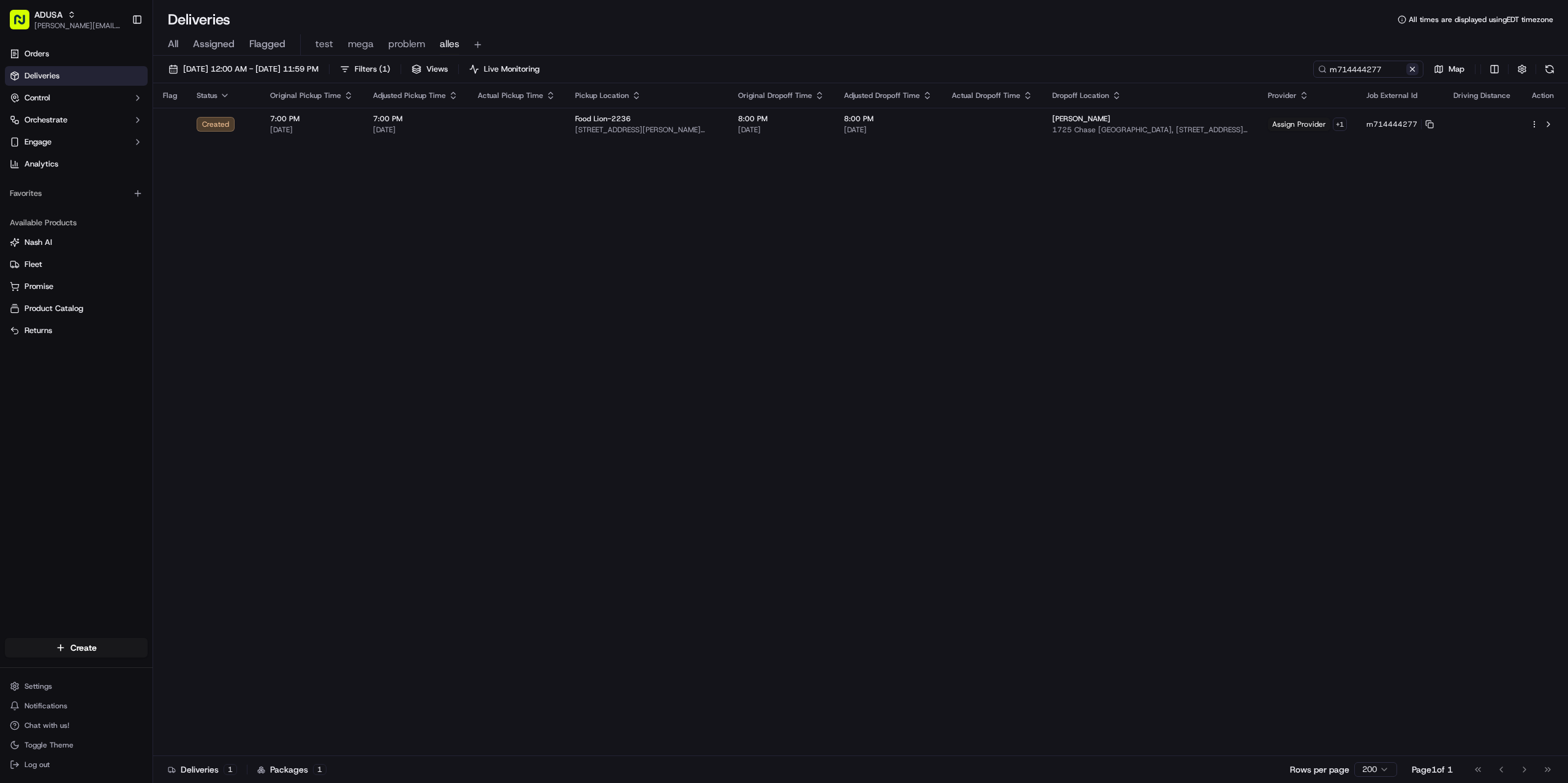
click at [1412, 64] on button at bounding box center [1412, 69] width 12 height 12
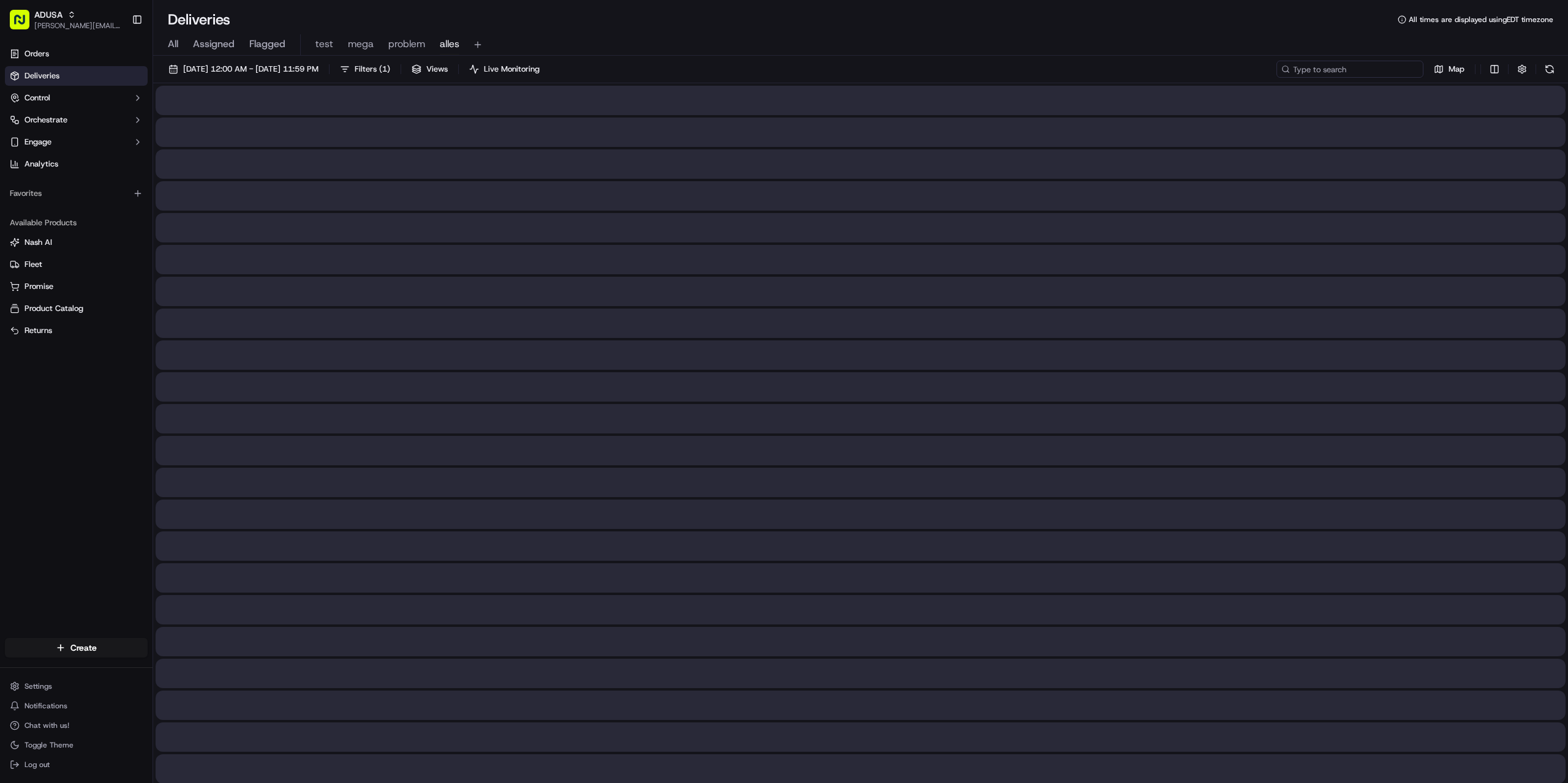
paste input "m712867552"
type input "m712867552"
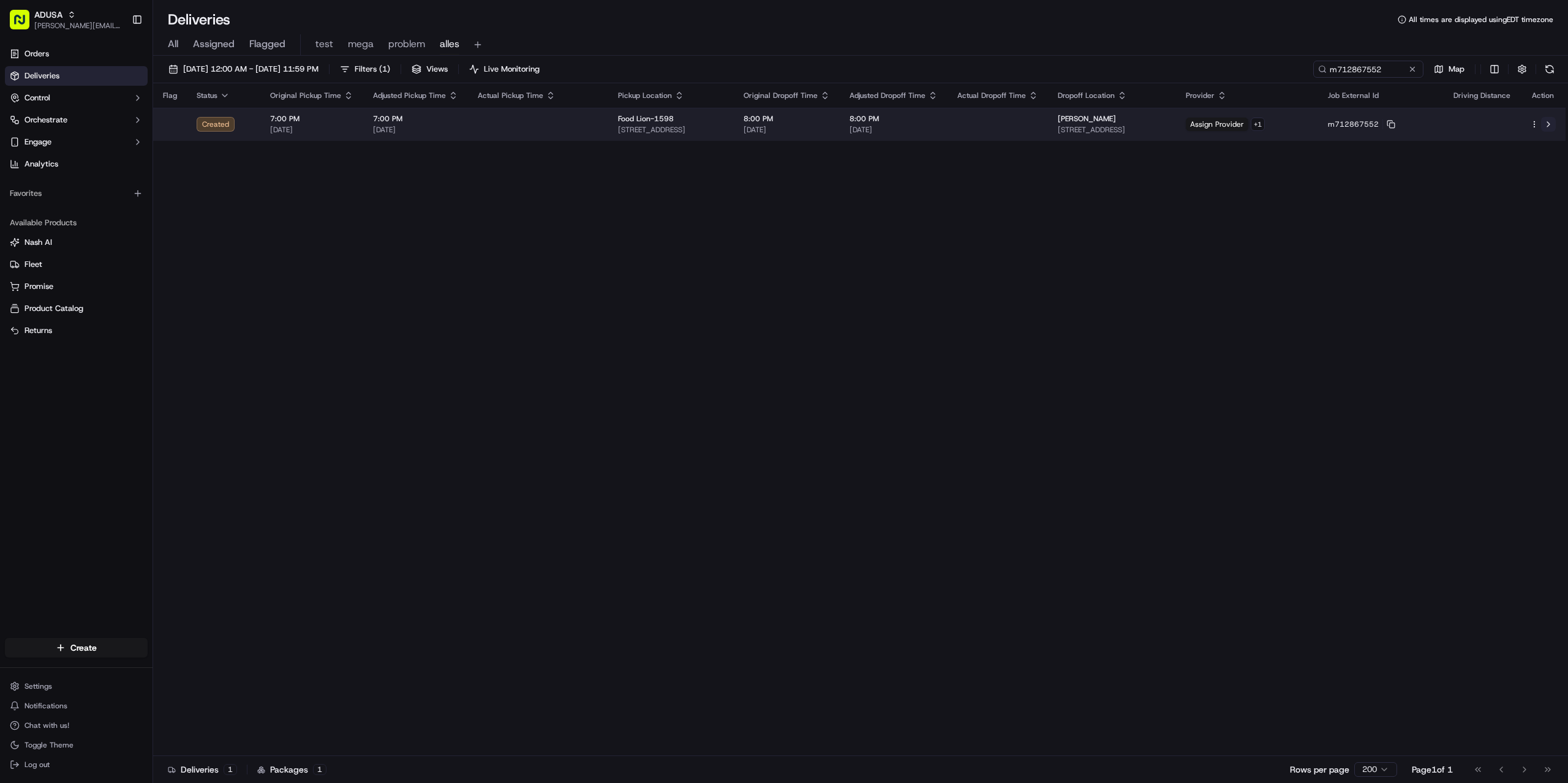
click at [1551, 119] on button at bounding box center [1549, 124] width 15 height 15
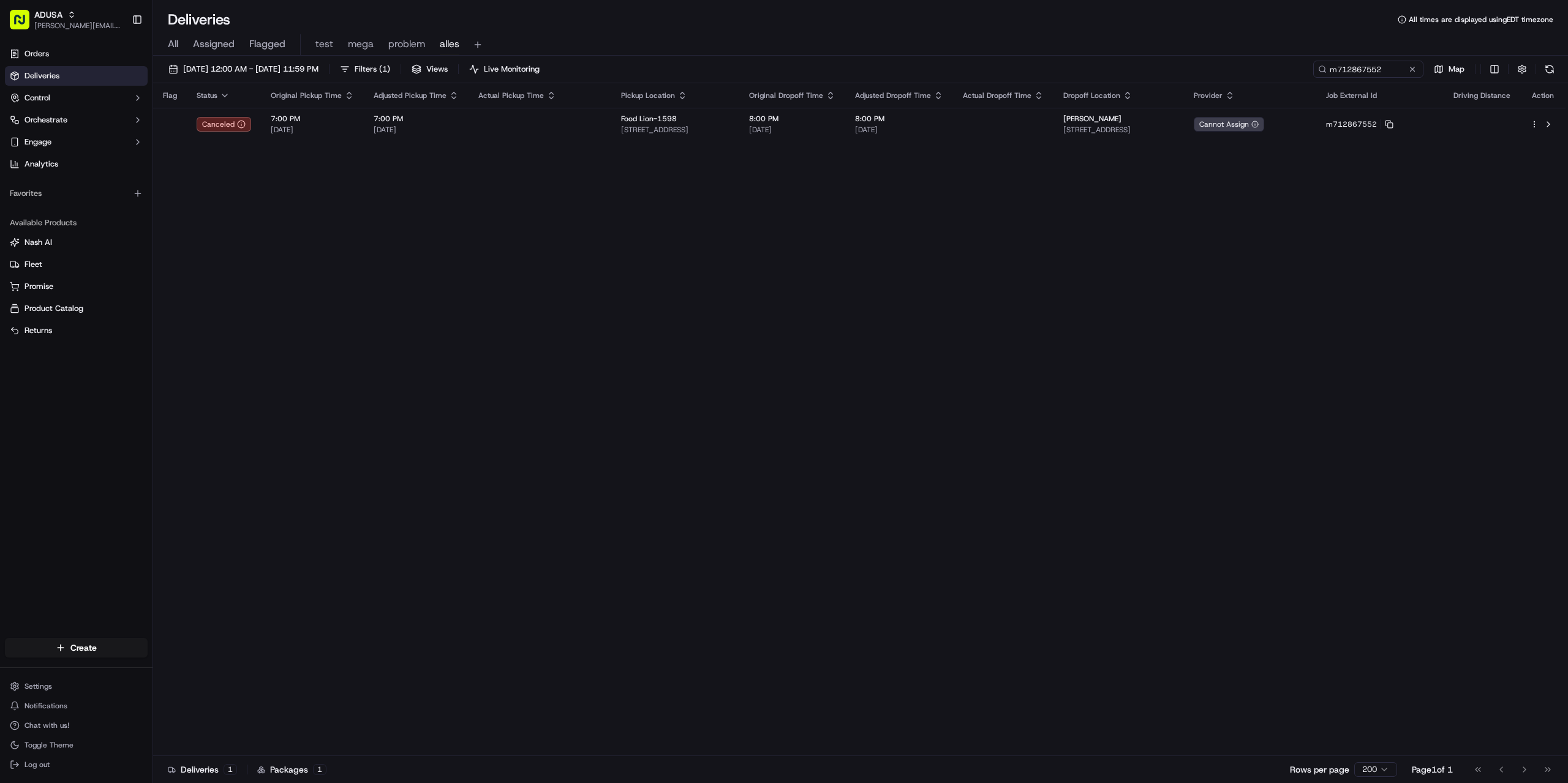
click at [954, 340] on div "Flag Status Original Pickup Time Adjusted Pickup Time Actual Pickup Time Pickup…" at bounding box center [860, 420] width 1412 height 673
click at [1410, 66] on button at bounding box center [1412, 69] width 12 height 12
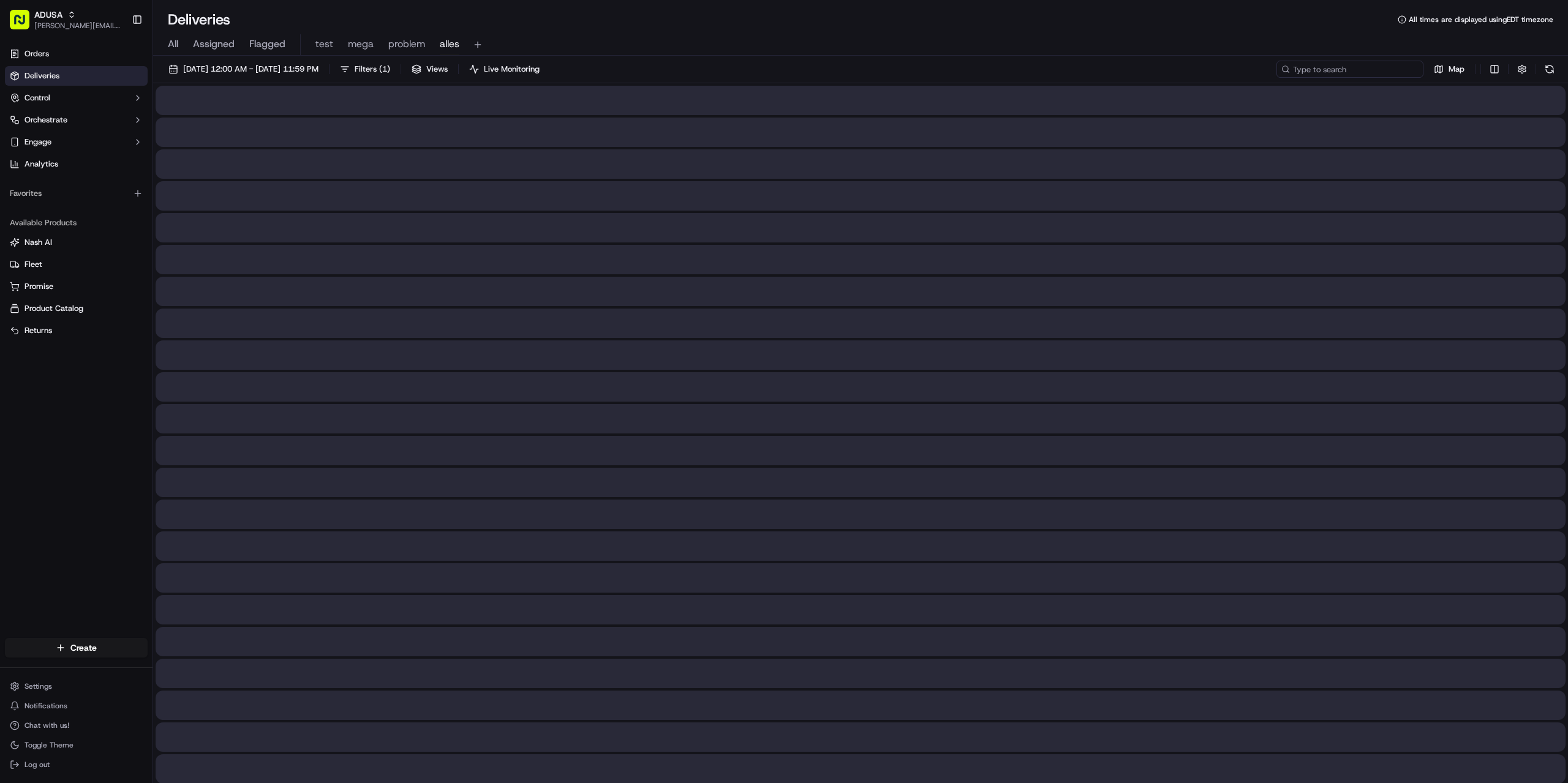
paste input "m714498110"
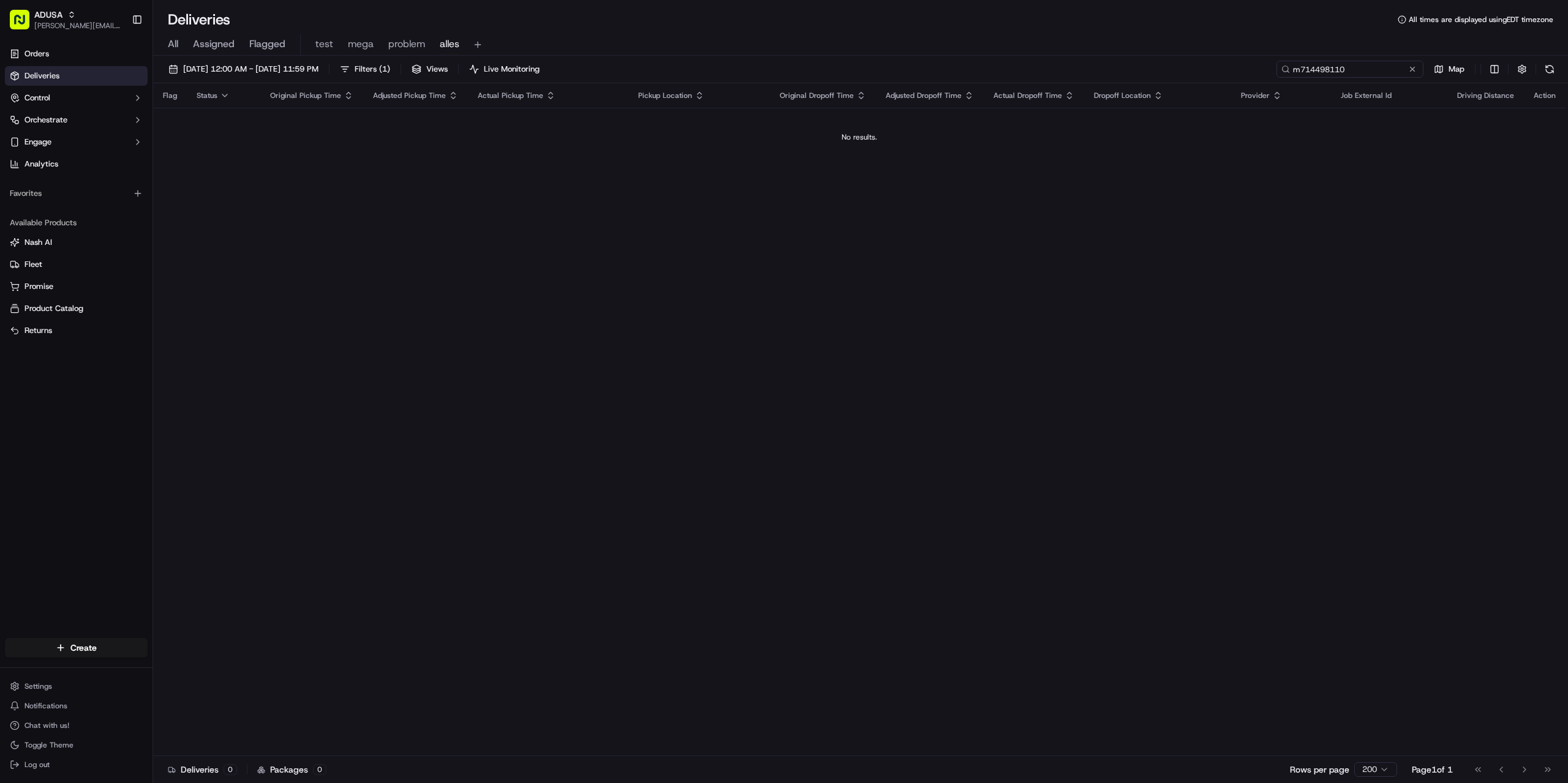
click at [1355, 67] on input "m714498110" at bounding box center [1350, 69] width 147 height 17
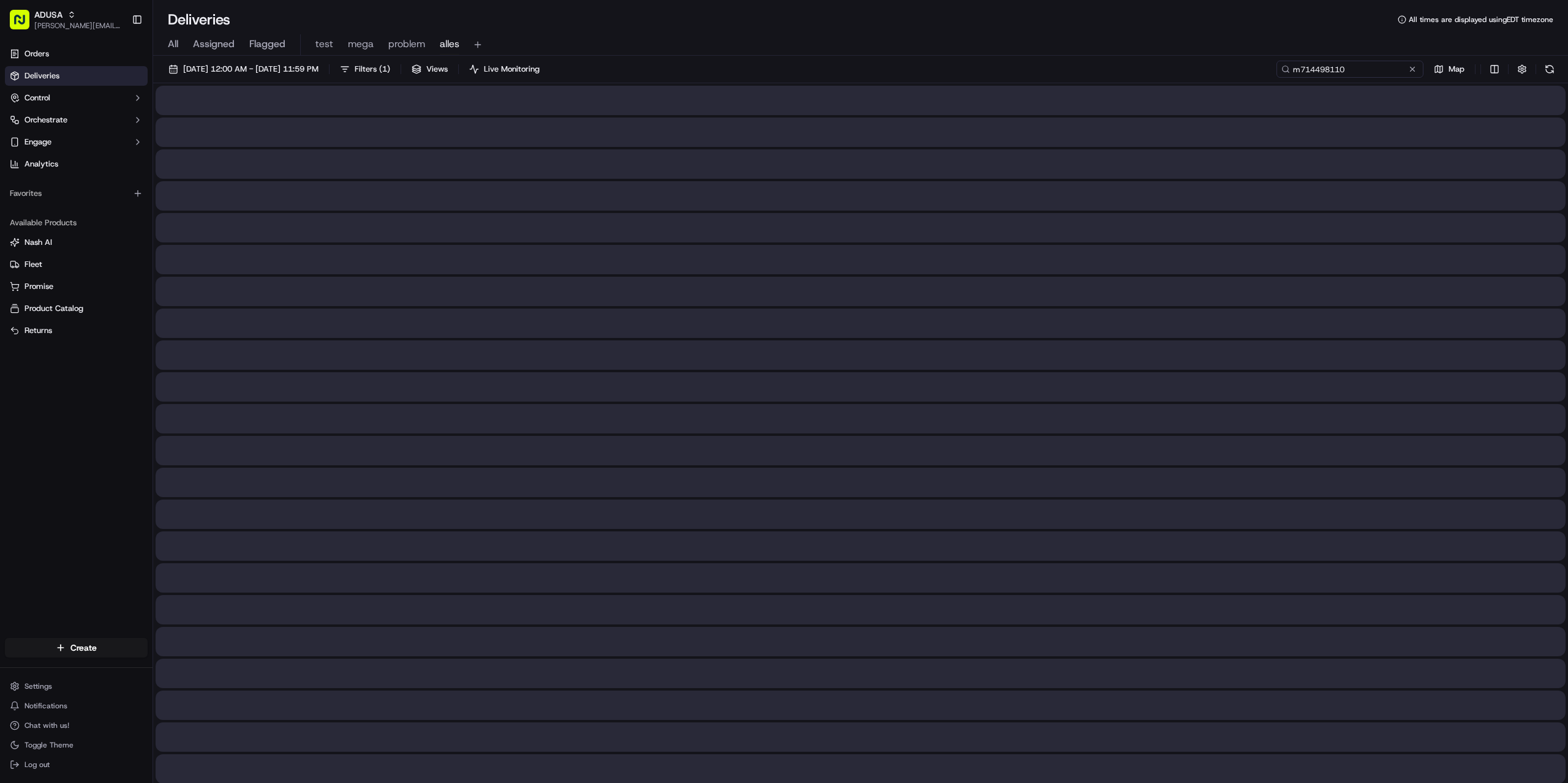
type input "m714498110"
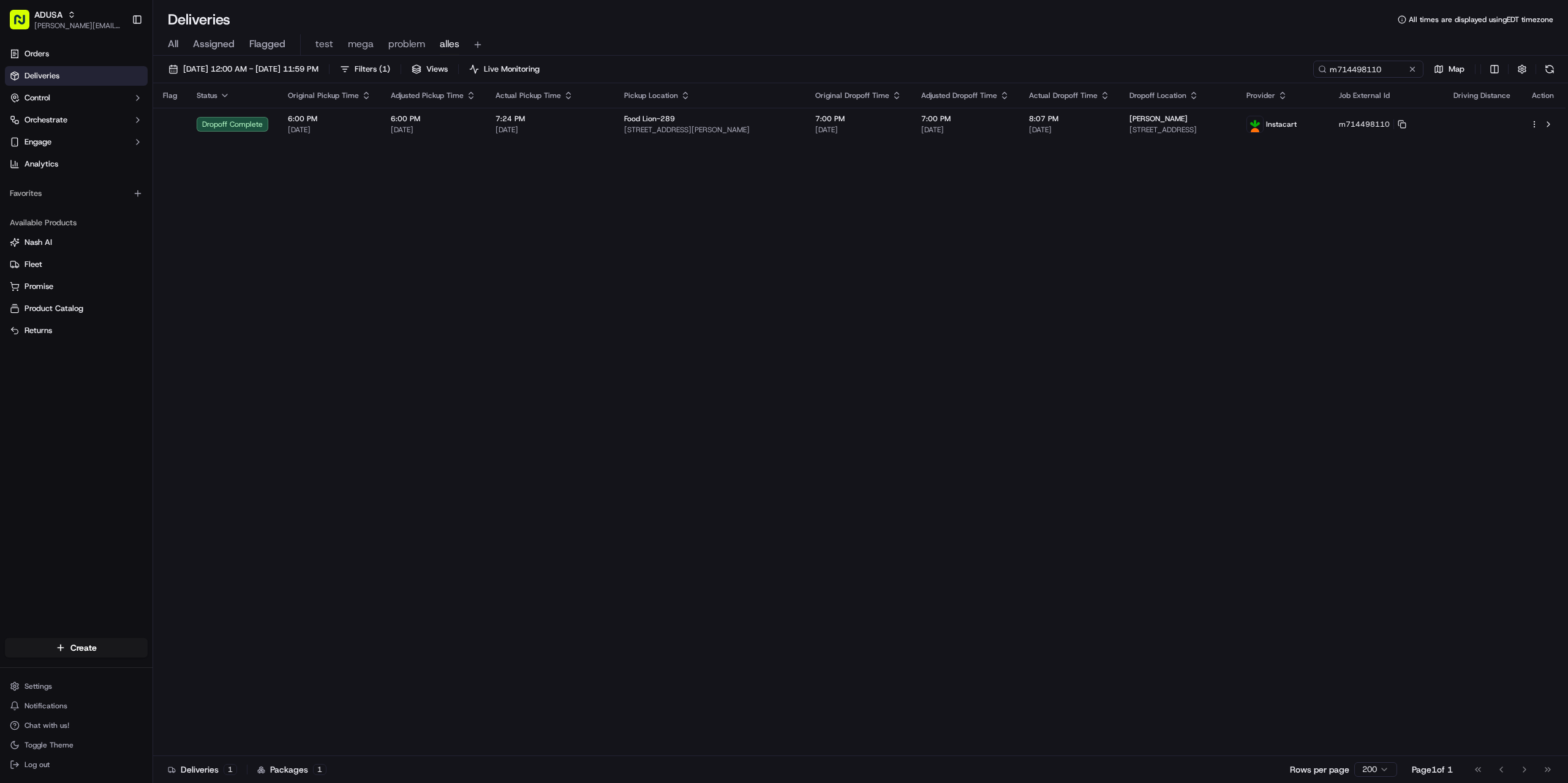
click at [1055, 518] on div "Flag Status Original Pickup Time Adjusted Pickup Time Actual Pickup Time Pickup…" at bounding box center [860, 420] width 1412 height 673
click at [907, 420] on div "Flag Status Original Pickup Time Adjusted Pickup Time Actual Pickup Time Pickup…" at bounding box center [860, 420] width 1412 height 673
click at [1406, 67] on div "m714498110" at bounding box center [1350, 69] width 147 height 17
click at [1414, 67] on button at bounding box center [1412, 69] width 12 height 12
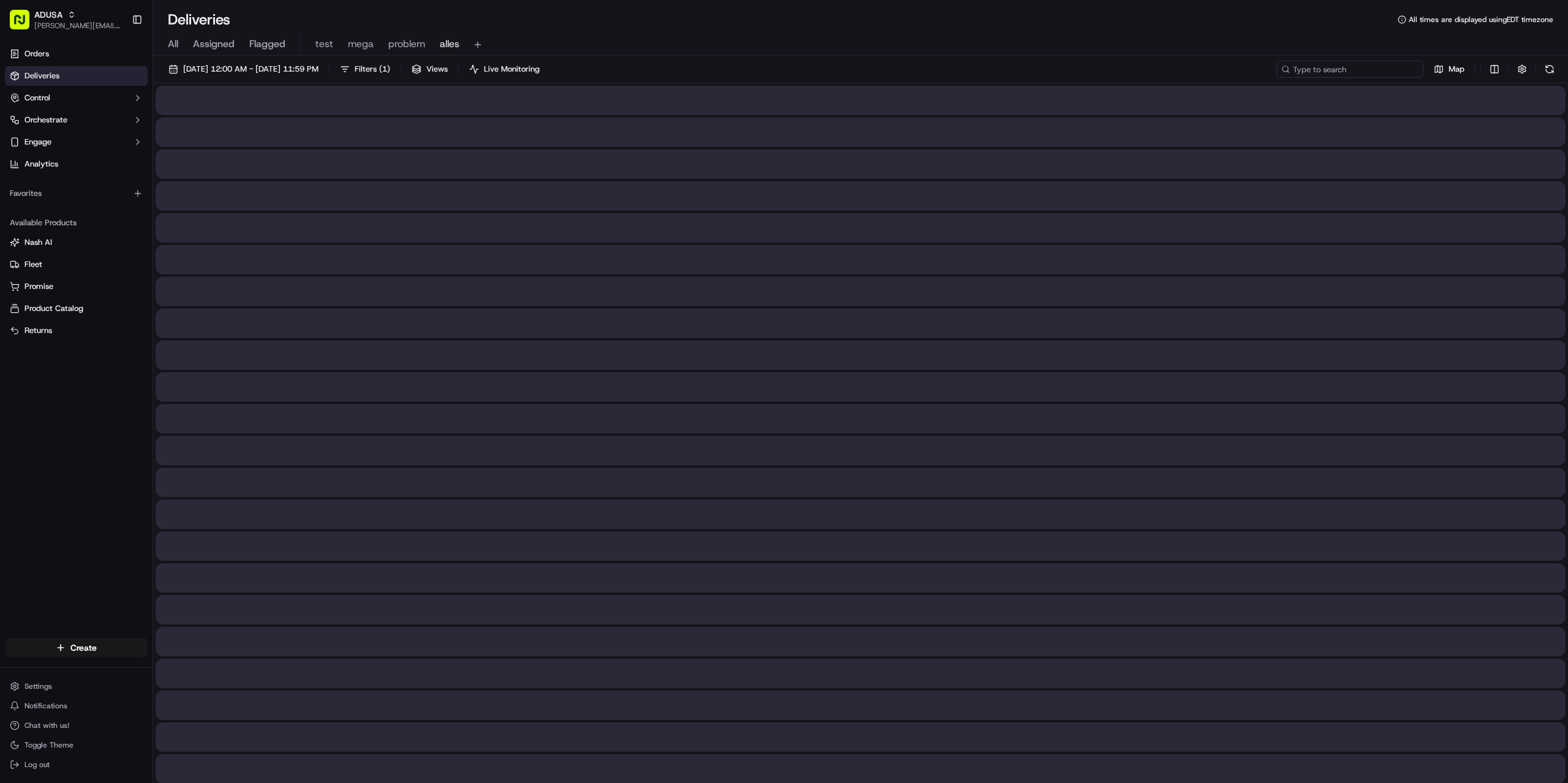
paste input "m715072365"
type input "m715072365"
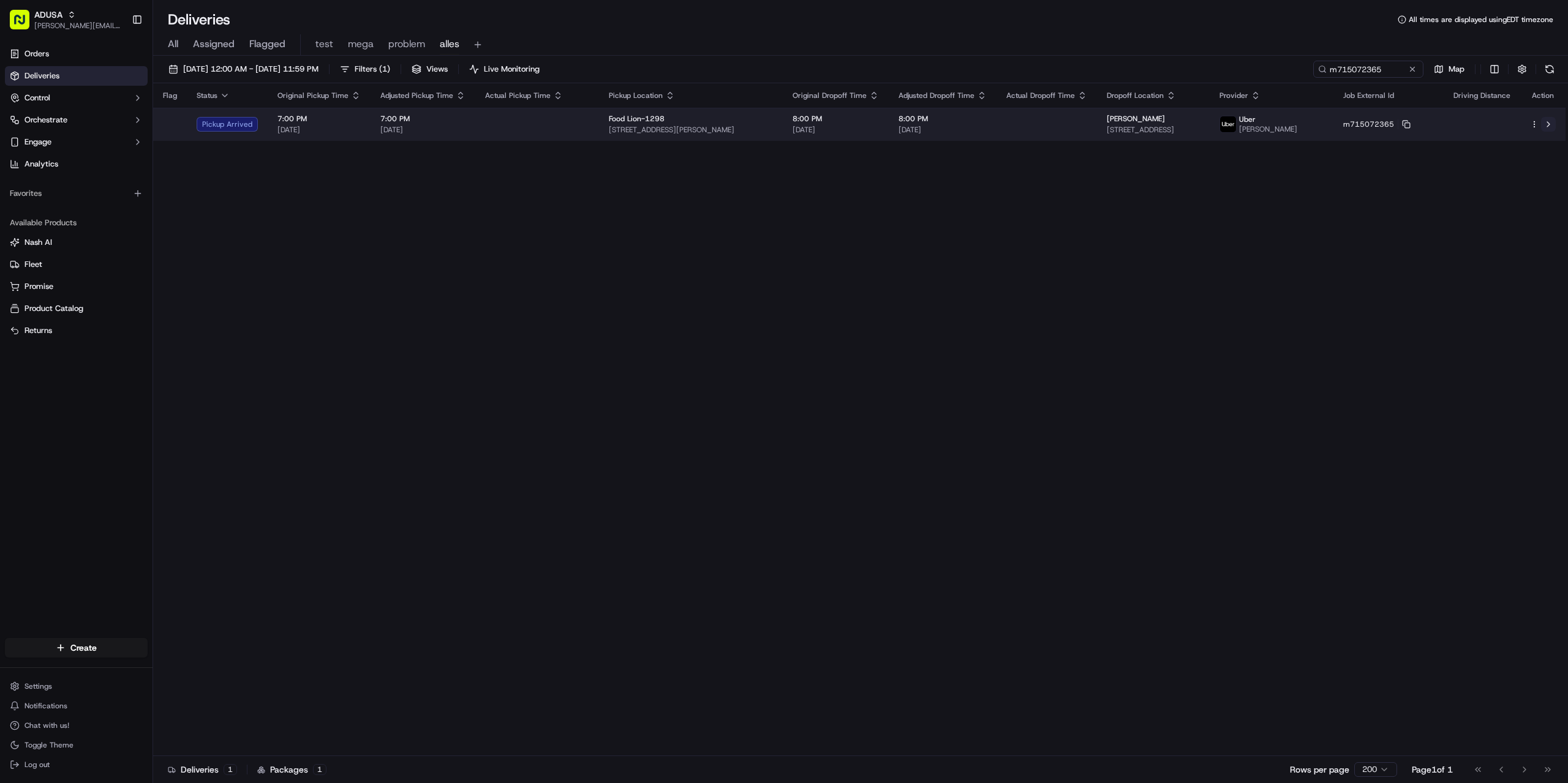
click at [1548, 119] on button at bounding box center [1549, 124] width 15 height 15
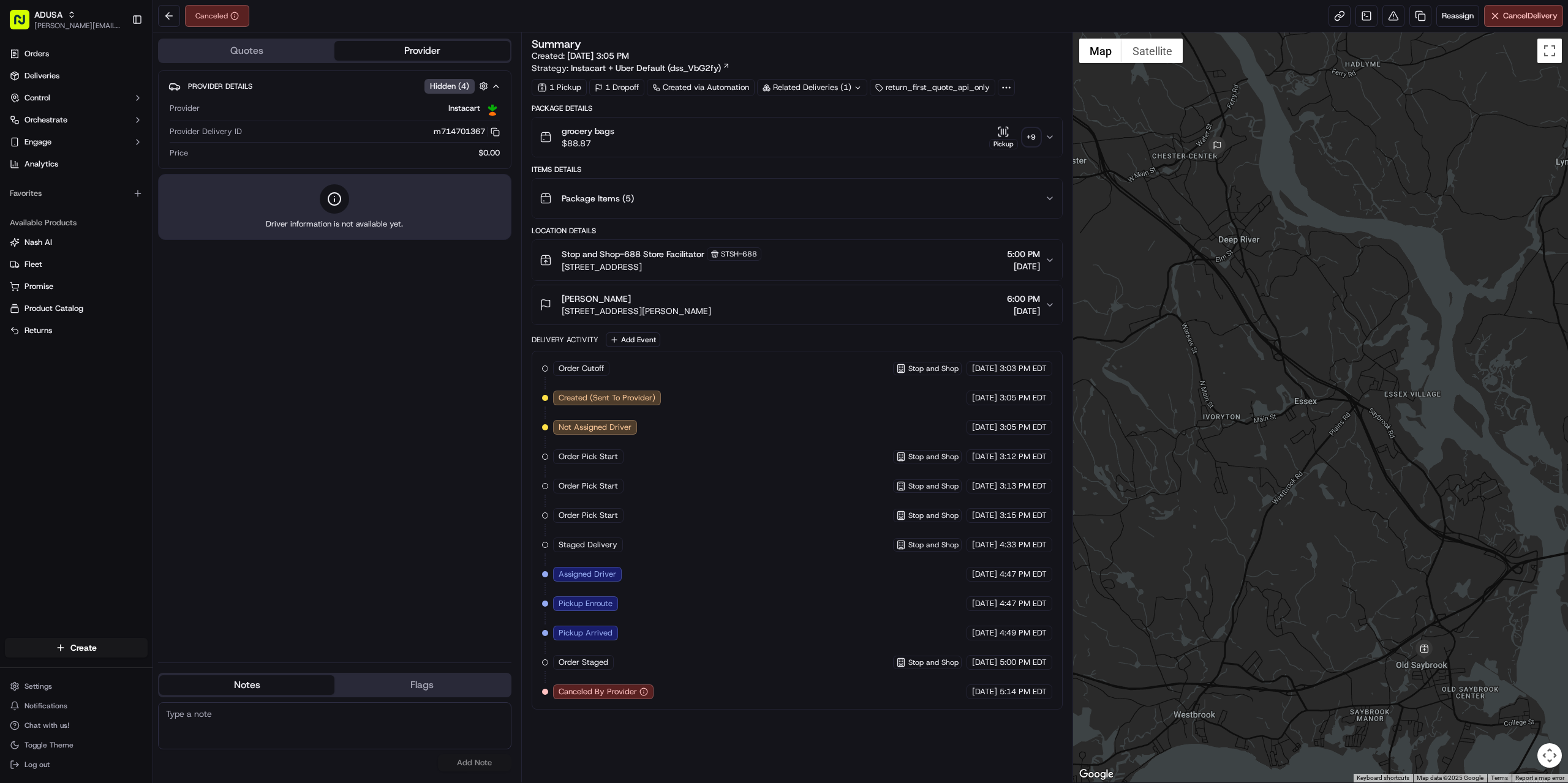
click at [383, 722] on textarea at bounding box center [334, 725] width 353 height 47
type textarea "s"
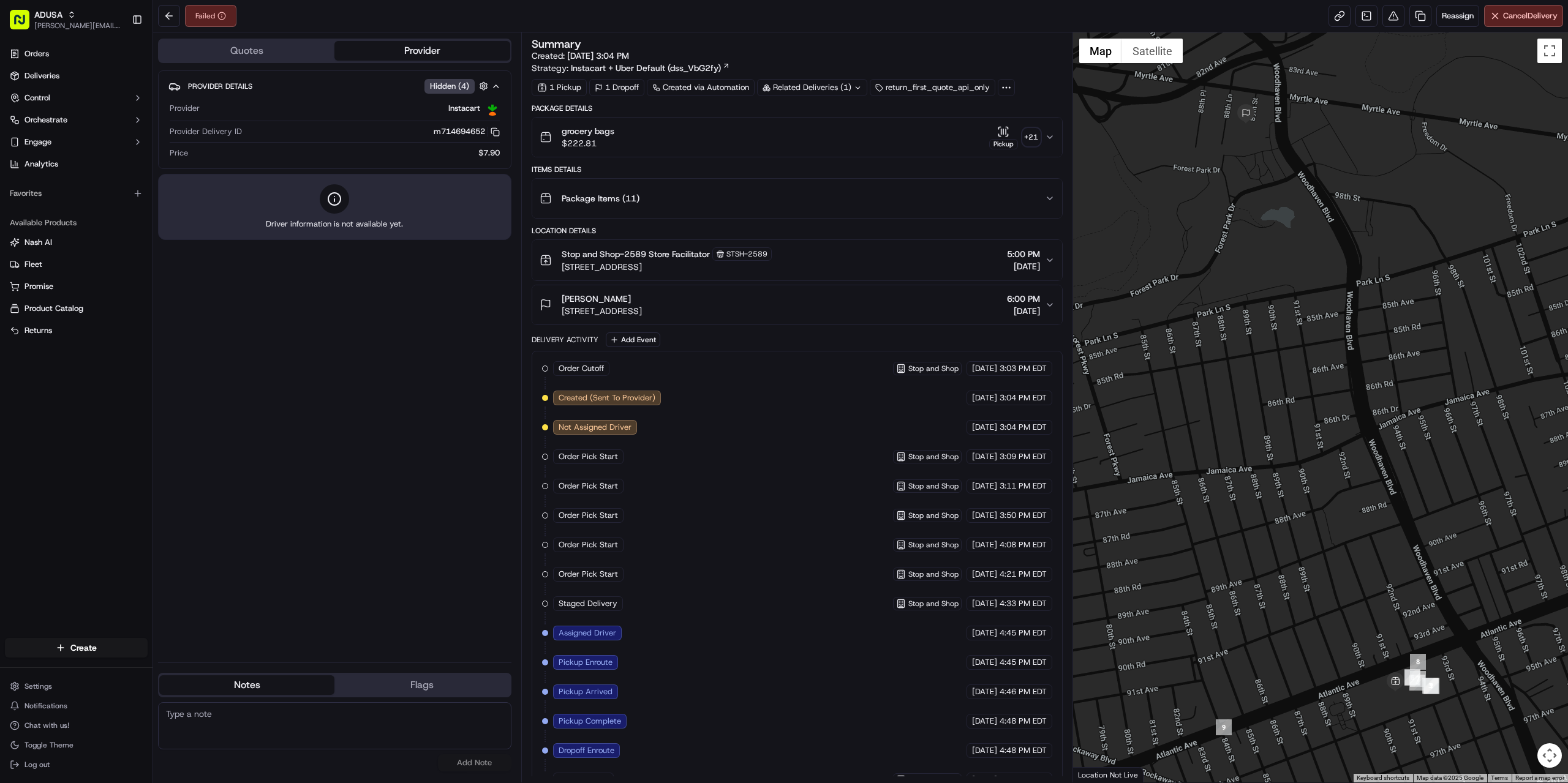
paste textarea "store did not confirm cancellation."
type textarea "store did not confirm cancellation."
click at [468, 764] on button "Add Note" at bounding box center [474, 763] width 73 height 17
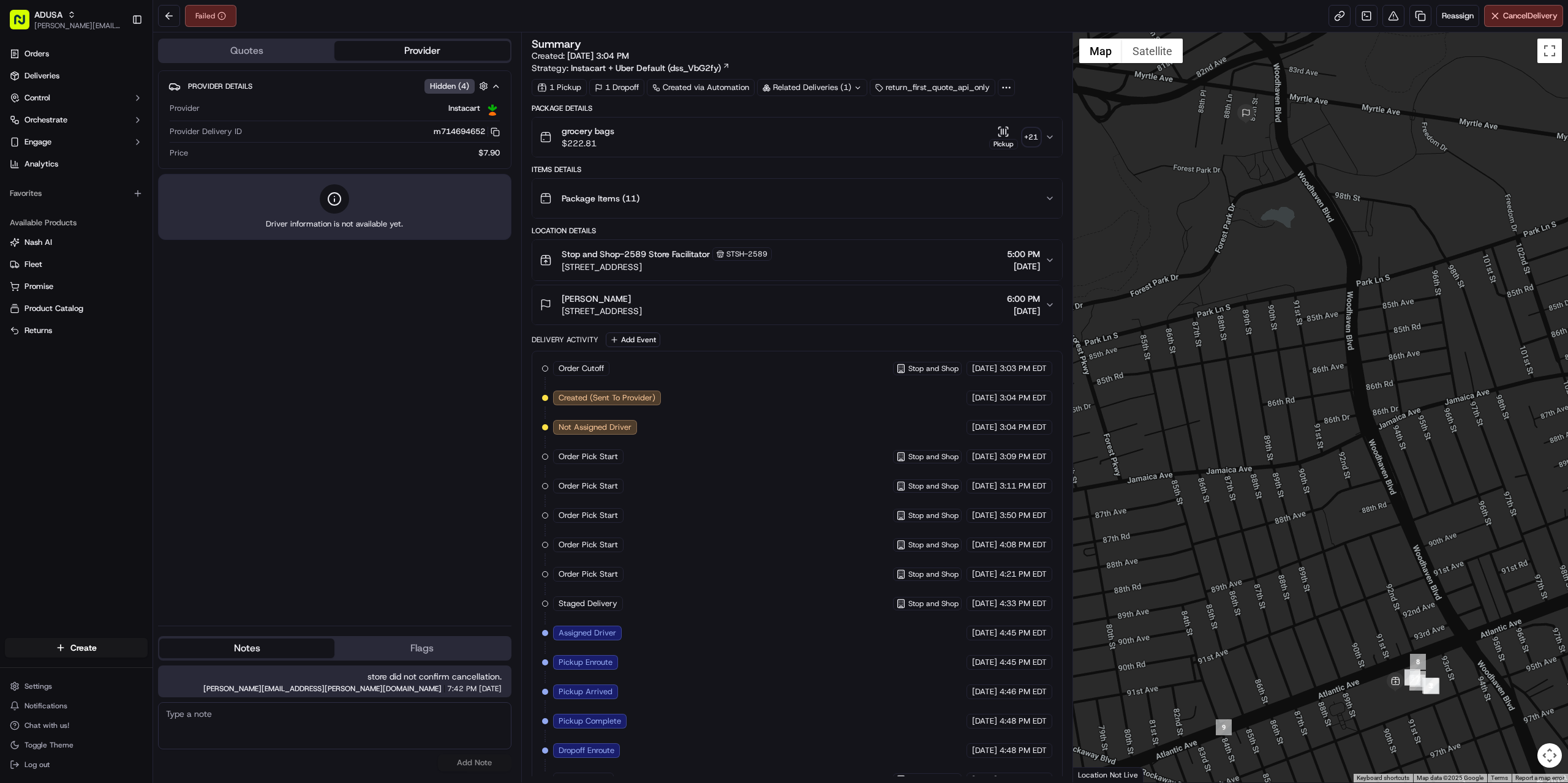
click at [268, 716] on textarea at bounding box center [334, 725] width 353 height 47
paste textarea "no answer, 3+mins."
type textarea "no answer, 3+mins."
click at [465, 759] on button "Add Note" at bounding box center [474, 763] width 73 height 17
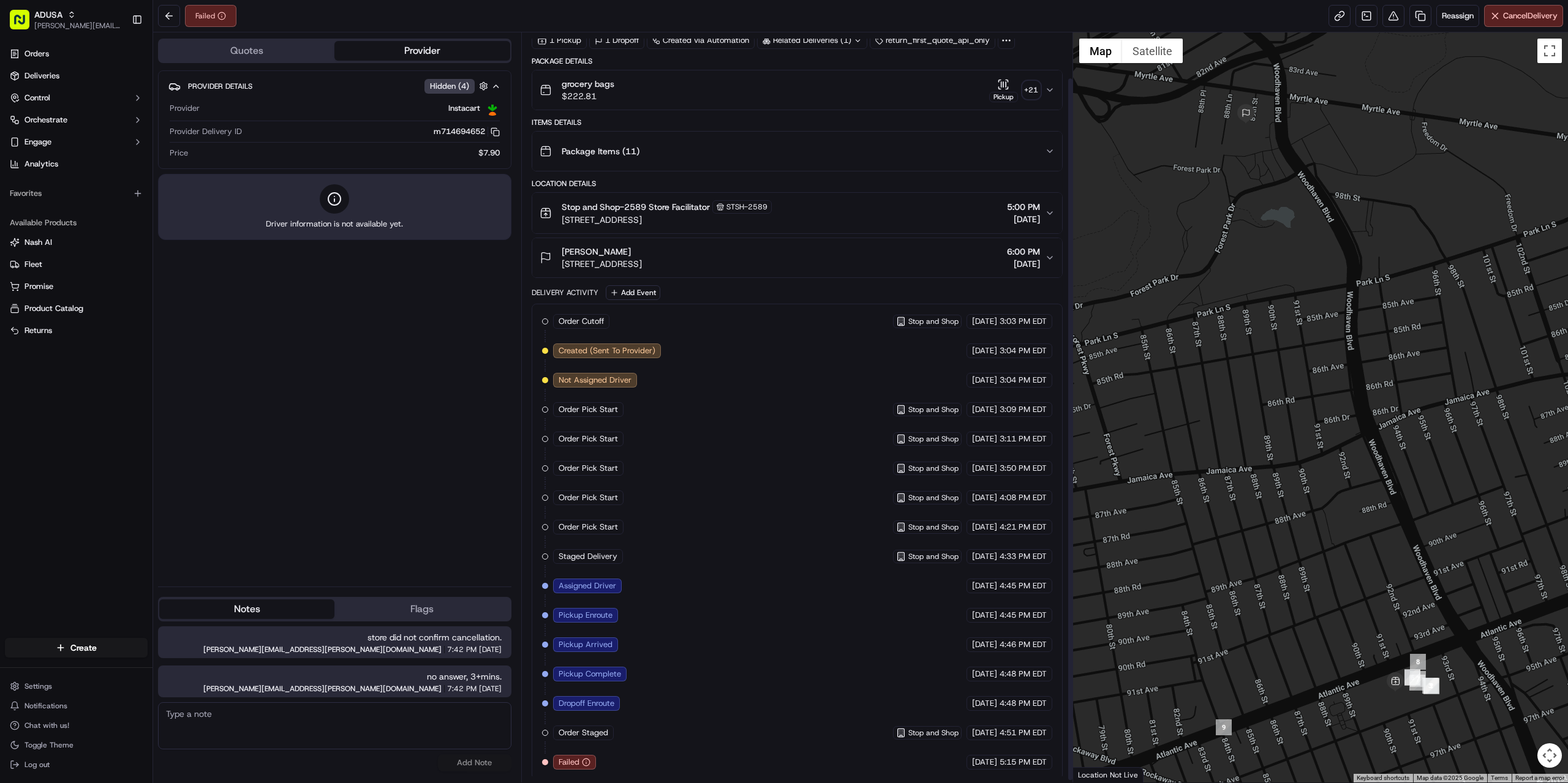
scroll to position [51, 0]
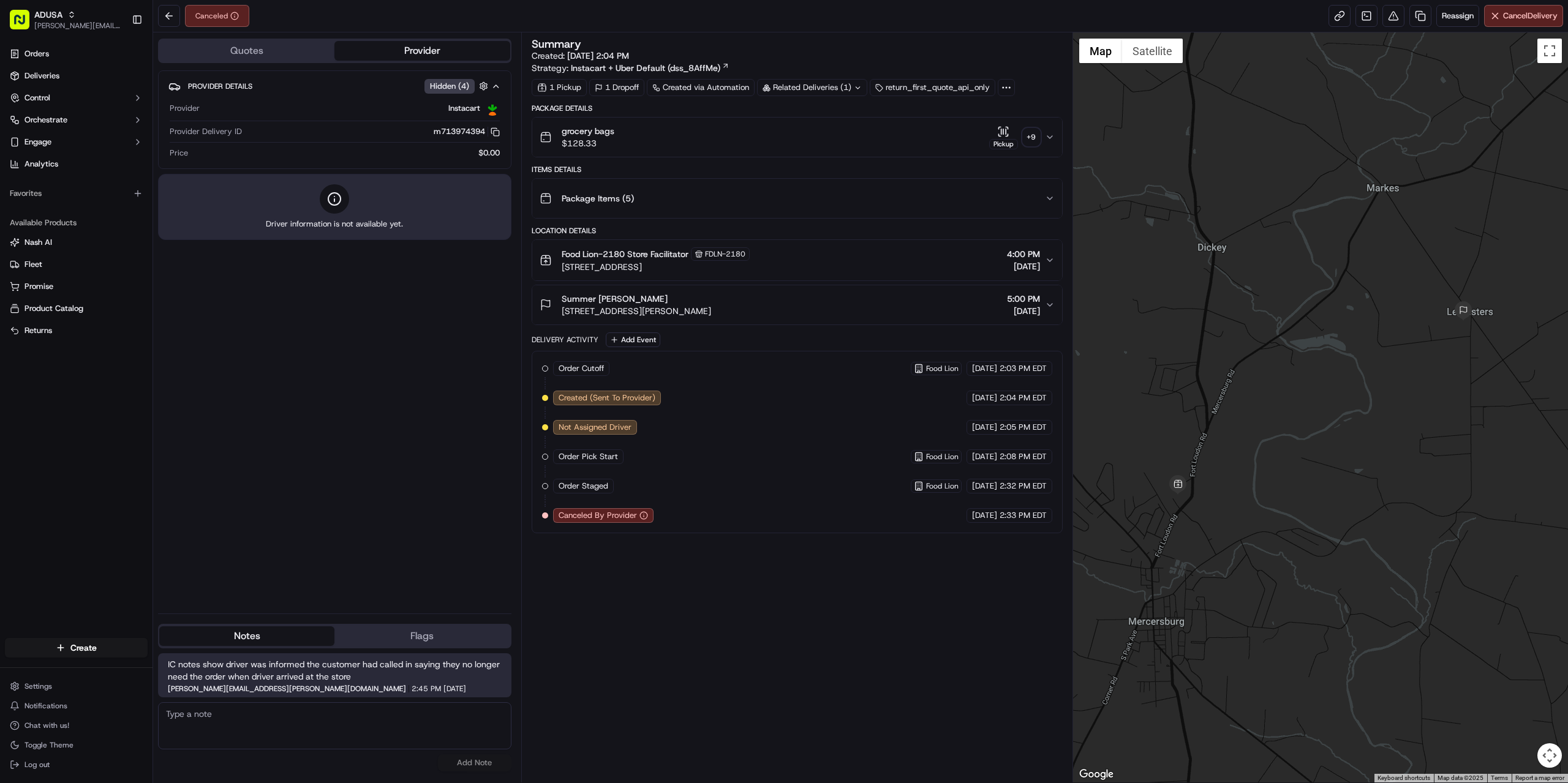
paste textarea "store confirmed cancellation."
type textarea "store confirmed cancellation."
click at [465, 758] on button "Add Note" at bounding box center [474, 763] width 73 height 17
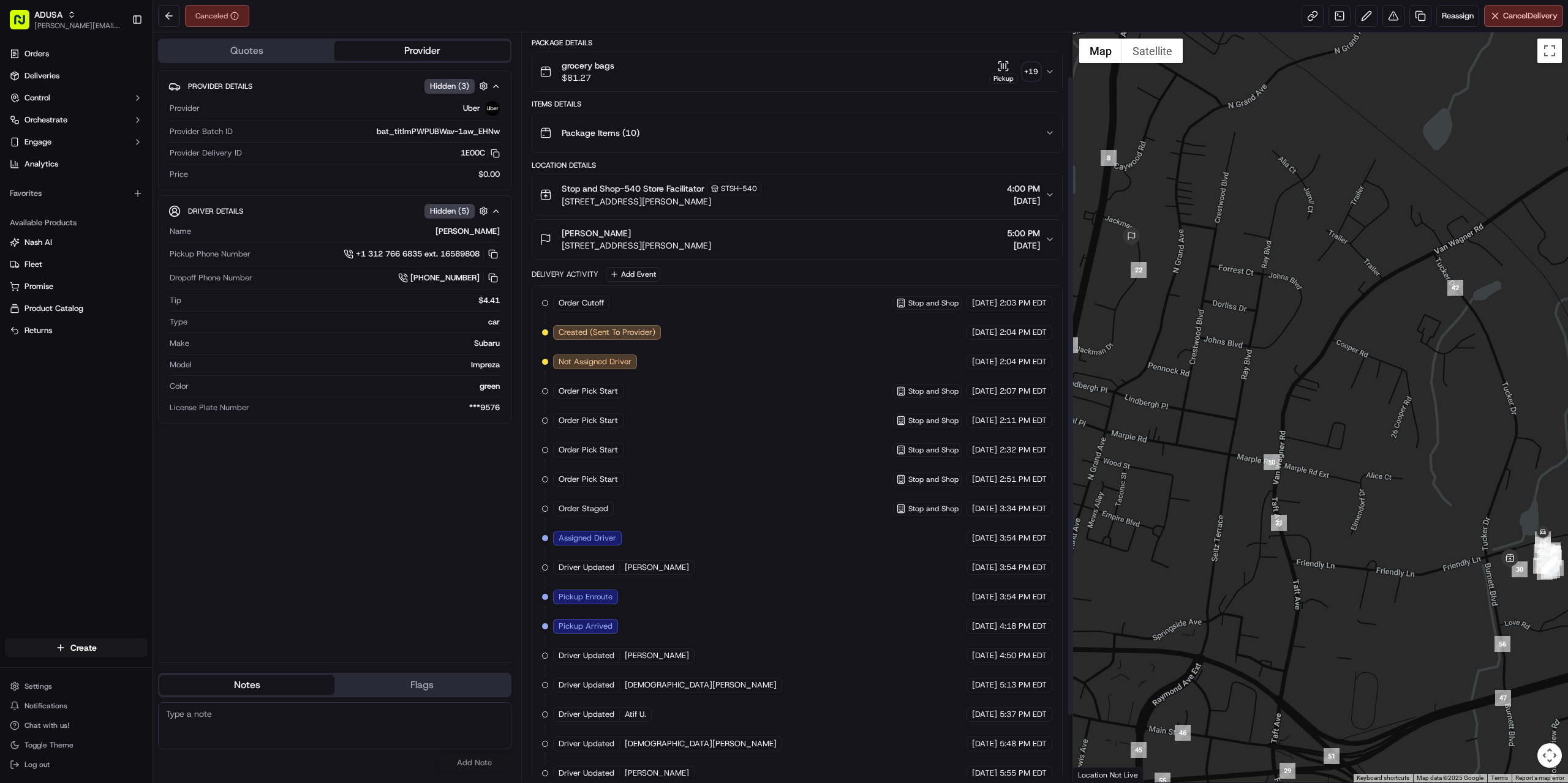
scroll to position [129, 0]
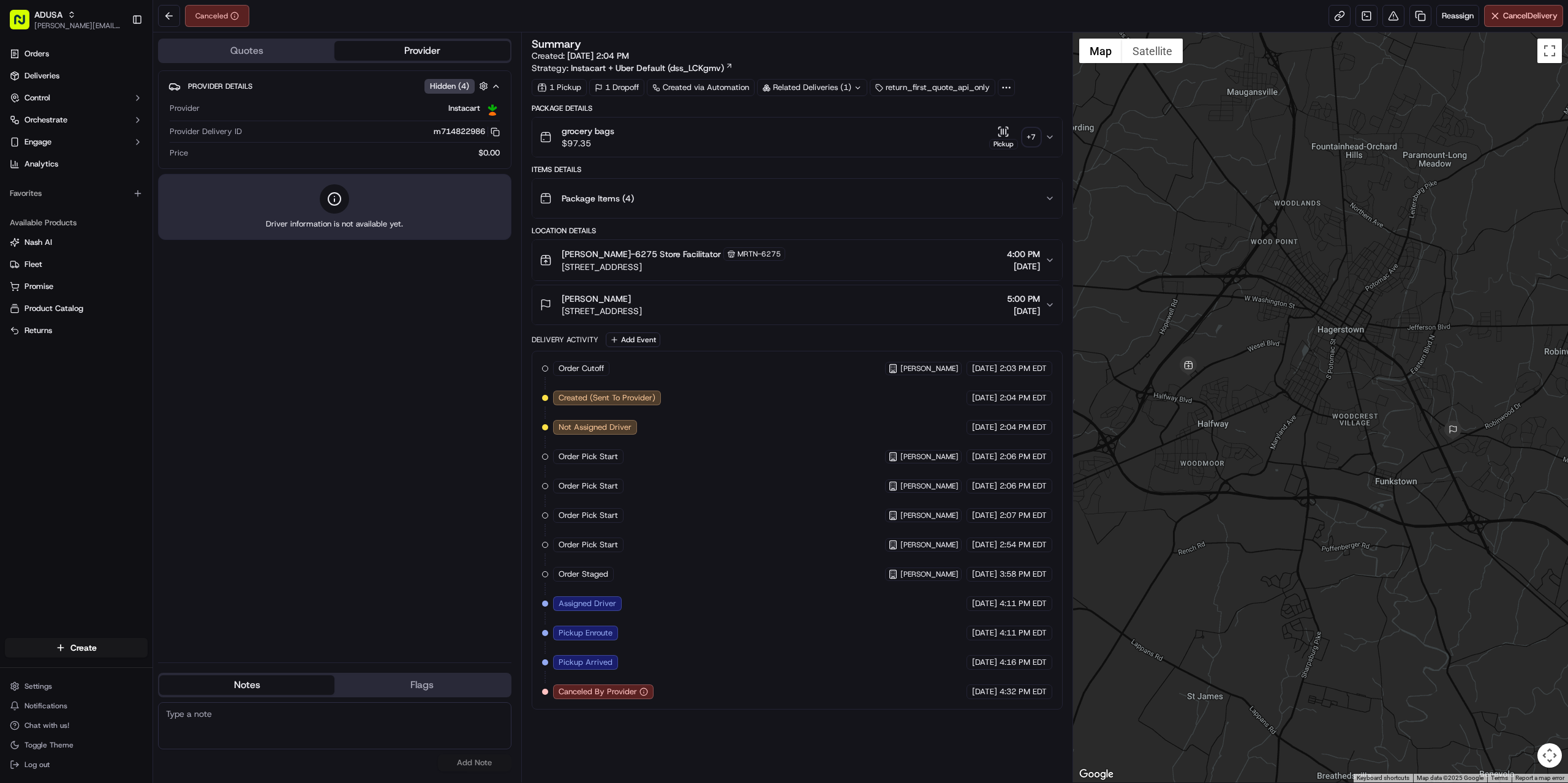
paste textarea "store confirmed cancellation."
type textarea "store confirmed cancellation."
click at [468, 761] on button "Add Note" at bounding box center [474, 763] width 73 height 17
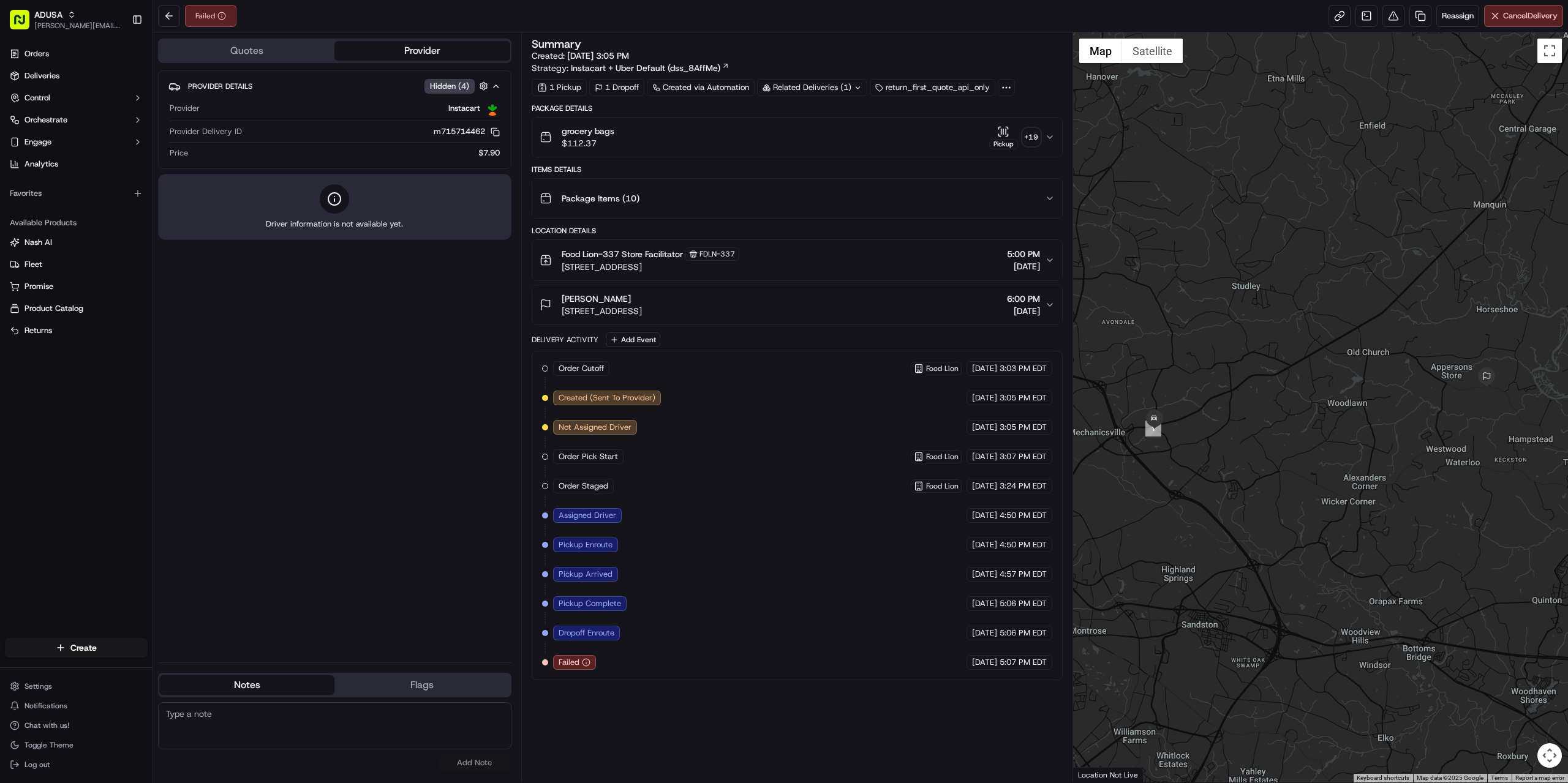
click at [641, 705] on div "Summary Created: 09/16/2025 3:05 PM Strategy: Instacart + Uber Default (dss_8Af…" at bounding box center [797, 408] width 531 height 738
click at [275, 722] on textarea at bounding box center [334, 725] width 353 height 47
drag, startPoint x: 326, startPoint y: 711, endPoint x: 135, endPoint y: 729, distance: 191.8
click at [135, 729] on div "ADUSA brian.coy@adusa.com Toggle Sidebar Orders Deliveries Control Orchestrate …" at bounding box center [784, 391] width 1568 height 783
type textarea "misdelivered."
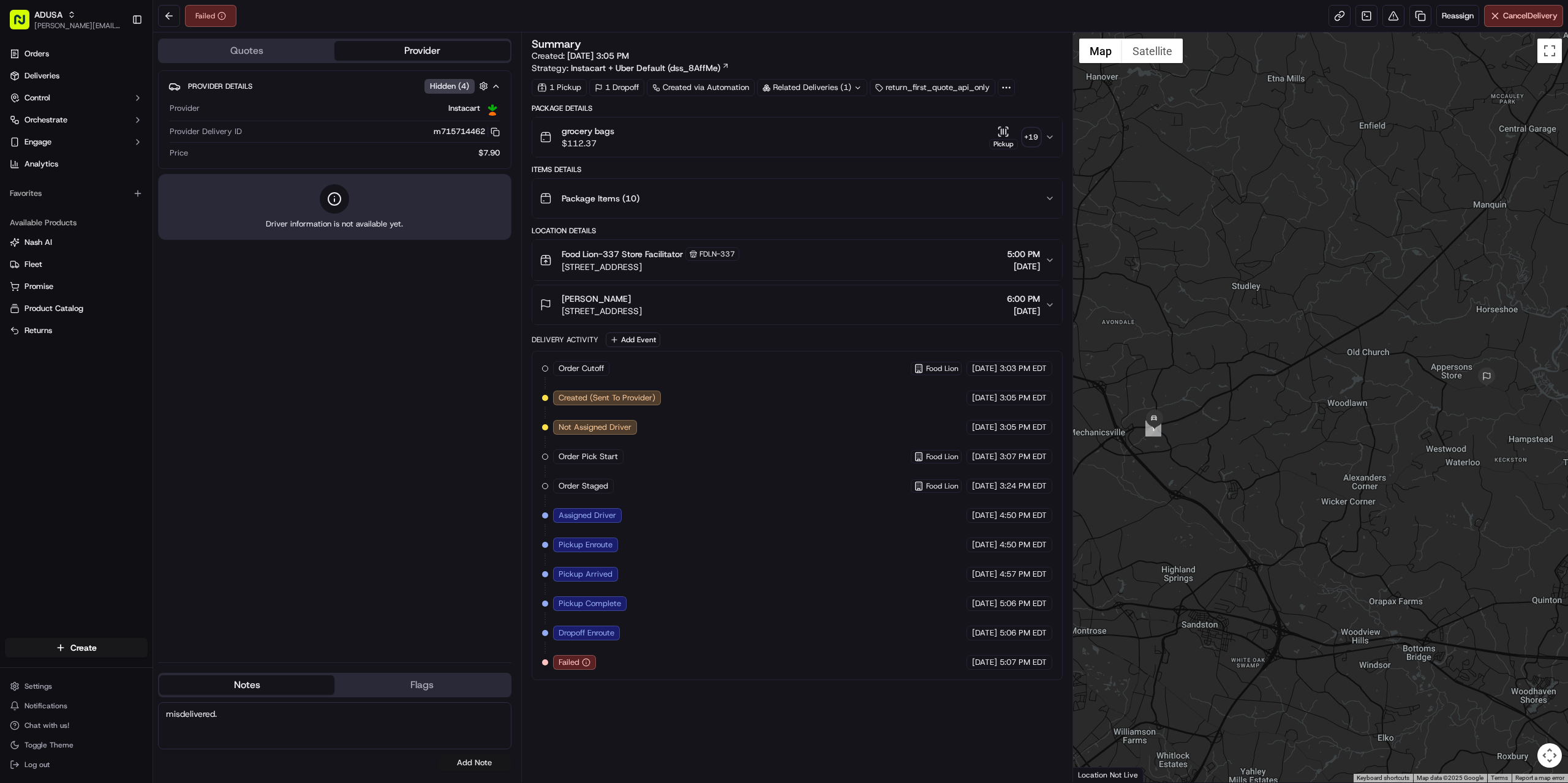
click at [480, 764] on button "Add Note" at bounding box center [474, 763] width 73 height 17
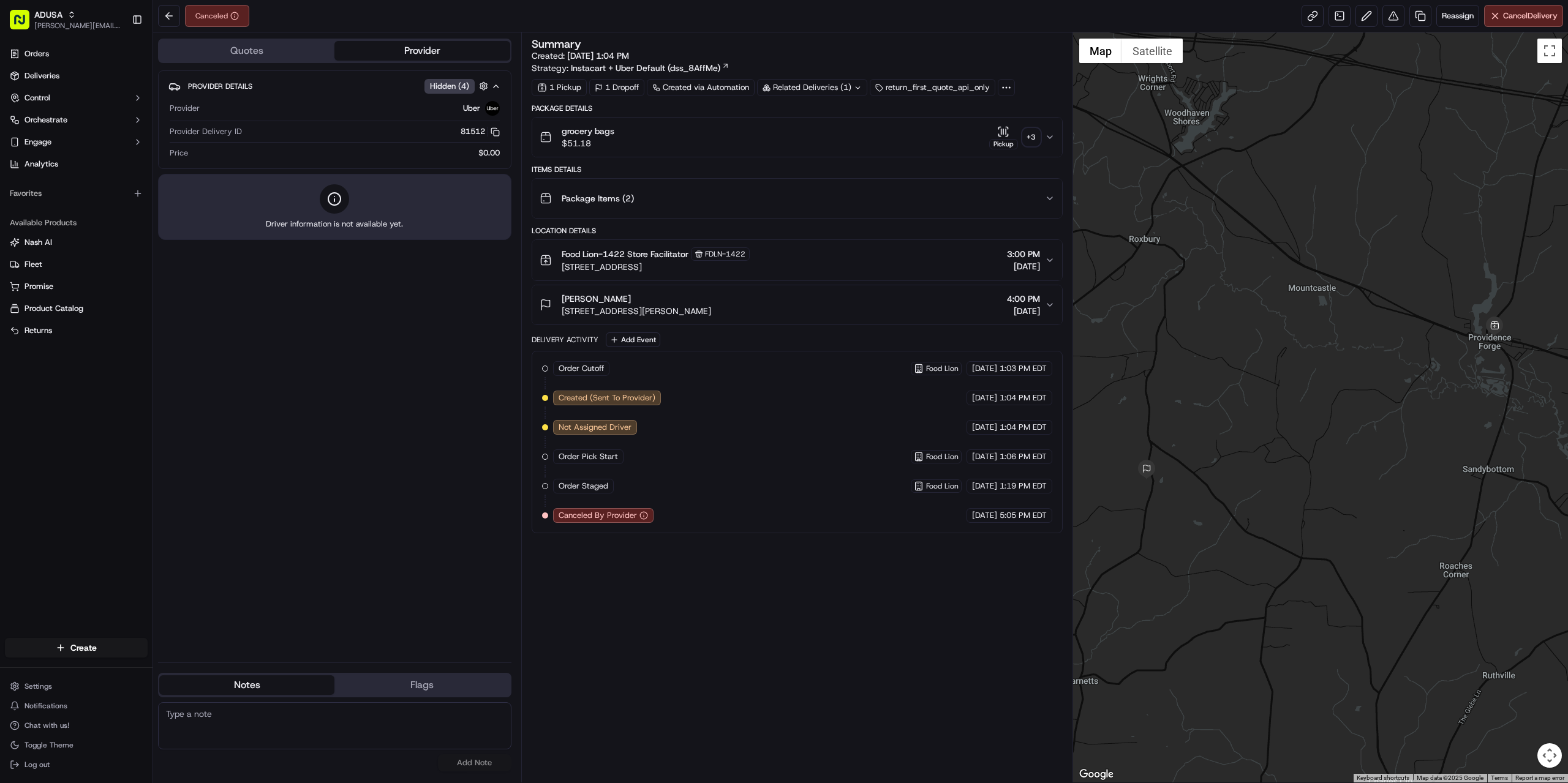
click at [279, 731] on textarea at bounding box center [334, 725] width 353 height 47
paste textarea "store confirmed cancellation."
type textarea "store confirmed cancellation."
click at [471, 765] on button "Add Note" at bounding box center [474, 763] width 73 height 17
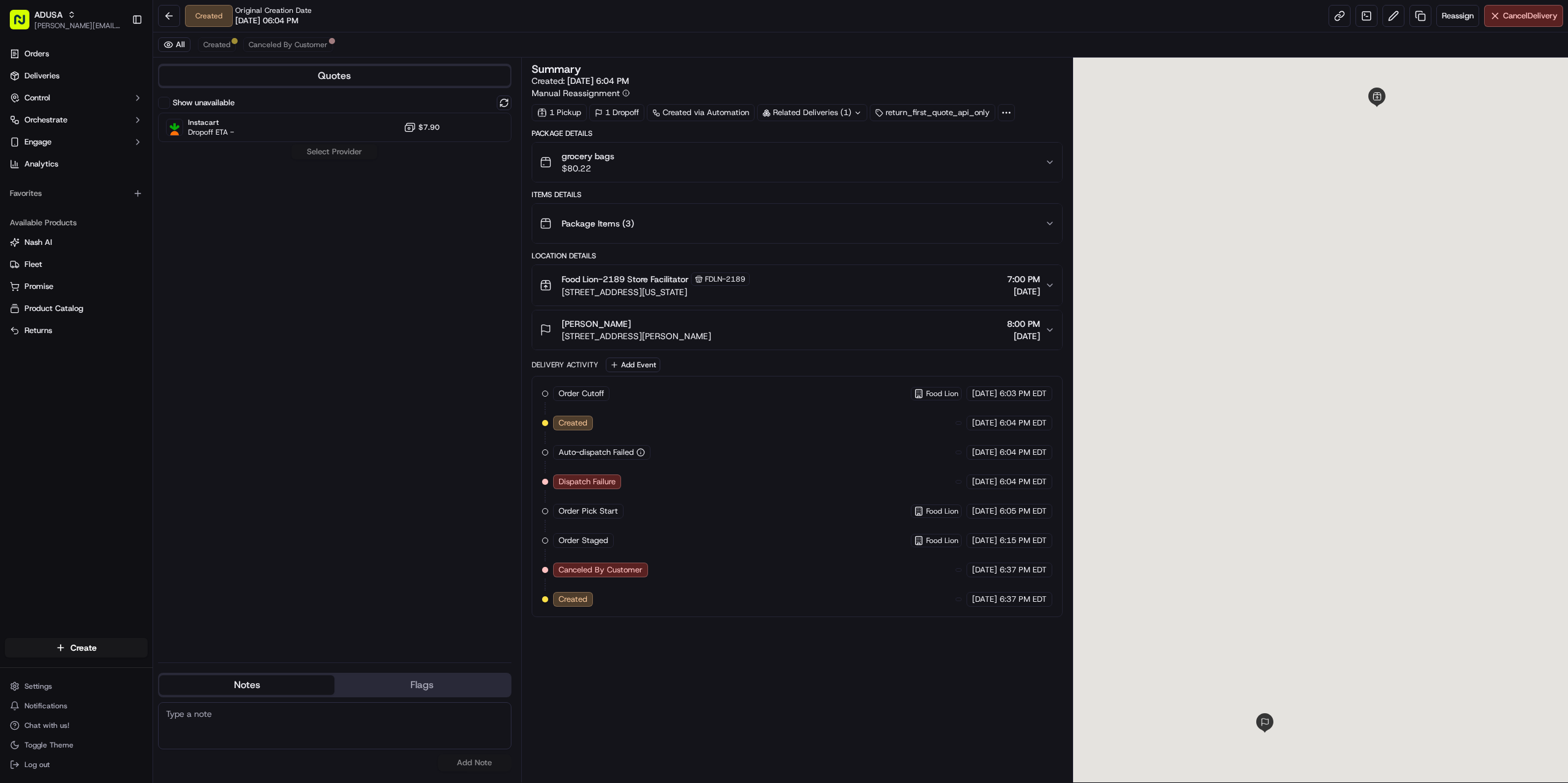
click at [603, 618] on div "Summary Created: 09/16/2025 6:04 PM Manual Reassignment 1 Pickup 1 Dropoff Crea…" at bounding box center [797, 420] width 531 height 713
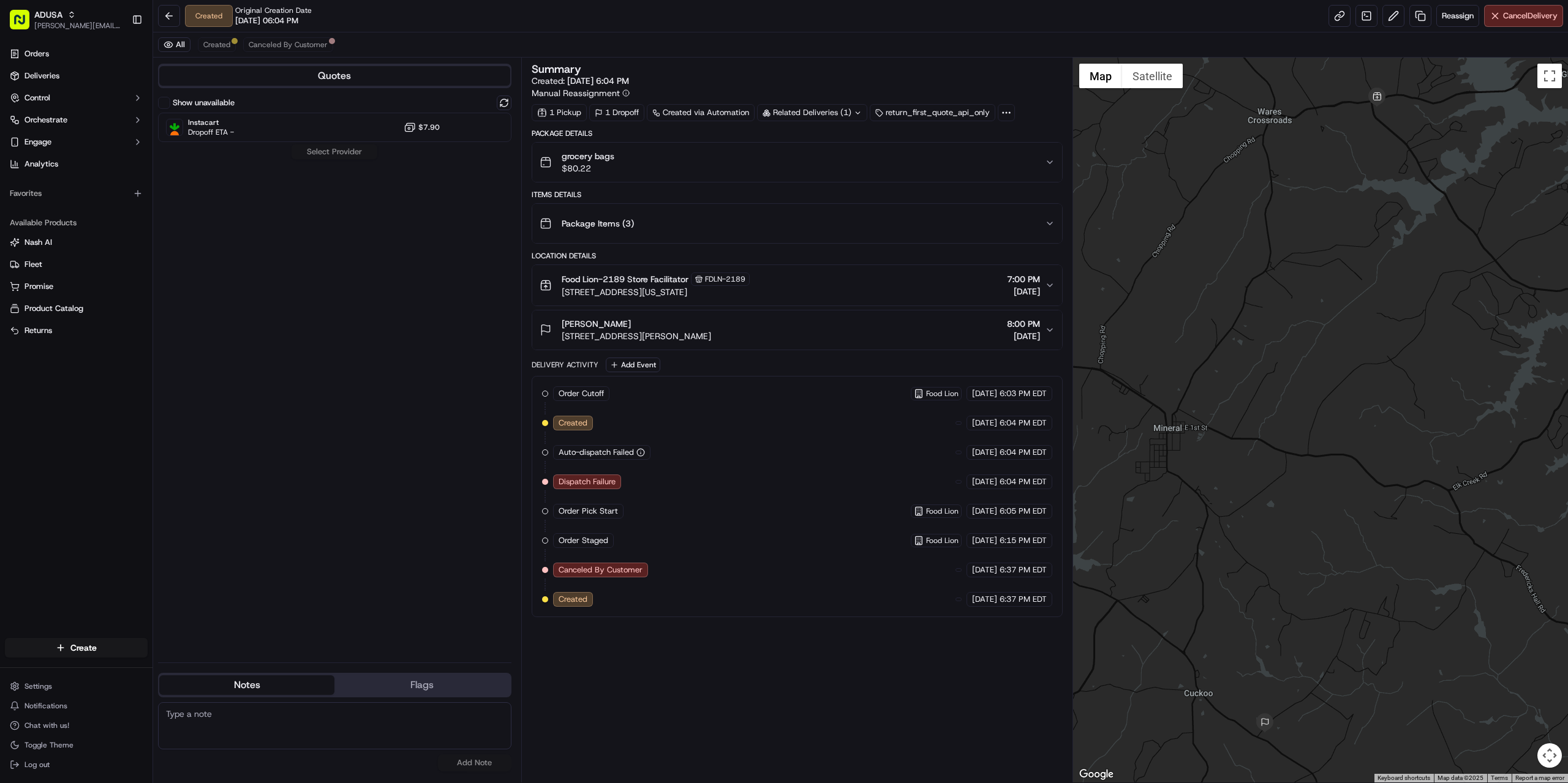
paste textarea "store confirmed cancellation."
type textarea "store confirmed cancellation."
click at [464, 765] on button "Add Note" at bounding box center [474, 763] width 73 height 17
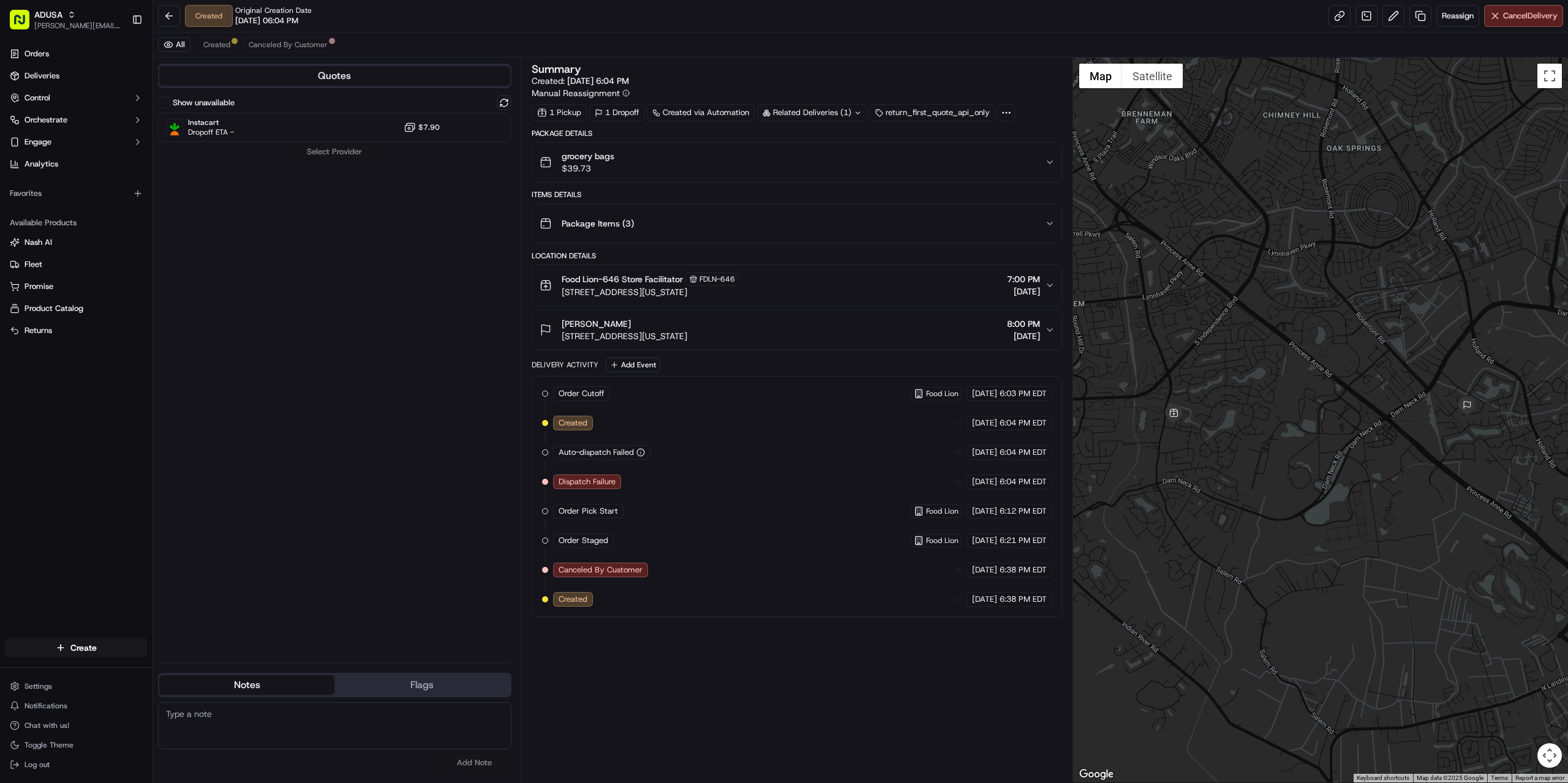
paste textarea "p40041d emailed service record to pdl-zoneGMF.group@peapoddigitallabs.com, pdl-…"
type textarea "p40041d emailed service record to pdl-zoneGMF.group@peapoddigitallabs.com, pdl-…"
click at [465, 762] on button "Add Note" at bounding box center [474, 763] width 73 height 17
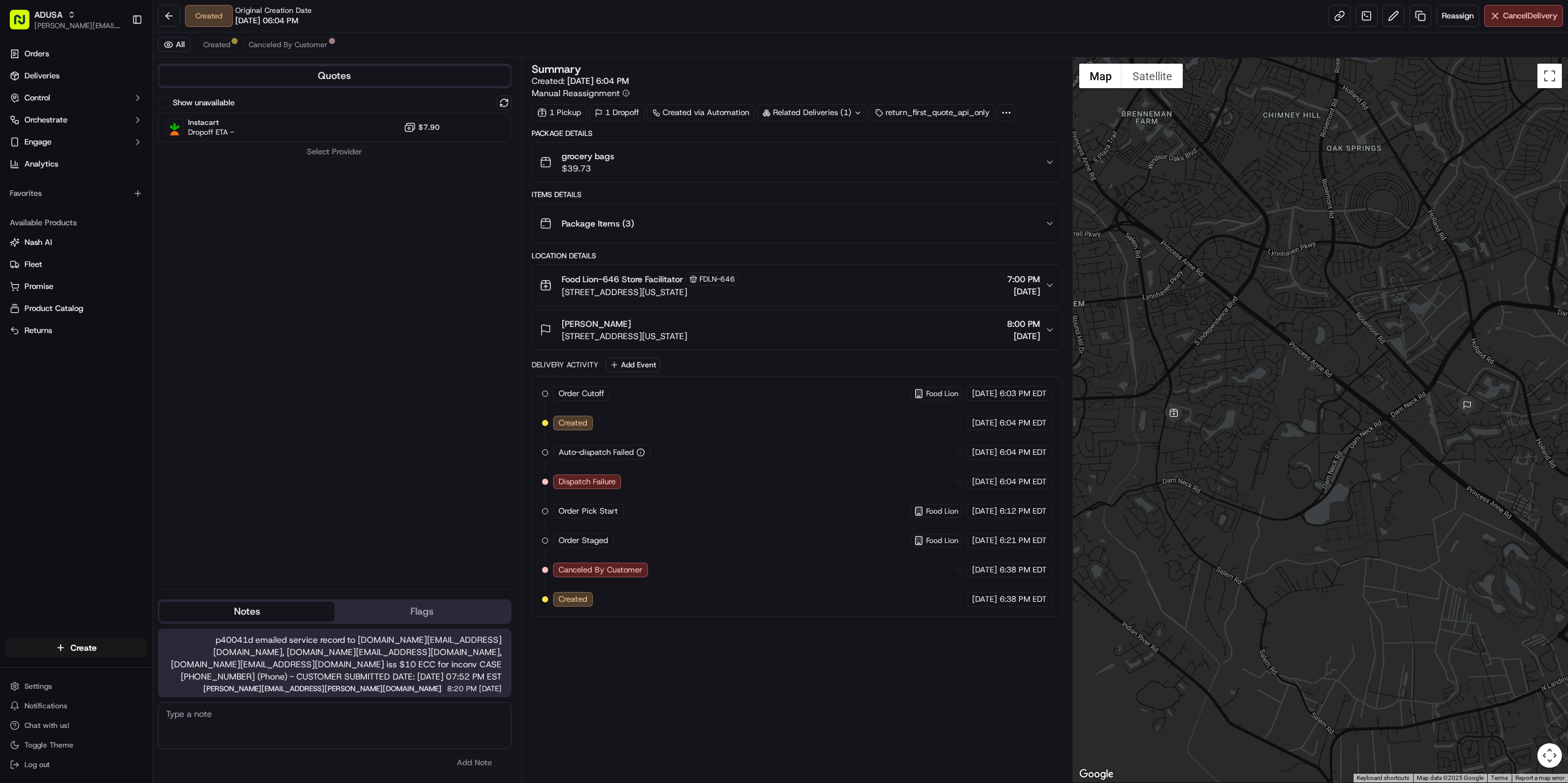
scroll to position [0, 0]
click at [806, 636] on div "Summary Created: 09/16/2025 6:04 PM Manual Reassignment 1 Pickup 1 Dropoff Crea…" at bounding box center [797, 420] width 531 height 713
click at [677, 691] on div "Summary Created: 09/16/2025 6:04 PM Manual Reassignment 1 Pickup 1 Dropoff Crea…" at bounding box center [797, 420] width 531 height 713
paste textarea "store confirmed cancellation."
type textarea "store confirmed cancellation."
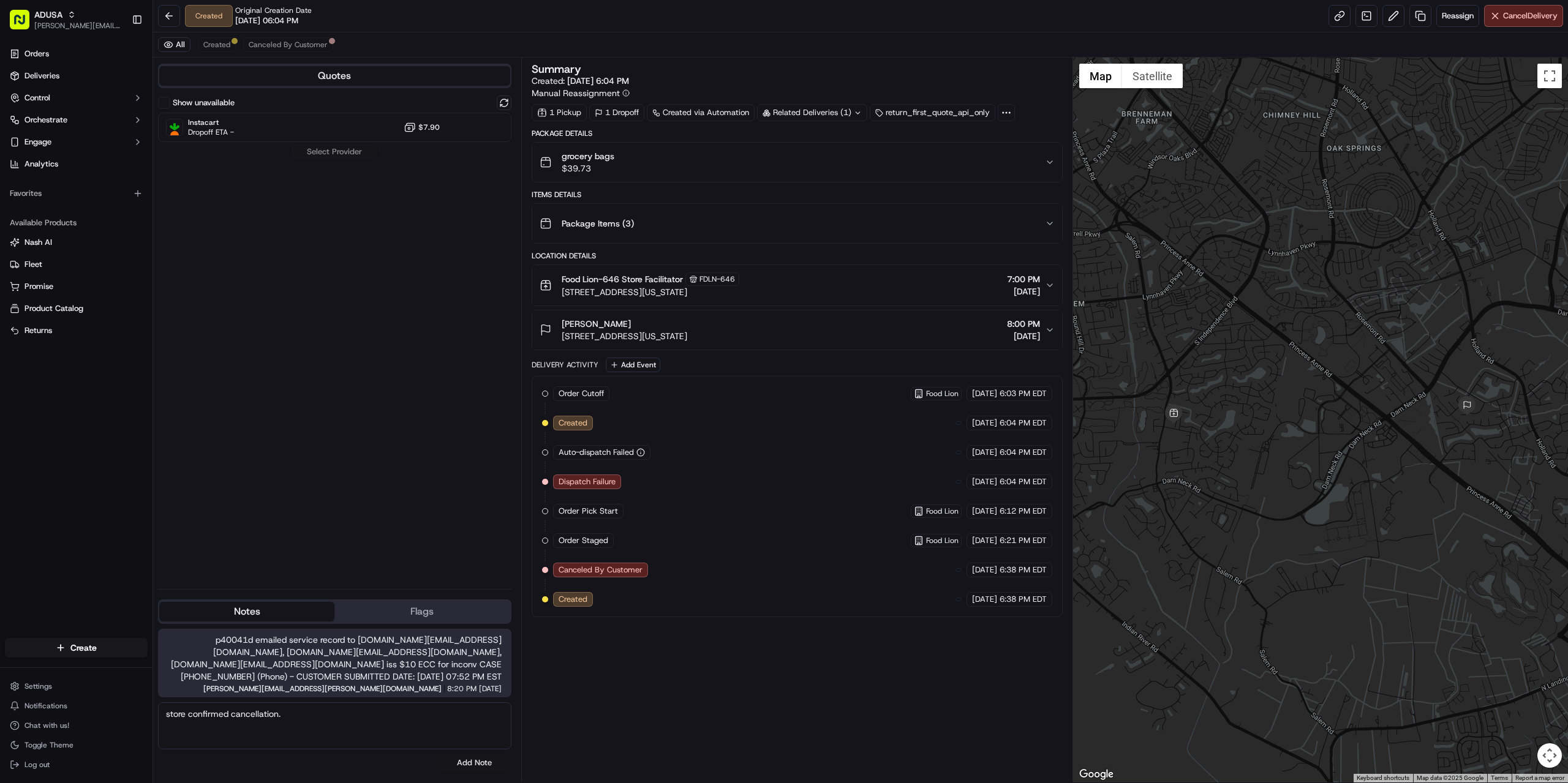
click at [478, 764] on button "Add Note" at bounding box center [474, 763] width 73 height 17
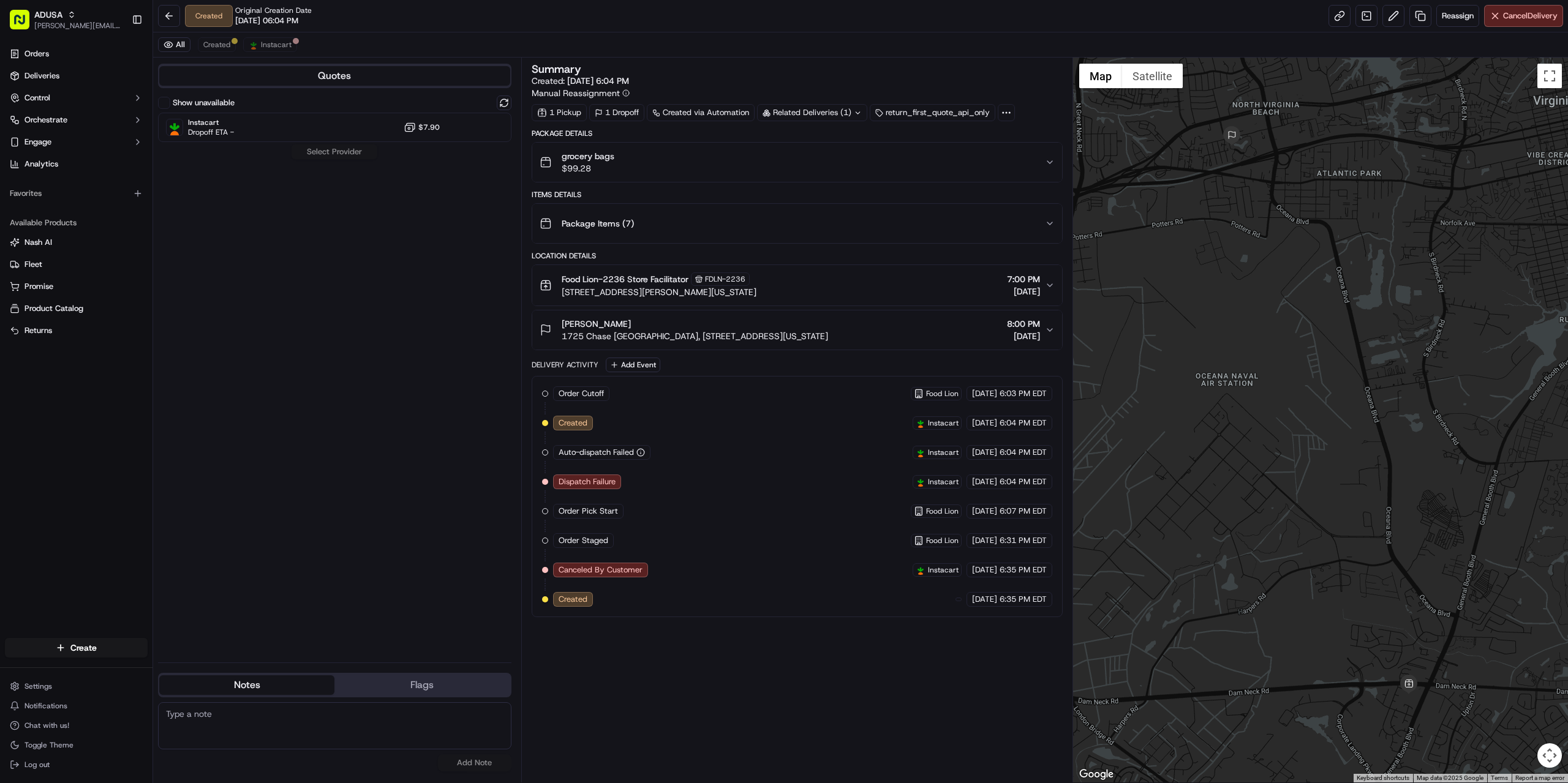
click at [252, 722] on textarea at bounding box center [334, 725] width 353 height 47
paste textarea "store confirmed cancellation."
type textarea "store confirmed cancellation."
click at [468, 759] on button "Add Note" at bounding box center [474, 763] width 73 height 17
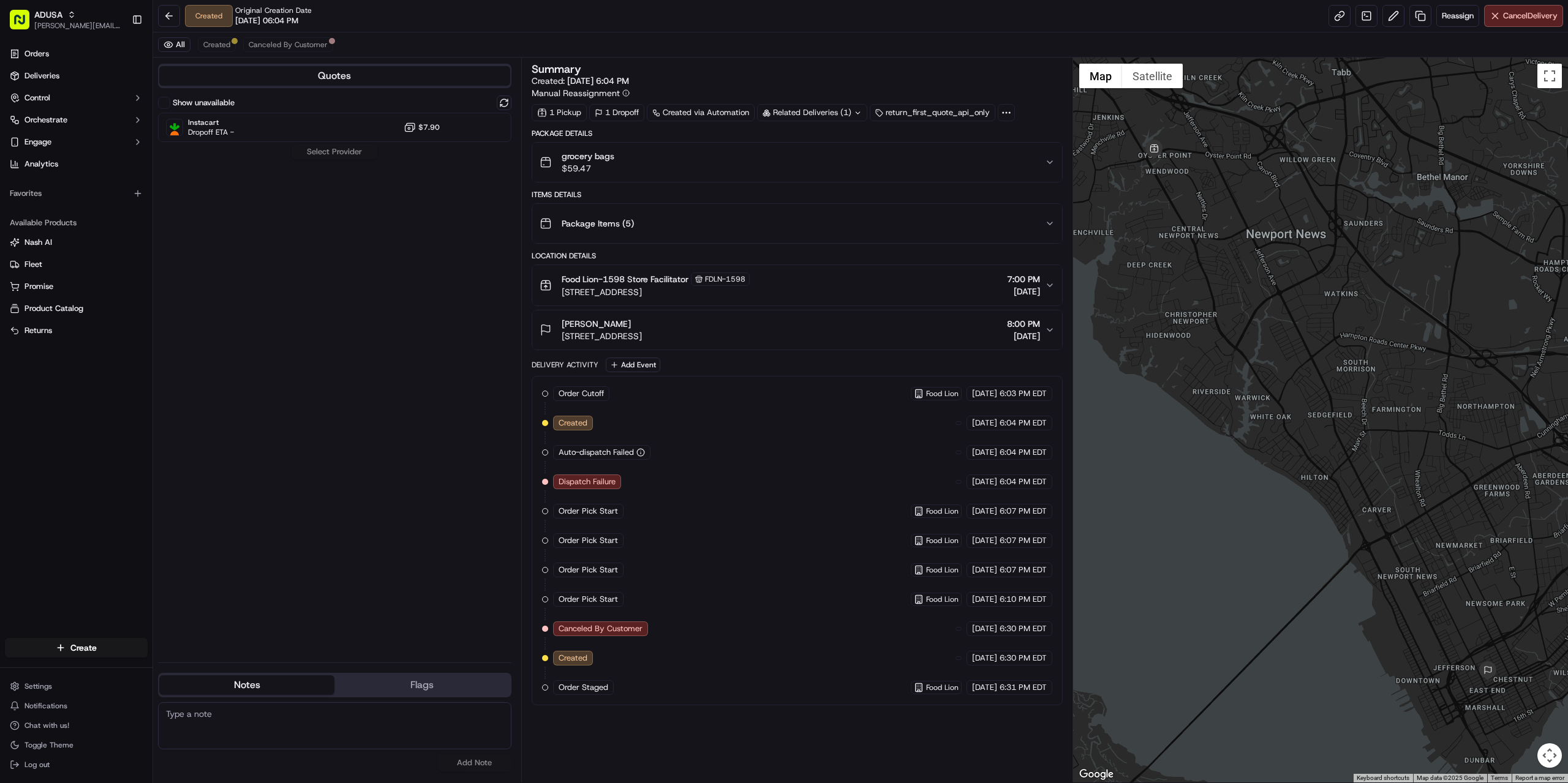
click at [761, 740] on div "Summary Created: 09/16/2025 6:04 PM Manual Reassignment 1 Pickup 1 Dropoff Crea…" at bounding box center [797, 420] width 531 height 713
click at [1517, 16] on span "Cancel Delivery" at bounding box center [1530, 16] width 55 height 11
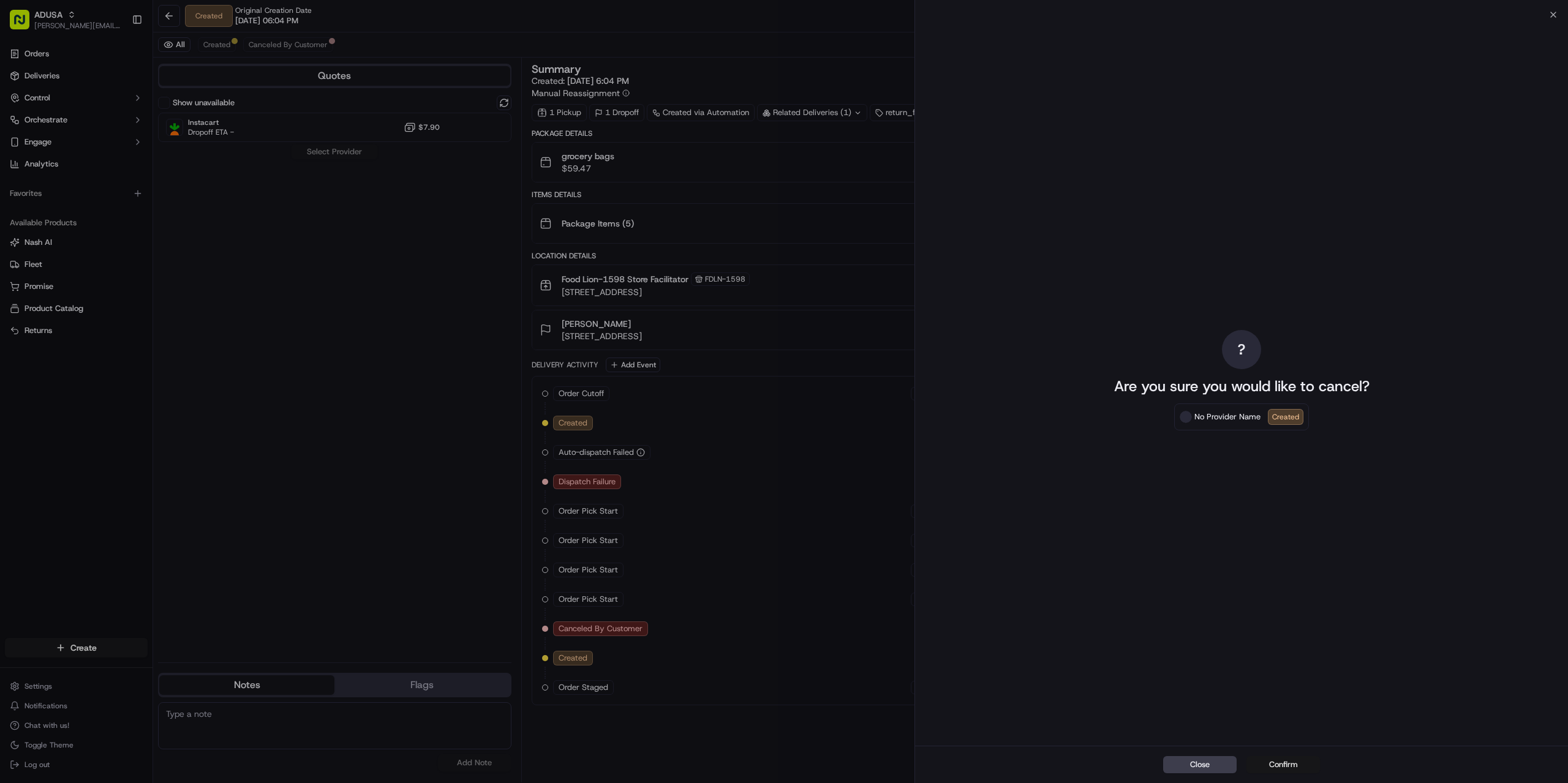
click at [1288, 764] on button "Confirm" at bounding box center [1283, 764] width 73 height 17
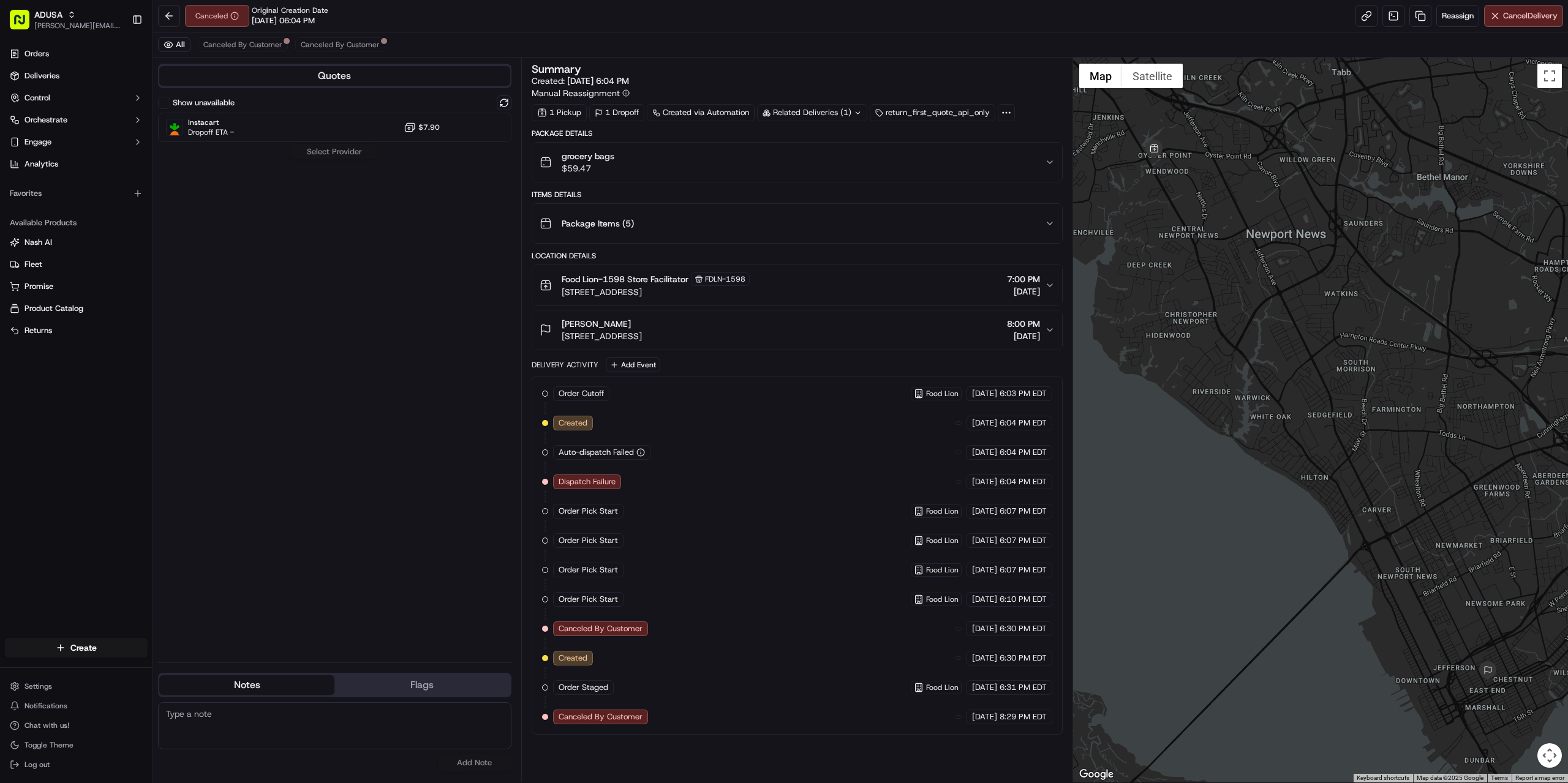
paste textarea "store did not confirm cancellation."
click at [407, 714] on textarea "store did not confirm cancellation." at bounding box center [334, 725] width 353 height 47
paste textarea "no answer."
type textarea "store did not confirm cancellation. no answer."
click at [483, 760] on button "Add Note" at bounding box center [474, 763] width 73 height 17
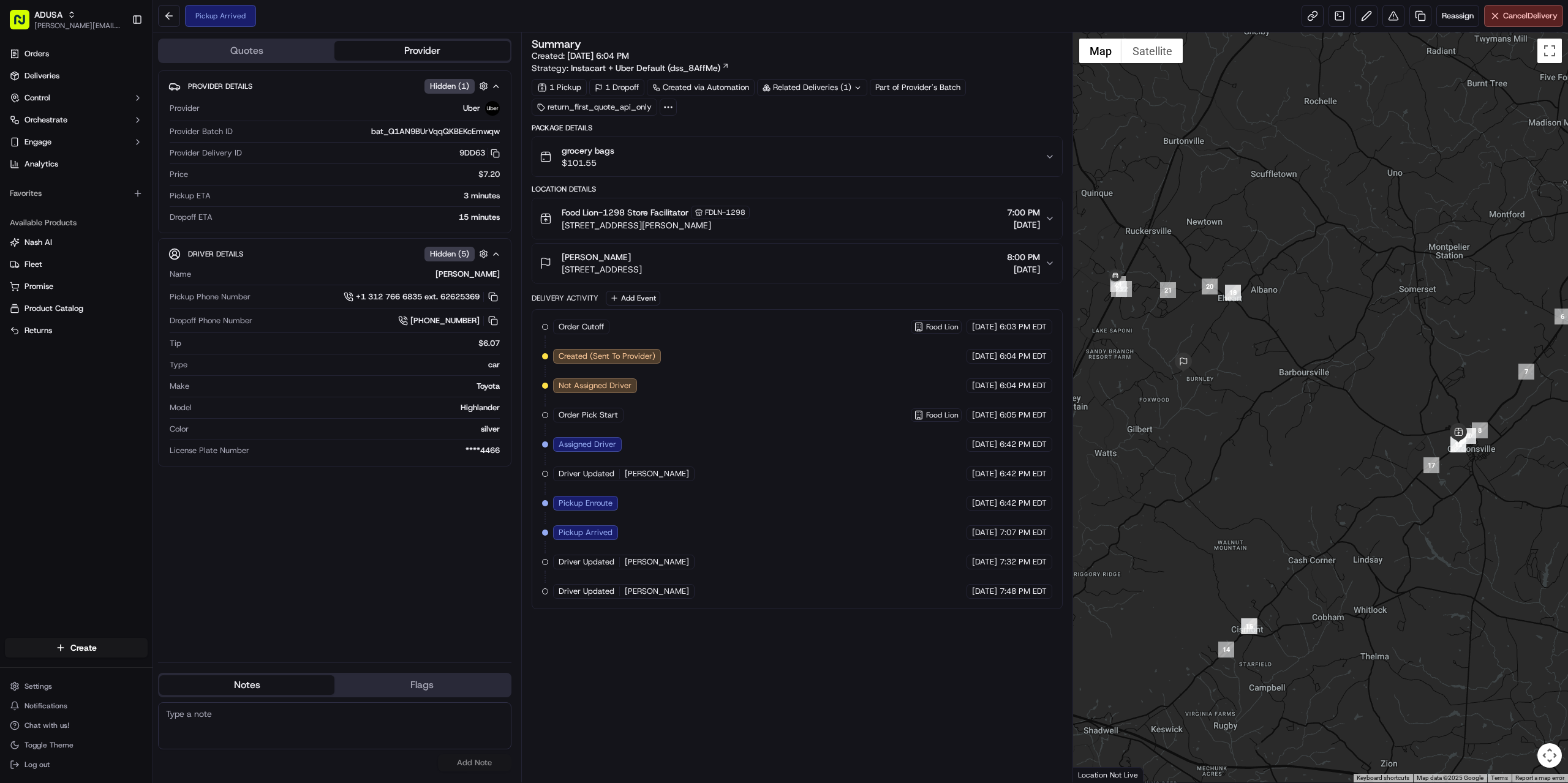
click at [694, 745] on div "Summary Created: [DATE] 6:04 PM Strategy: Instacart + Uber Default (dss_8AffMe)…" at bounding box center [797, 408] width 531 height 738
